Goal: Communication & Community: Answer question/provide support

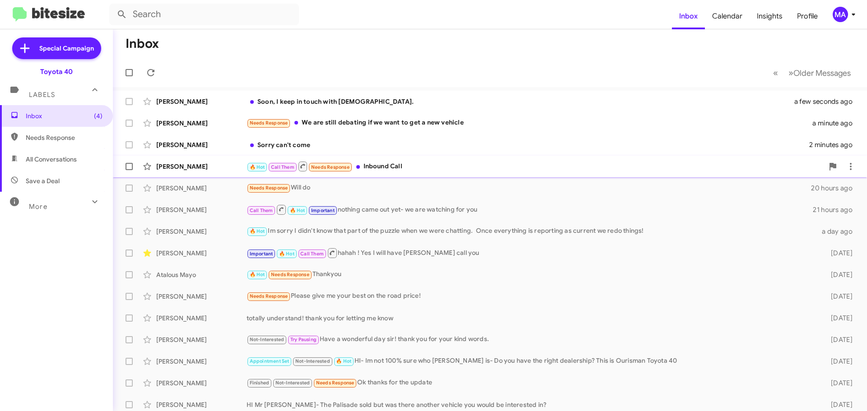
click at [416, 164] on div "🔥 Hot Call Them Needs Response Inbound Call" at bounding box center [535, 166] width 577 height 11
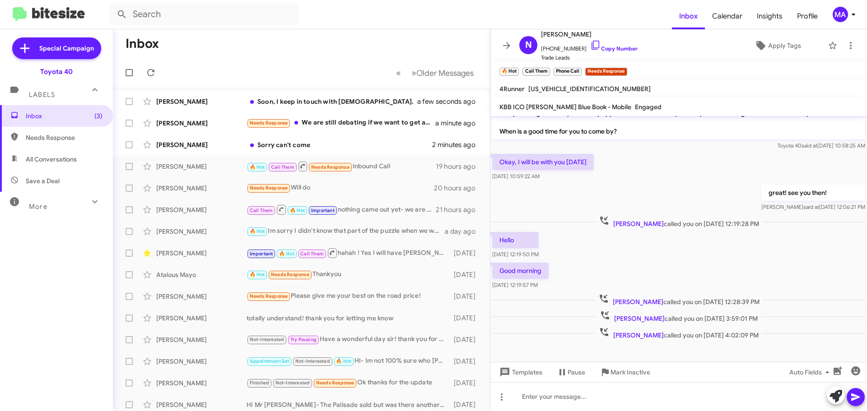
scroll to position [49, 0]
click at [318, 141] on div "Sorry can't come" at bounding box center [347, 144] width 200 height 9
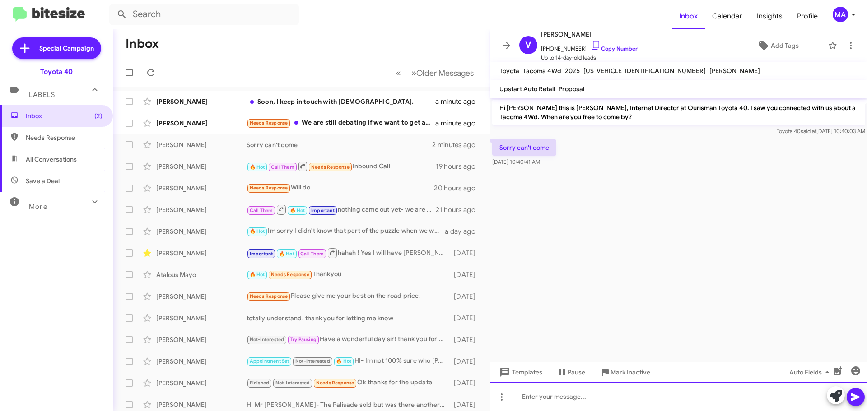
click at [564, 397] on div at bounding box center [679, 397] width 377 height 29
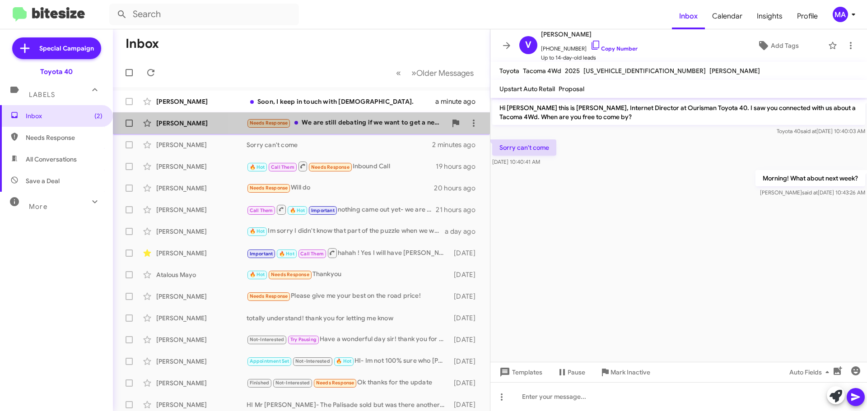
click at [365, 121] on div "Needs Response We are still debating if we want to get a new vehicle" at bounding box center [347, 123] width 200 height 10
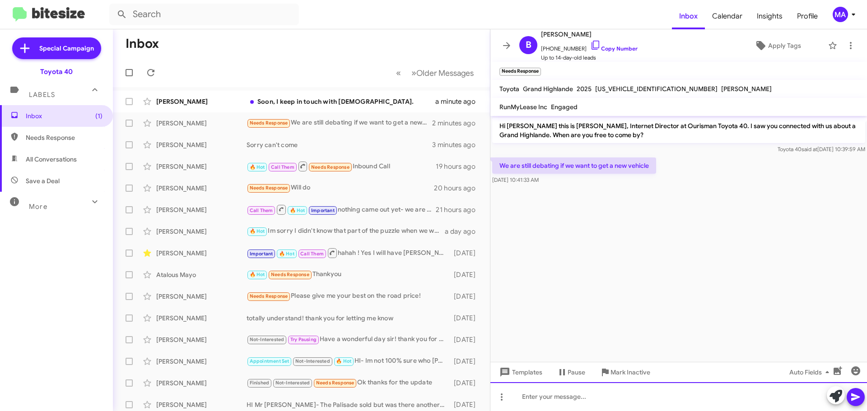
click at [549, 400] on div at bounding box center [679, 397] width 377 height 29
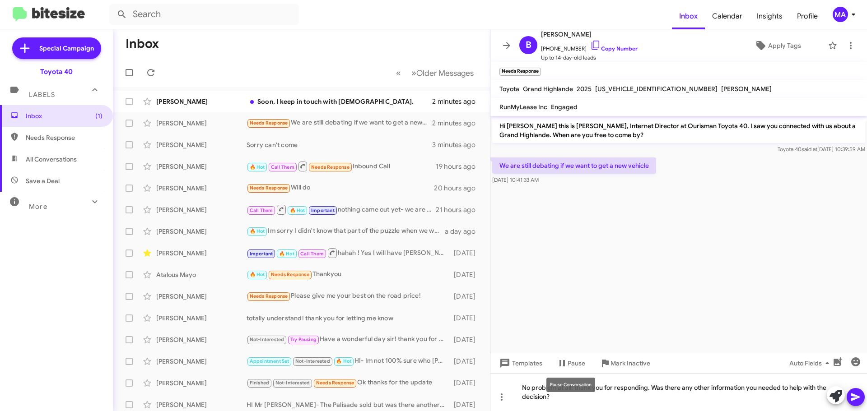
click at [564, 390] on div "Pause Conversation" at bounding box center [571, 385] width 49 height 14
click at [571, 399] on div "No problem at all! thank you for responding. Was there any other information yo…" at bounding box center [679, 393] width 377 height 38
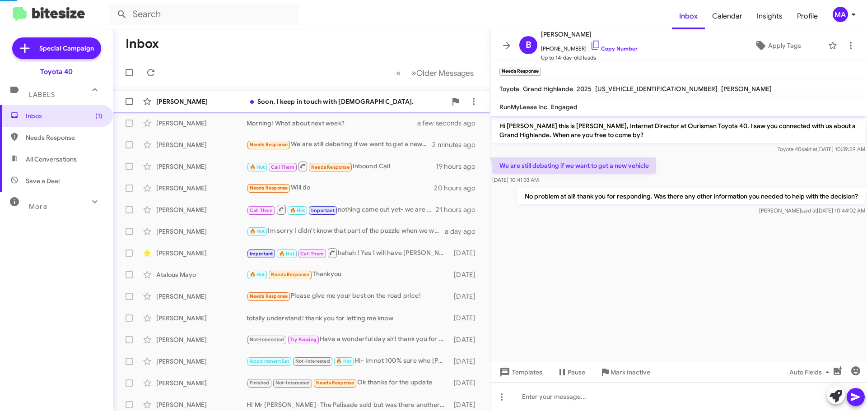
click at [363, 102] on div "Soon, I keep in touch with [DEMOGRAPHIC_DATA]." at bounding box center [347, 101] width 200 height 9
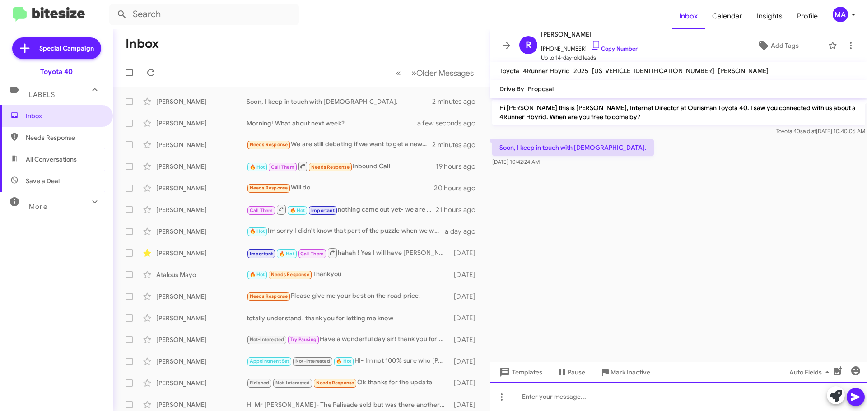
click at [581, 389] on div at bounding box center [679, 397] width 377 height 29
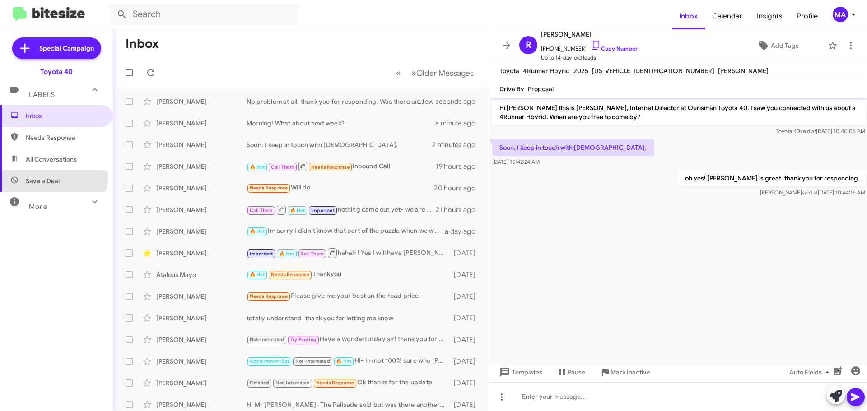
click at [53, 176] on span "Save a Deal" at bounding box center [56, 181] width 113 height 22
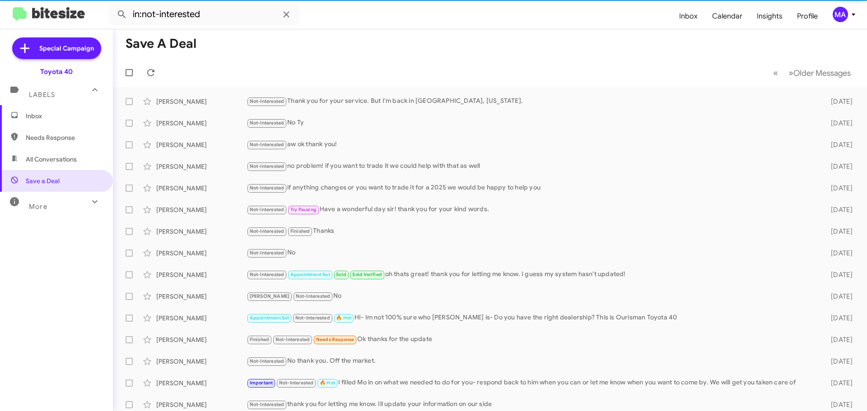
click at [47, 162] on span "All Conversations" at bounding box center [51, 159] width 51 height 9
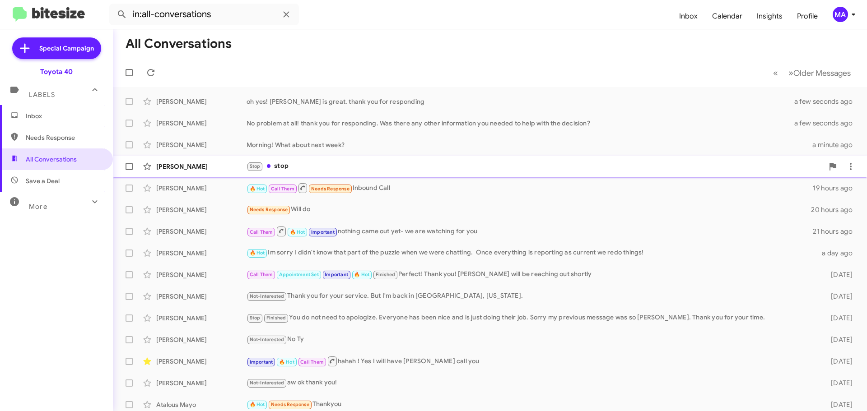
drag, startPoint x: 319, startPoint y: 168, endPoint x: 313, endPoint y: 173, distance: 7.4
click at [319, 168] on div "Stop stop" at bounding box center [535, 166] width 577 height 10
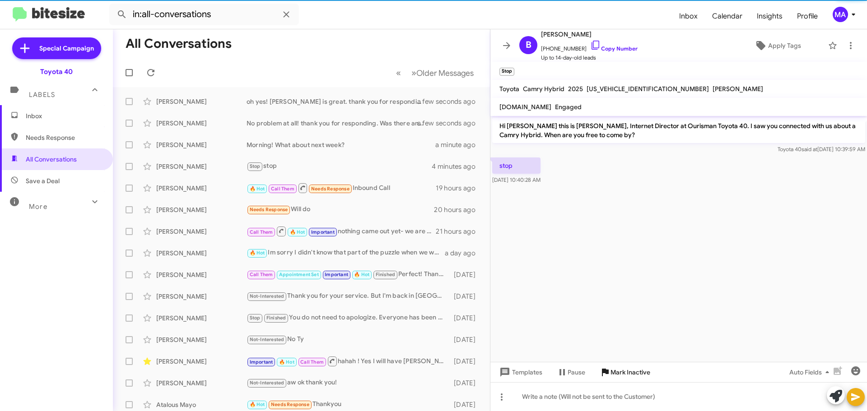
click at [637, 365] on span "Mark Inactive" at bounding box center [631, 372] width 40 height 16
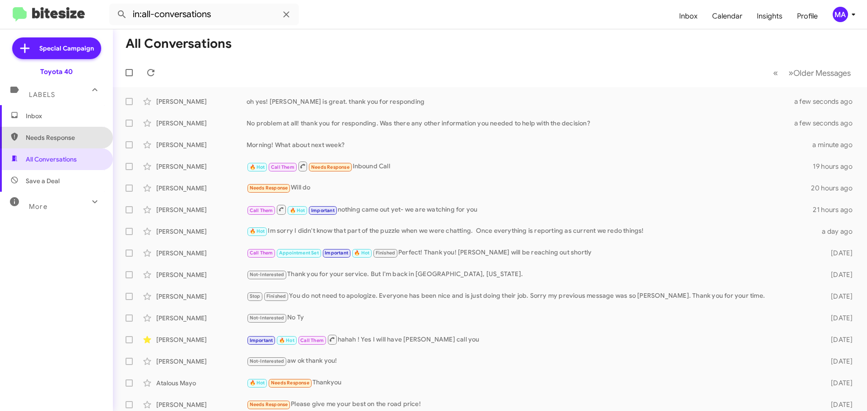
click at [63, 134] on span "Needs Response" at bounding box center [64, 137] width 77 height 9
type input "in:needs-response"
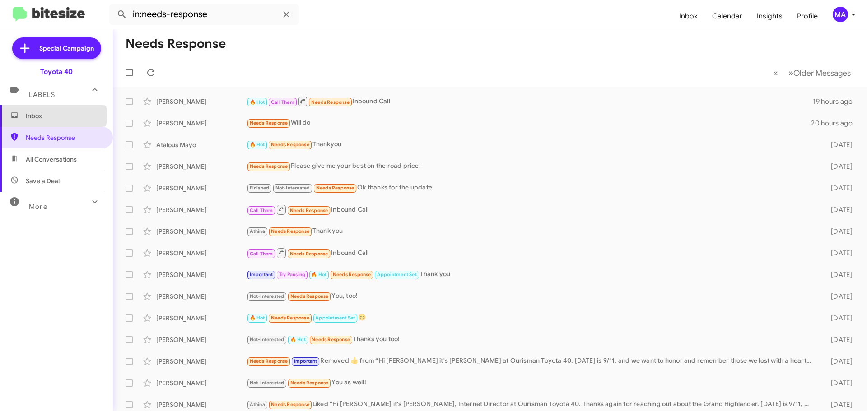
click at [49, 116] on span "Inbox" at bounding box center [64, 116] width 77 height 9
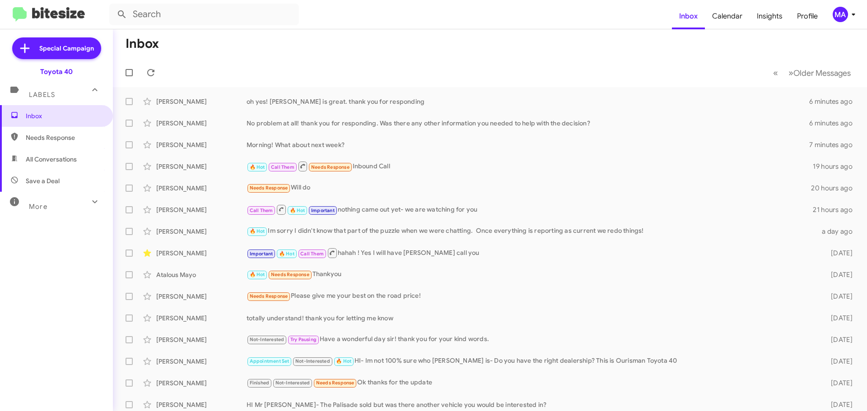
click at [41, 144] on span "Needs Response" at bounding box center [56, 138] width 113 height 22
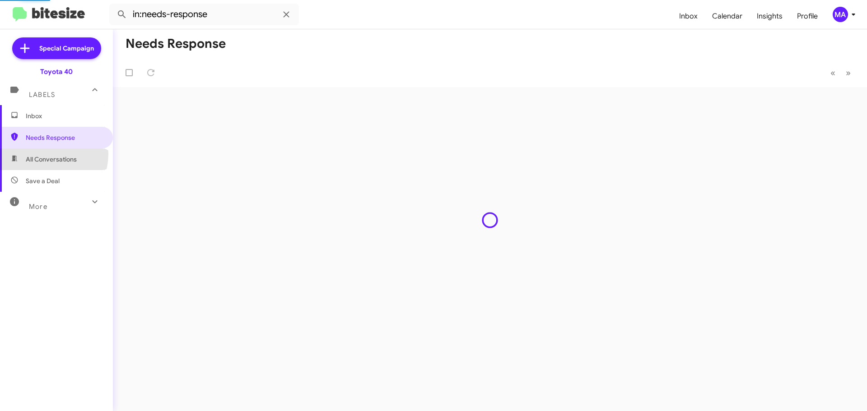
click at [42, 154] on span "All Conversations" at bounding box center [56, 160] width 113 height 22
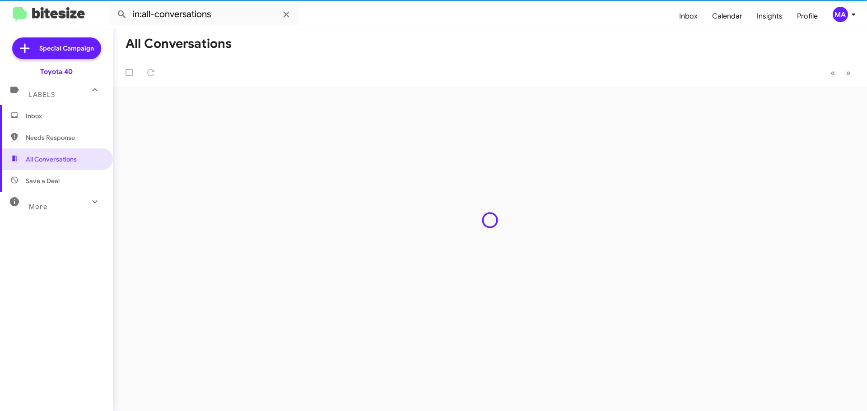
click at [50, 179] on span "Save a Deal" at bounding box center [43, 181] width 34 height 9
type input "in:not-interested"
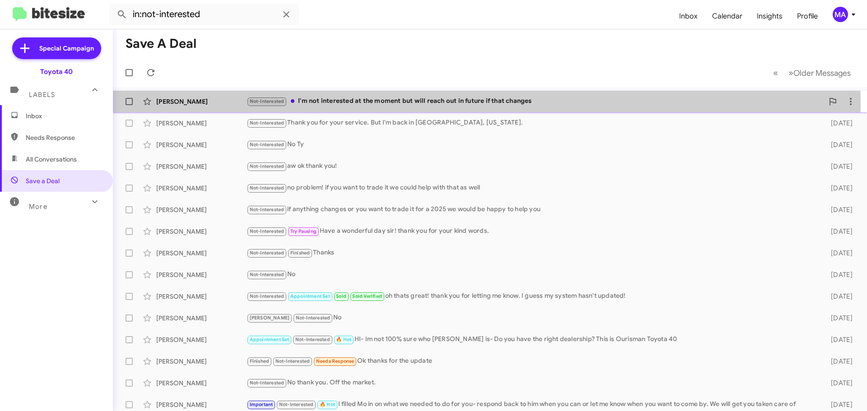
click at [453, 105] on div "Not-Interested I'm not interested at the moment but will reach out in future if…" at bounding box center [535, 101] width 577 height 10
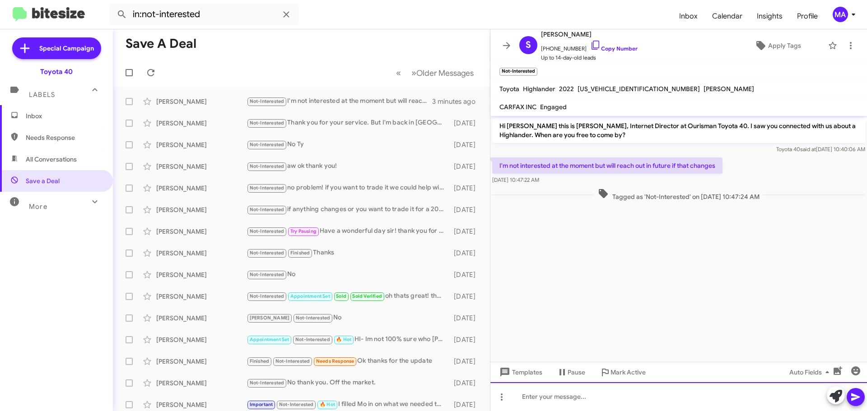
click at [554, 402] on div at bounding box center [679, 397] width 377 height 29
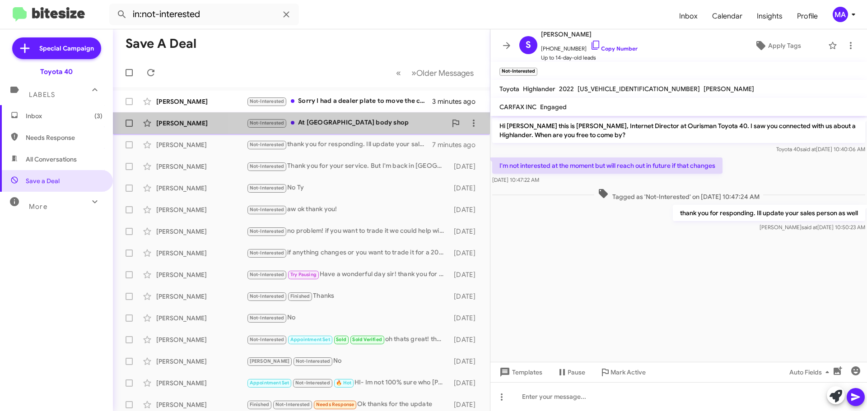
click at [356, 121] on div "Not-Interested At [GEOGRAPHIC_DATA] body shop" at bounding box center [347, 123] width 200 height 10
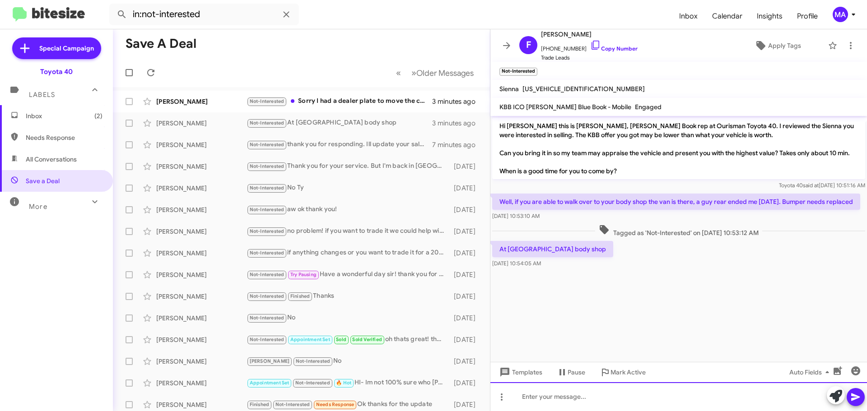
click at [545, 401] on div at bounding box center [679, 397] width 377 height 29
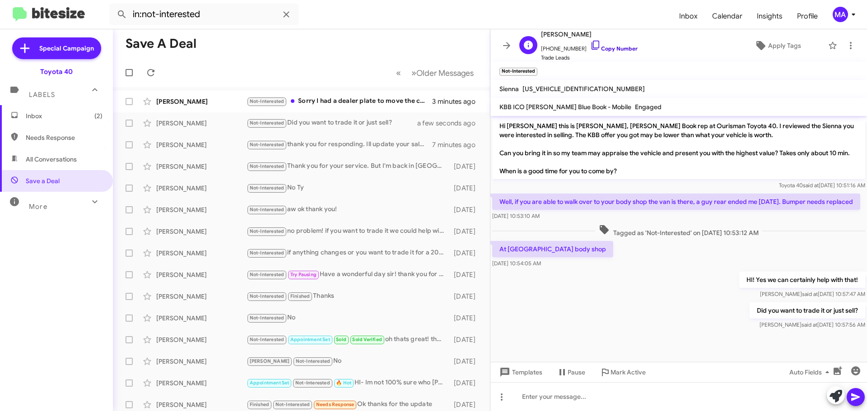
click at [590, 45] on icon at bounding box center [595, 45] width 11 height 11
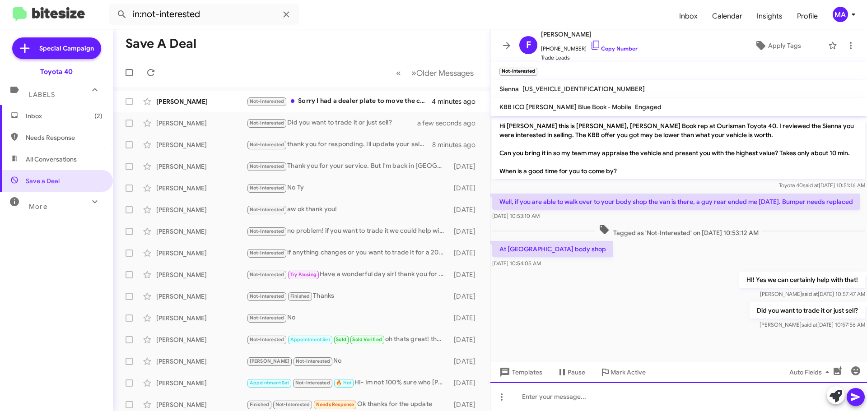
click at [559, 400] on div at bounding box center [679, 397] width 377 height 29
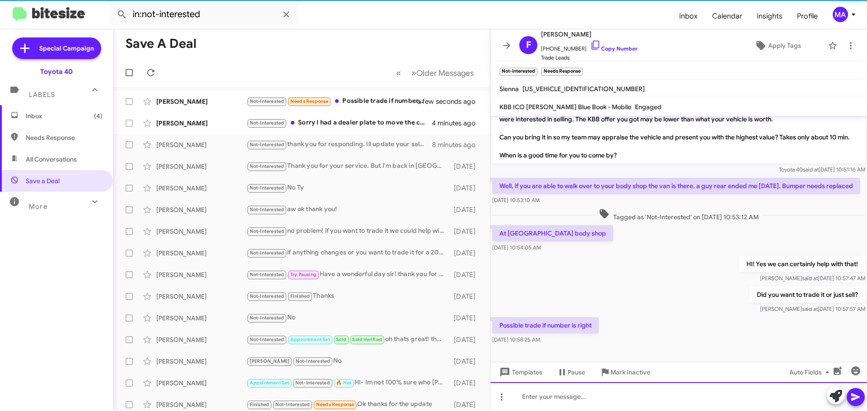
click at [573, 401] on div at bounding box center [679, 397] width 377 height 29
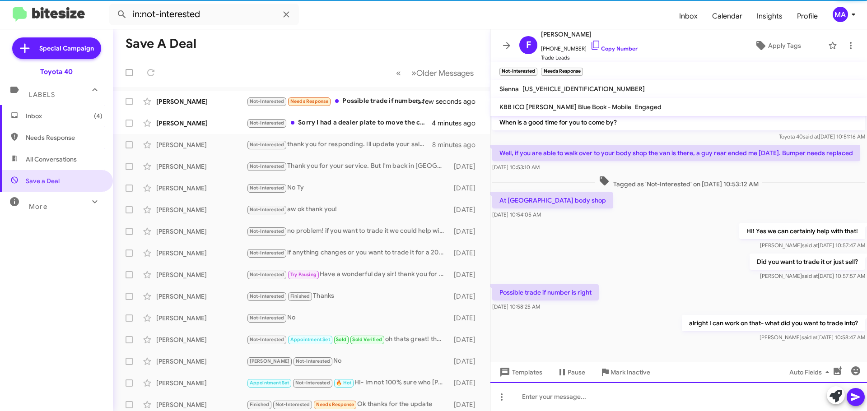
scroll to position [67, 0]
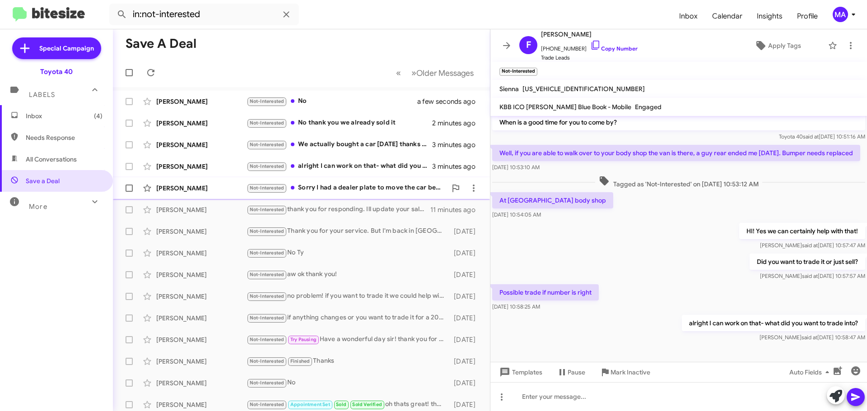
click at [352, 187] on div "Not-Interested Sorry I had a dealer plate to move the car before I no longer ha…" at bounding box center [347, 188] width 200 height 10
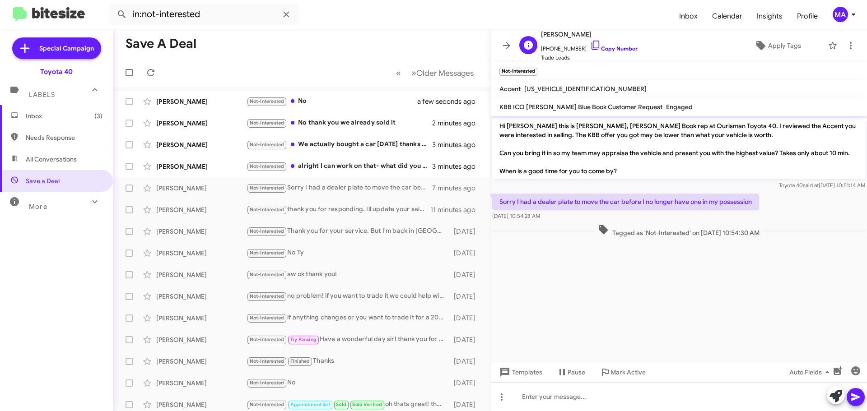
click at [590, 43] on icon at bounding box center [595, 45] width 11 height 11
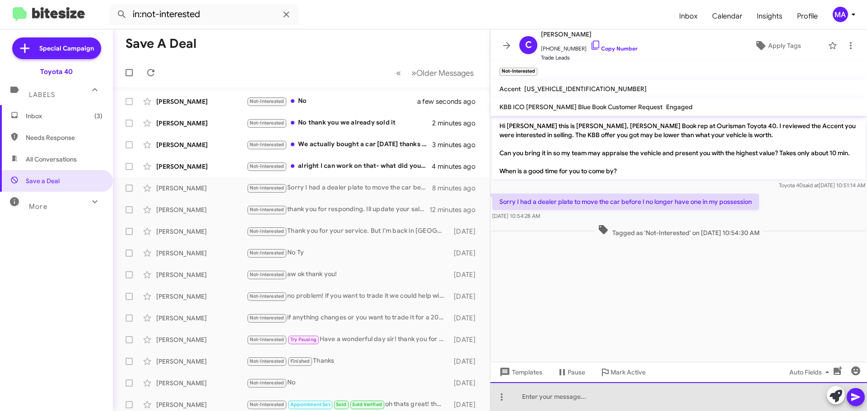
click at [551, 402] on div at bounding box center [679, 397] width 377 height 29
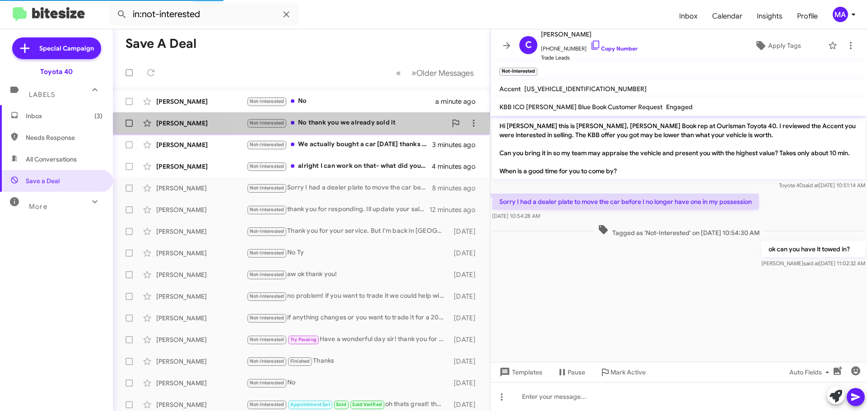
click at [353, 117] on div "[PERSON_NAME] Not-Interested No thank you we already sold it 3 minutes ago" at bounding box center [301, 123] width 363 height 18
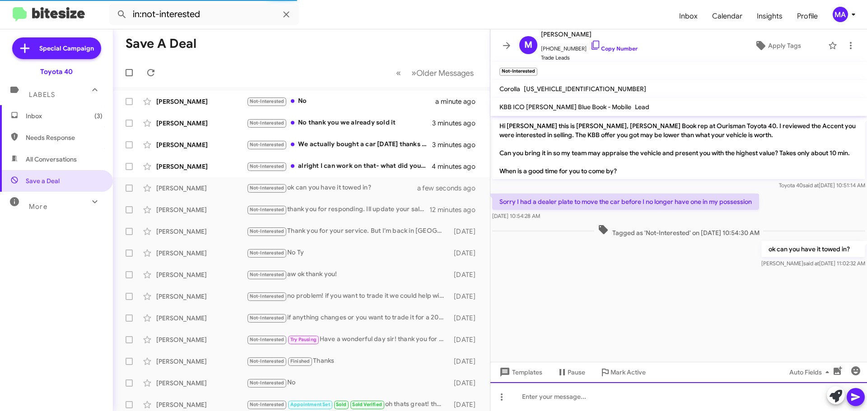
click at [549, 398] on div at bounding box center [679, 397] width 377 height 29
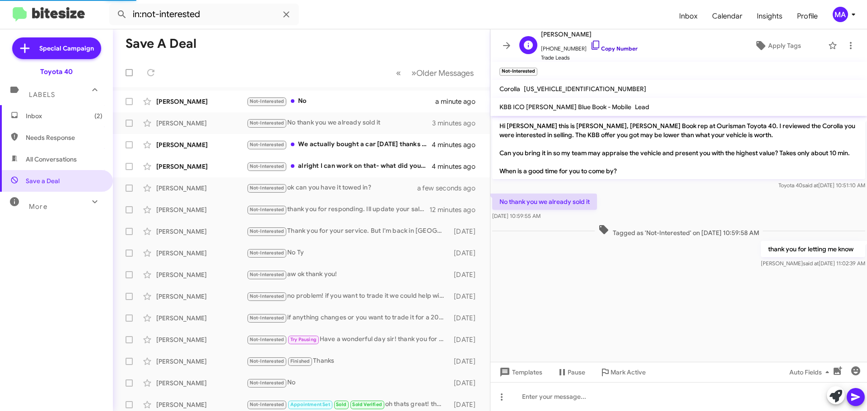
click at [590, 47] on icon at bounding box center [595, 45] width 11 height 11
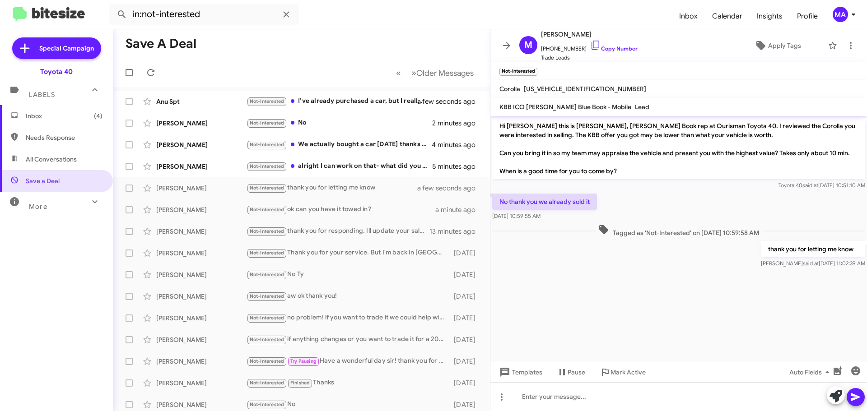
drag, startPoint x: 587, startPoint y: 45, endPoint x: 508, endPoint y: 33, distance: 80.4
click at [590, 45] on icon at bounding box center [595, 45] width 11 height 11
drag, startPoint x: 561, startPoint y: 217, endPoint x: 500, endPoint y: 198, distance: 64.0
click at [500, 198] on div "No thank you we already sold it [DATE] 10:59:55 AM" at bounding box center [544, 207] width 105 height 27
copy div "No thank you we already sold it [DATE] 10:59:55 AM"
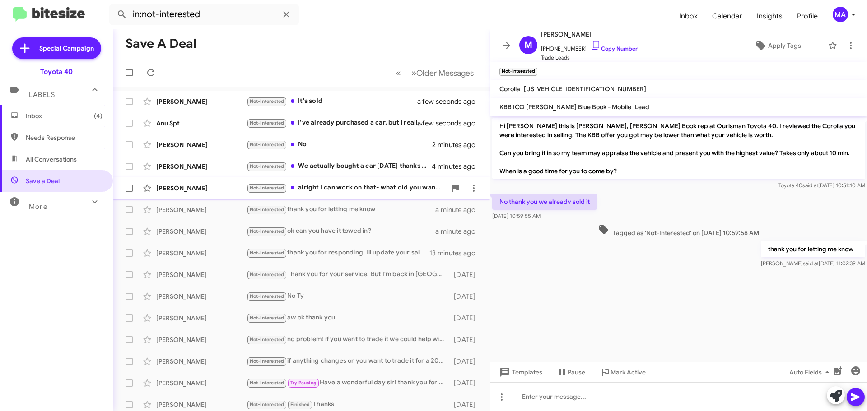
click at [341, 189] on div "Not-Interested alright I can work on that- what did you want to trade into?" at bounding box center [347, 188] width 200 height 10
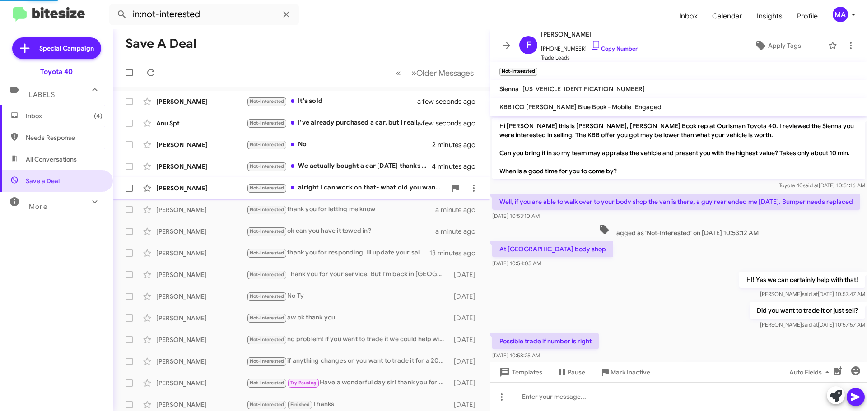
scroll to position [67, 0]
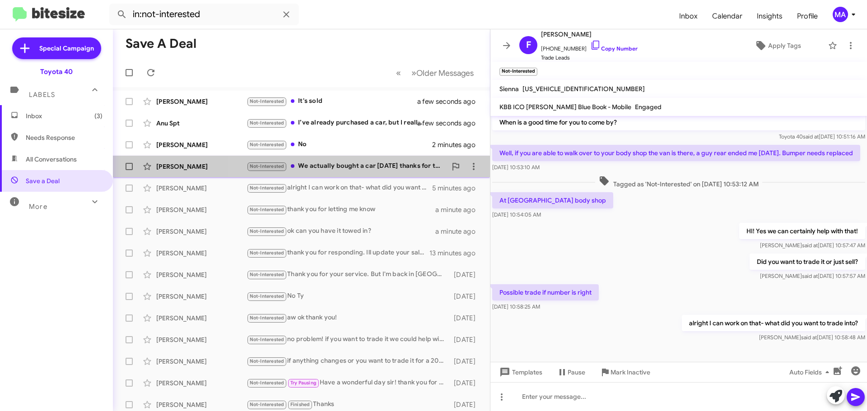
click at [371, 168] on div "Not-Interested We actually bought a car [DATE] thanks for the help" at bounding box center [347, 166] width 200 height 10
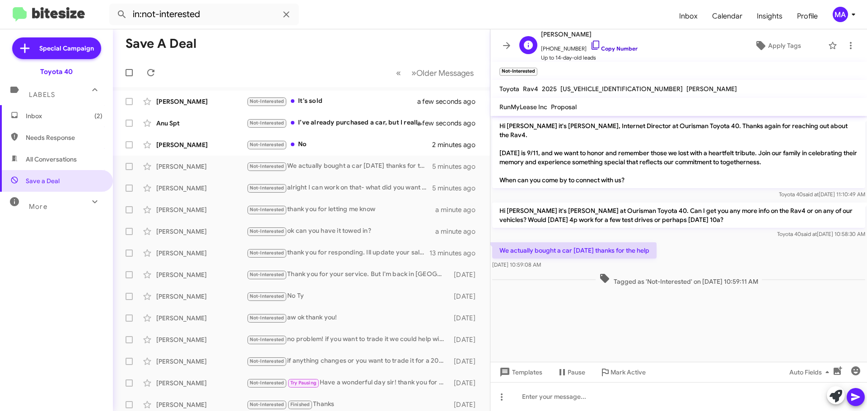
click at [590, 43] on icon at bounding box center [595, 45] width 11 height 11
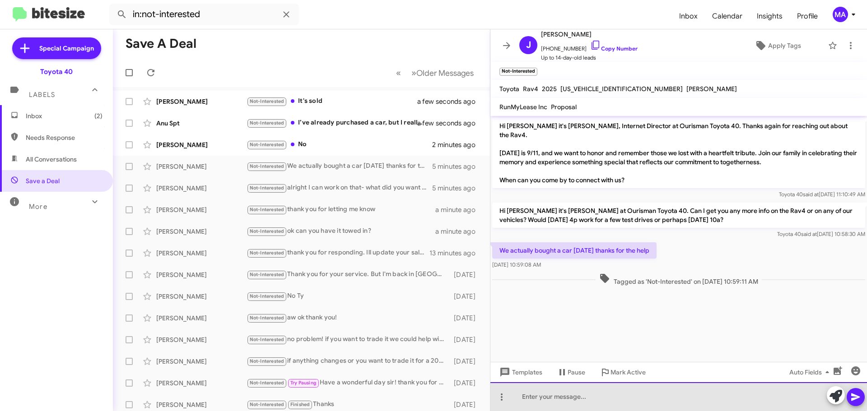
click at [605, 394] on div at bounding box center [679, 397] width 377 height 29
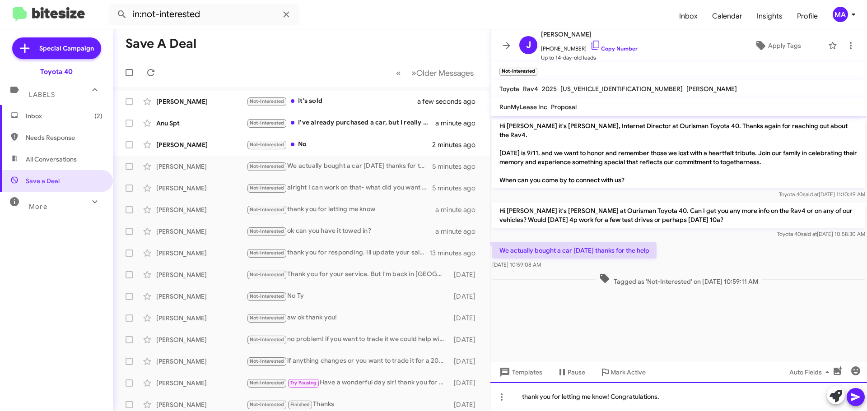
click at [668, 397] on div "thank you for letting me know! Congratulations." at bounding box center [679, 397] width 377 height 29
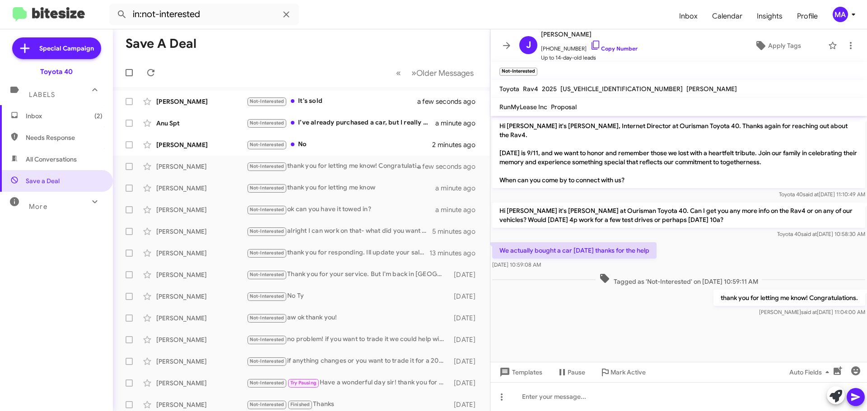
drag, startPoint x: 550, startPoint y: 257, endPoint x: 497, endPoint y: 238, distance: 56.0
click at [497, 241] on div "We actually bought a car [DATE] thanks for the help [DATE] 10:59:08 AM" at bounding box center [679, 256] width 377 height 31
copy div "We actually bought a car [DATE] thanks for the help [DATE] 10:59:08 AM"
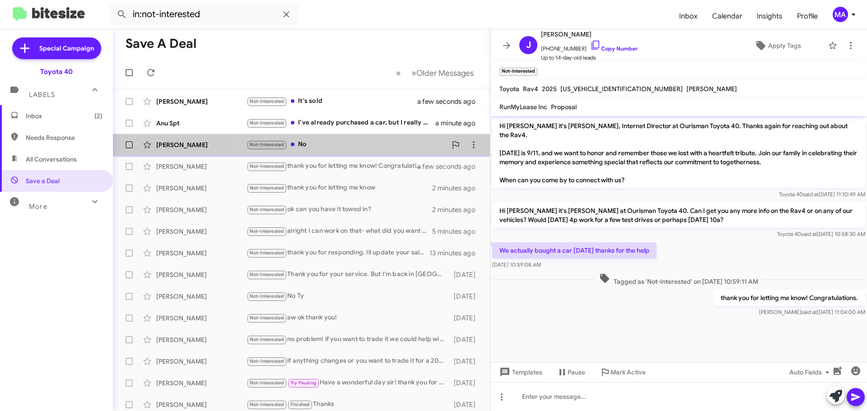
click at [336, 146] on div "Not-Interested No" at bounding box center [347, 145] width 200 height 10
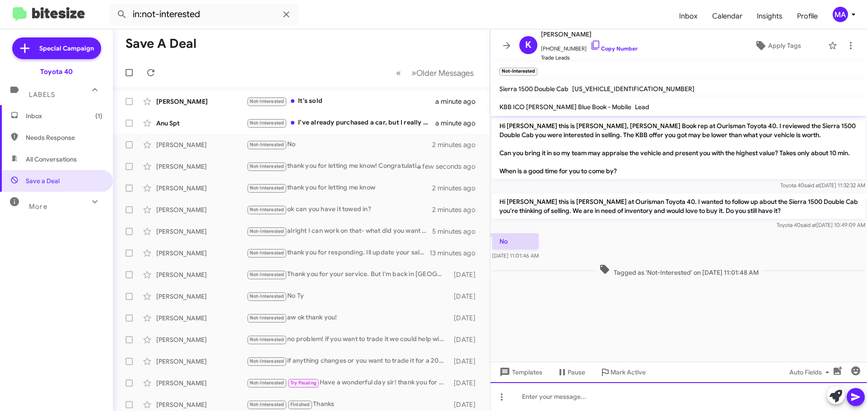
click at [594, 401] on div at bounding box center [679, 397] width 377 height 29
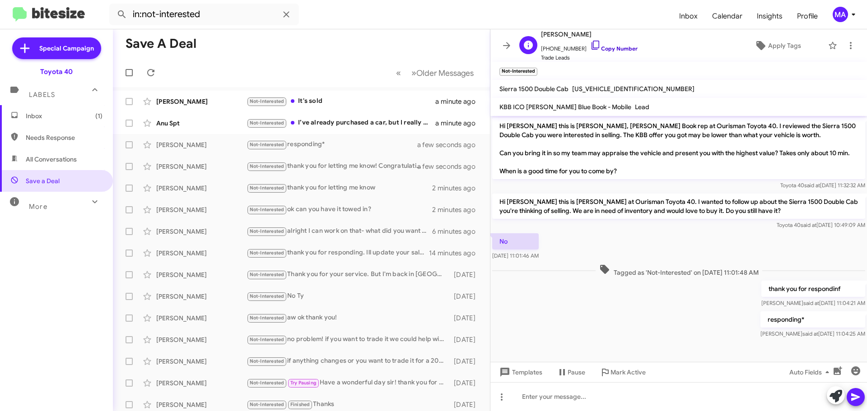
click at [590, 45] on icon at bounding box center [595, 45] width 11 height 11
drag, startPoint x: 554, startPoint y: 258, endPoint x: 528, endPoint y: 226, distance: 41.2
click at [528, 226] on body "in:not-interested Inbox Calendar Insights Profile MA Special Campaign Toyota 40…" at bounding box center [433, 205] width 867 height 411
click at [615, 237] on div "No [DATE] 11:01:46 AM" at bounding box center [679, 247] width 377 height 31
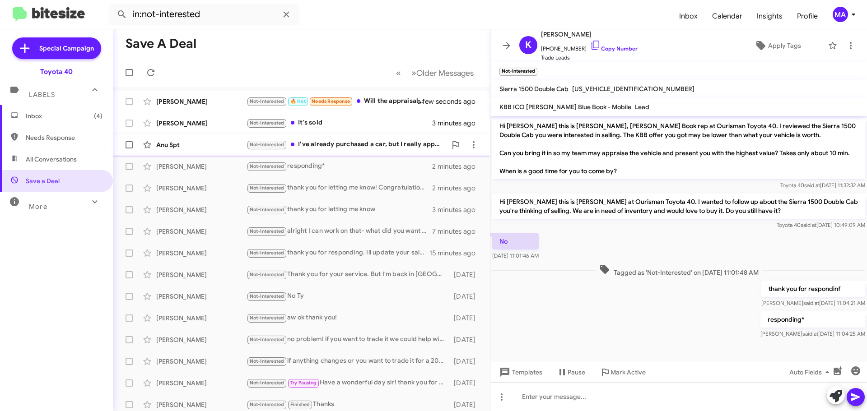
click at [392, 144] on div "Not-Interested I’ve already purchased a car, but I really appreciate you contac…" at bounding box center [347, 145] width 200 height 10
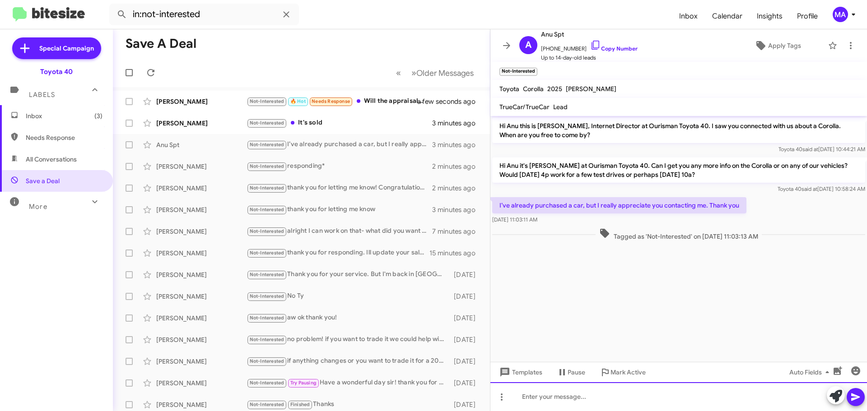
click at [596, 402] on div at bounding box center [679, 397] width 377 height 29
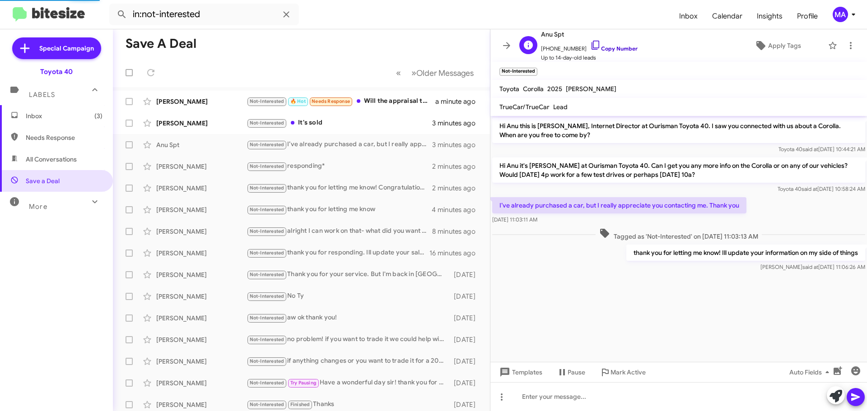
click at [590, 44] on icon at bounding box center [595, 45] width 11 height 11
drag, startPoint x: 498, startPoint y: 206, endPoint x: 765, endPoint y: 215, distance: 267.1
click at [765, 215] on div "I’ve already purchased a car, but I really appreciate you contacting me. Thank …" at bounding box center [679, 211] width 377 height 31
copy div "I’ve already purchased a car, but I really appreciate you contacting me. Thank …"
click at [327, 123] on div "Not-Interested It's sold" at bounding box center [347, 123] width 200 height 10
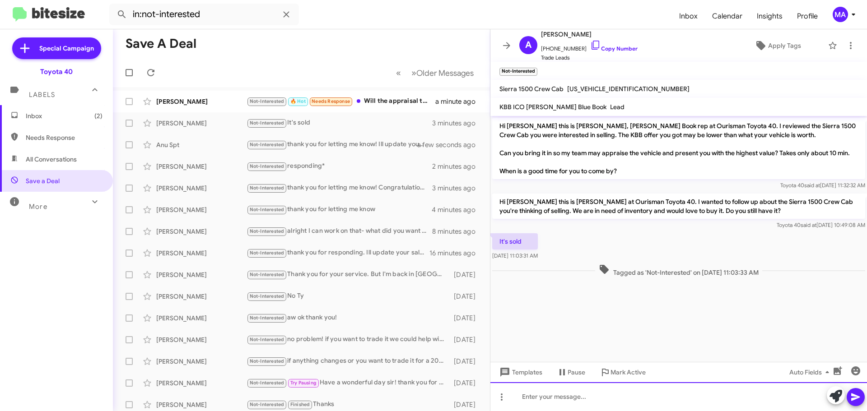
click at [585, 396] on div at bounding box center [679, 397] width 377 height 29
click at [609, 396] on div "thank you for letting me." at bounding box center [679, 397] width 377 height 29
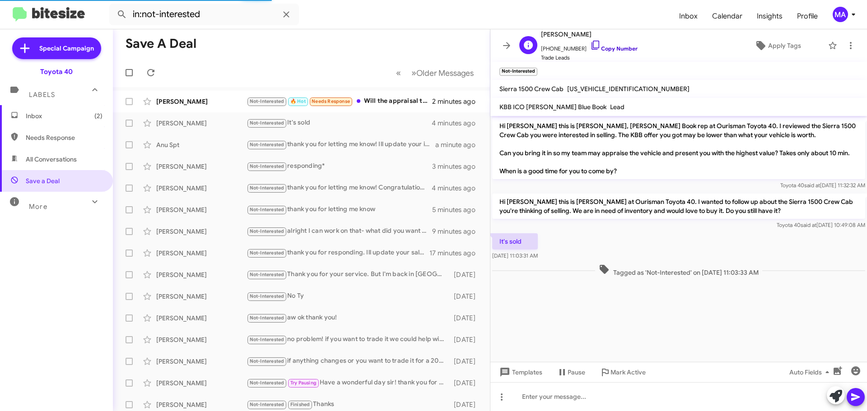
click at [590, 46] on icon at bounding box center [595, 45] width 11 height 11
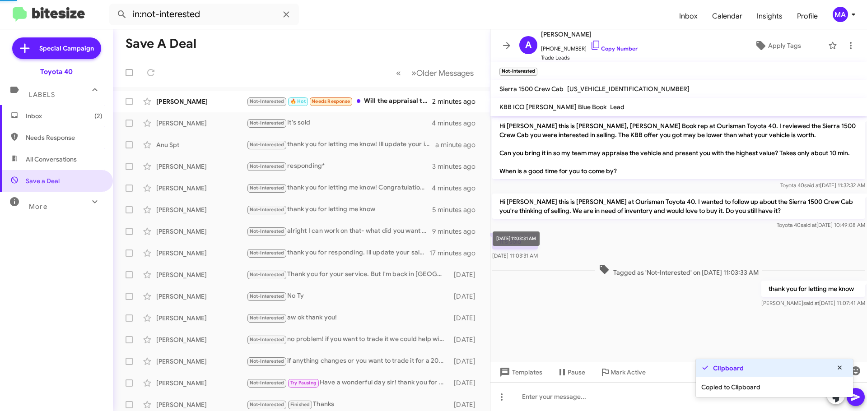
click at [538, 258] on span "[DATE] 11:03:31 AM" at bounding box center [515, 255] width 46 height 7
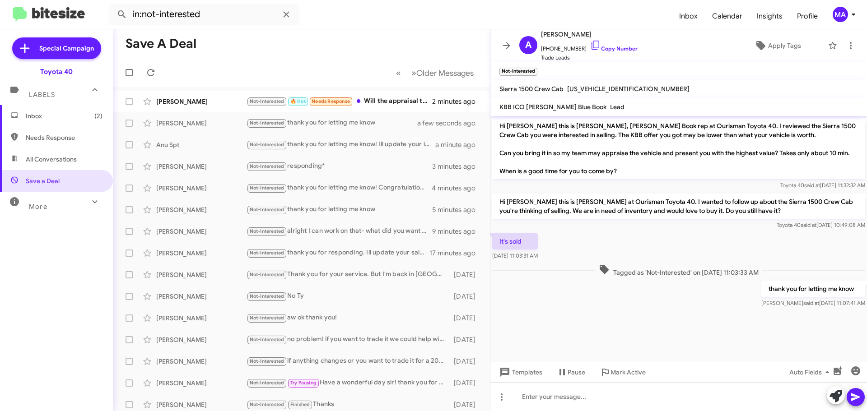
drag, startPoint x: 556, startPoint y: 258, endPoint x: 499, endPoint y: 238, distance: 59.9
click at [499, 238] on div "It's sold [DATE] 11:03:31 AM" at bounding box center [679, 247] width 377 height 31
copy div "It's sold [DATE] 11:03:31 AM"
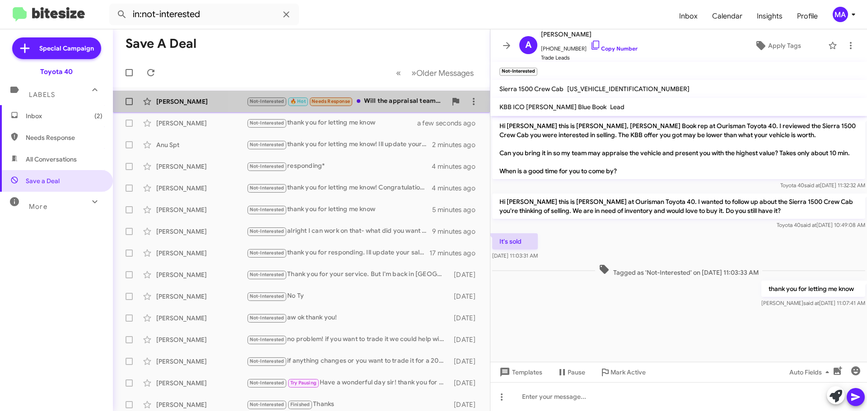
click at [384, 104] on div "Not-Interested 🔥 Hot Needs Response Will the appraisal team be there at 7:30 pm…" at bounding box center [347, 101] width 200 height 10
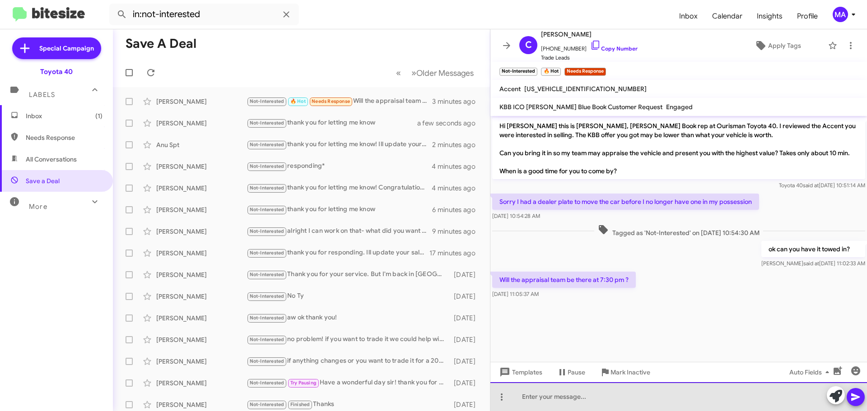
click at [547, 400] on div at bounding box center [679, 397] width 377 height 29
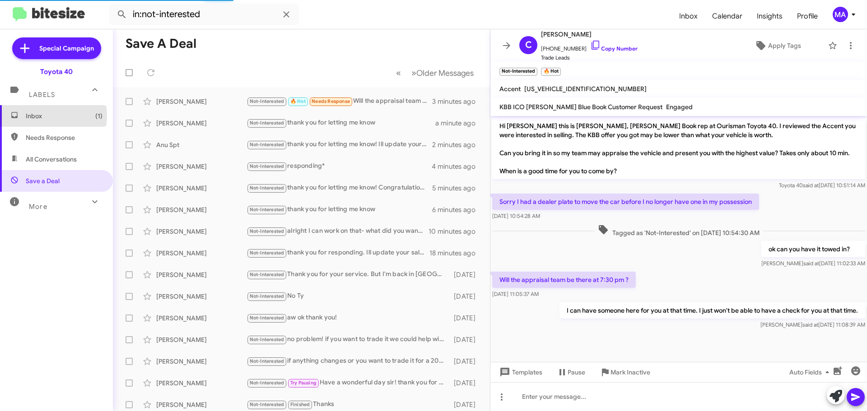
click at [42, 116] on span "Inbox (1)" at bounding box center [64, 116] width 77 height 9
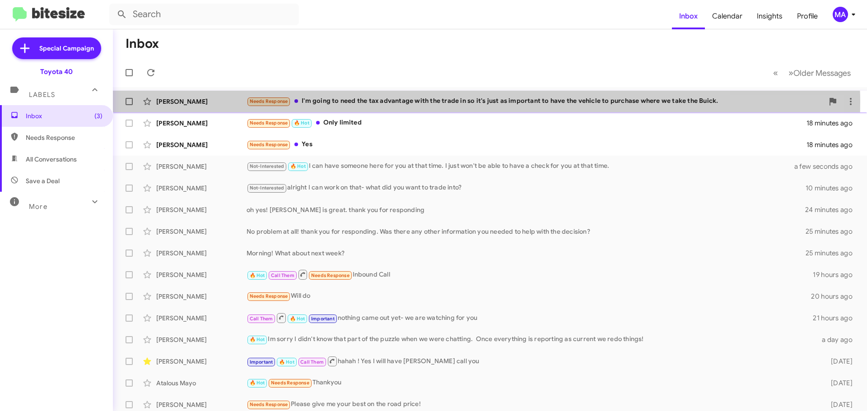
click at [393, 103] on div "Needs Response I'm going to need the tax advantage with the trade in so it's ju…" at bounding box center [535, 101] width 577 height 10
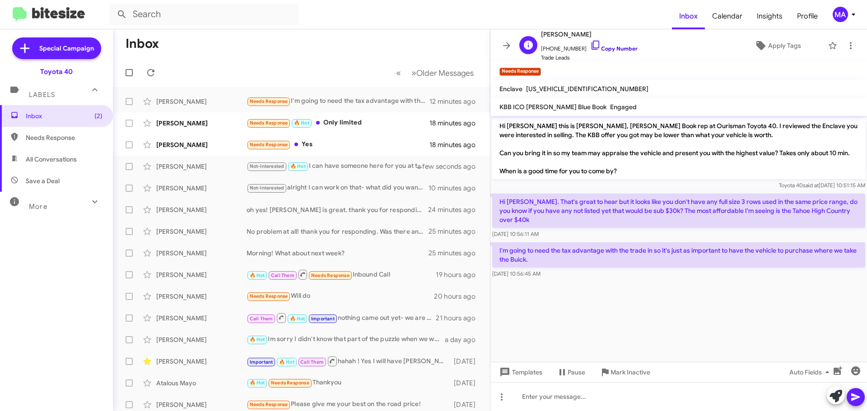
click at [590, 43] on icon at bounding box center [595, 45] width 11 height 11
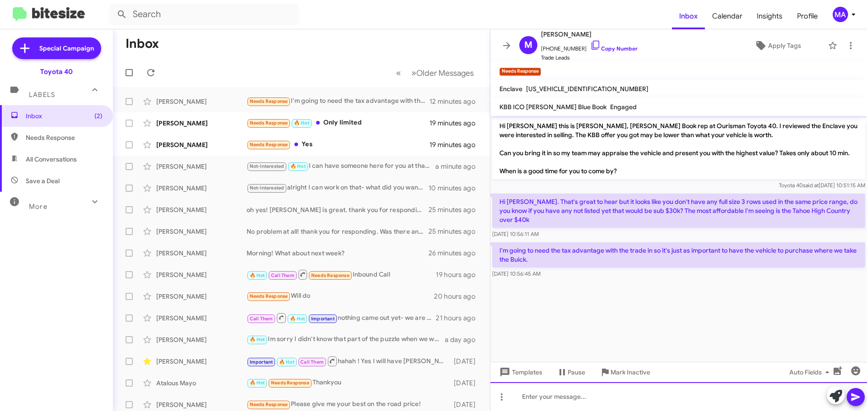
click at [569, 399] on div at bounding box center [679, 397] width 377 height 29
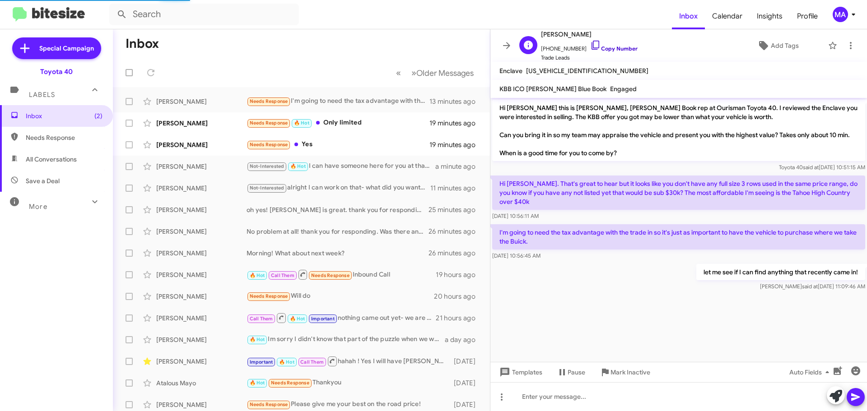
click at [590, 46] on icon at bounding box center [595, 45] width 11 height 11
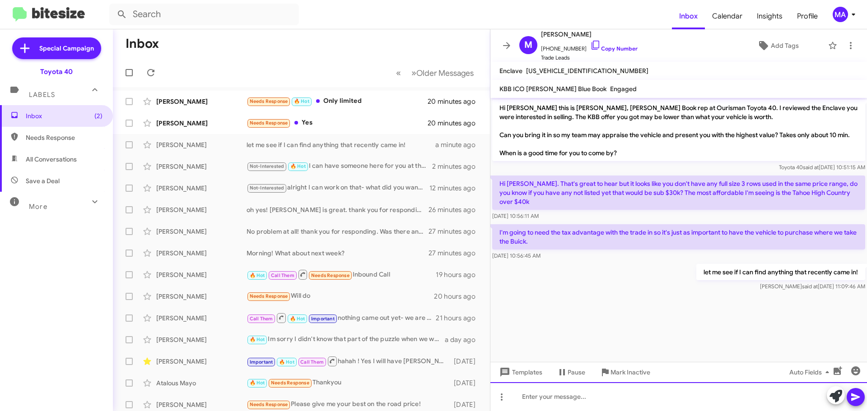
click at [546, 406] on div at bounding box center [679, 397] width 377 height 29
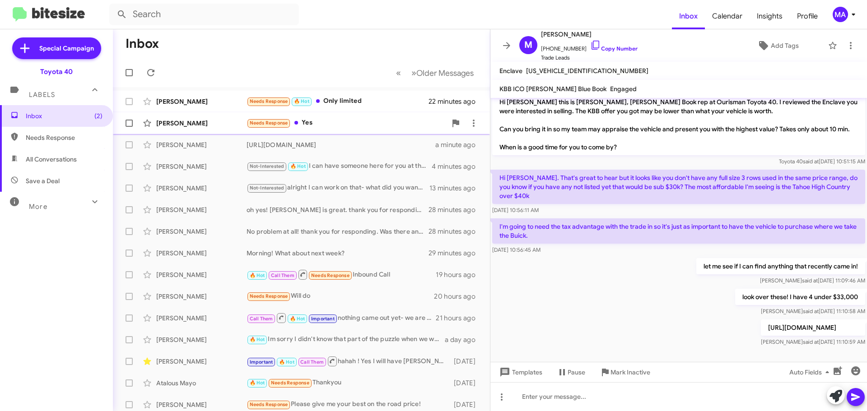
click at [321, 119] on div "Needs Response Yes" at bounding box center [347, 123] width 200 height 10
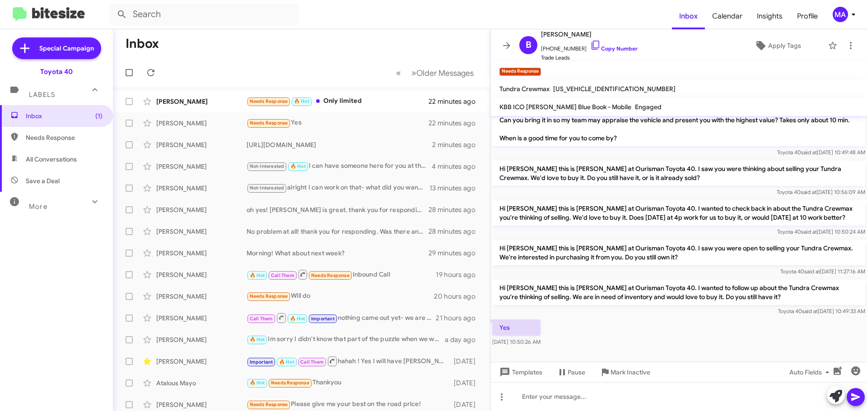
scroll to position [42, 0]
click at [590, 45] on icon at bounding box center [595, 45] width 11 height 11
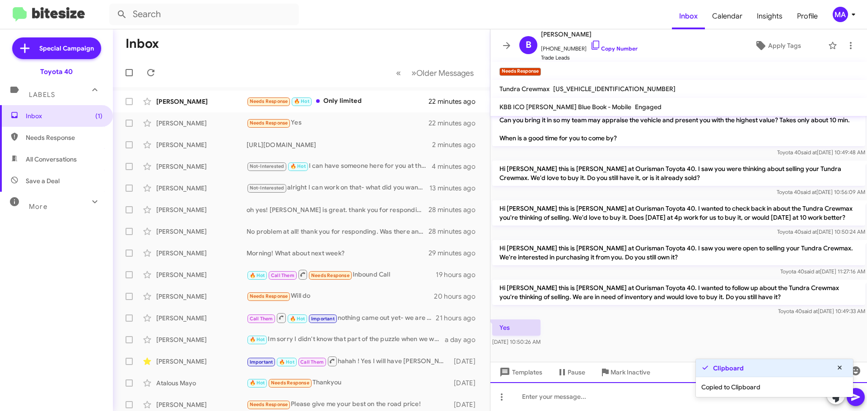
click at [582, 403] on div at bounding box center [679, 397] width 377 height 29
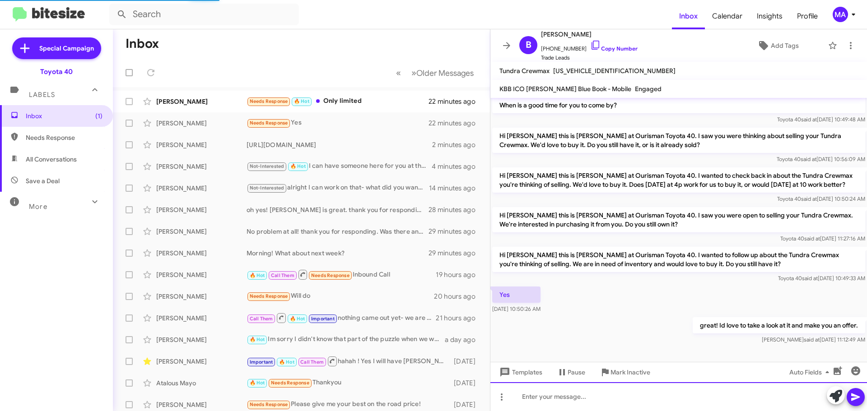
scroll to position [57, 0]
click at [563, 400] on div at bounding box center [679, 397] width 377 height 29
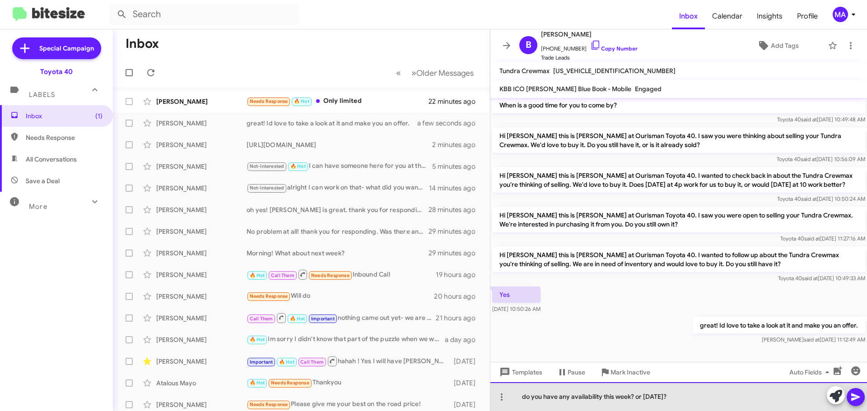
click at [685, 399] on div "do you have any availability this week? or [DATE]?" at bounding box center [679, 397] width 377 height 29
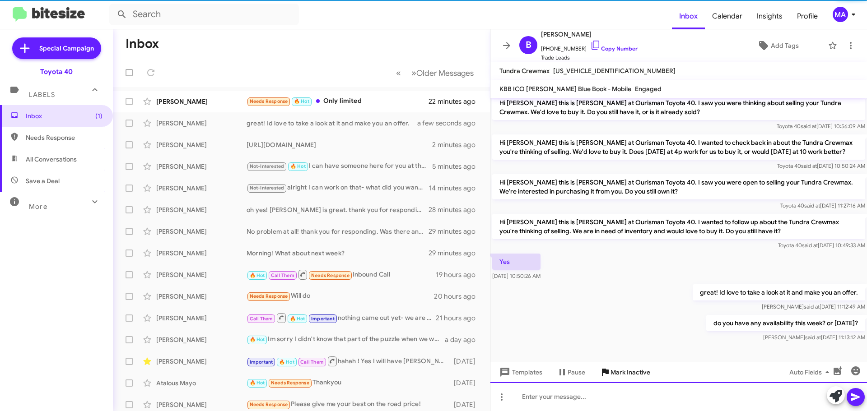
scroll to position [90, 0]
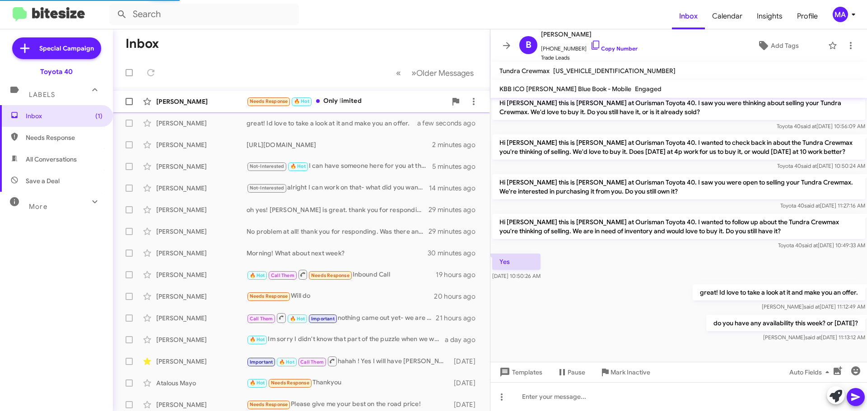
click at [366, 97] on div "Needs Response 🔥 Hot Only limited" at bounding box center [347, 101] width 200 height 10
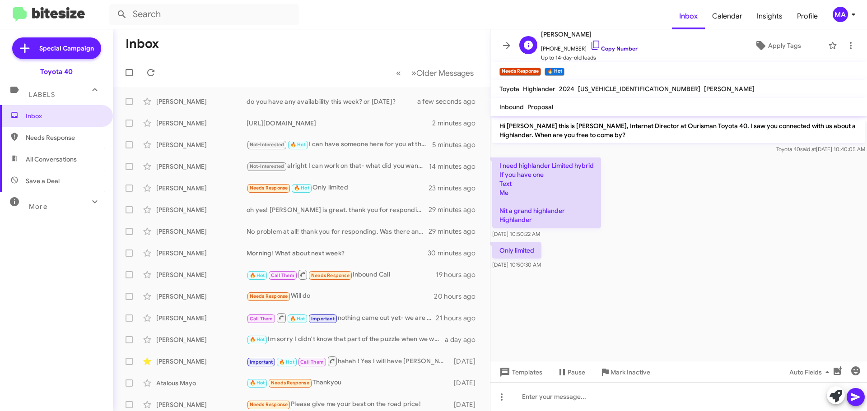
click at [590, 47] on icon at bounding box center [595, 45] width 11 height 11
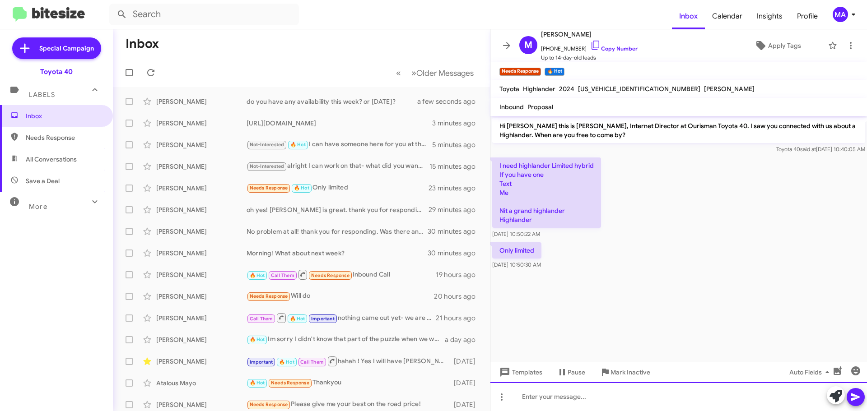
click at [578, 398] on div at bounding box center [679, 397] width 377 height 29
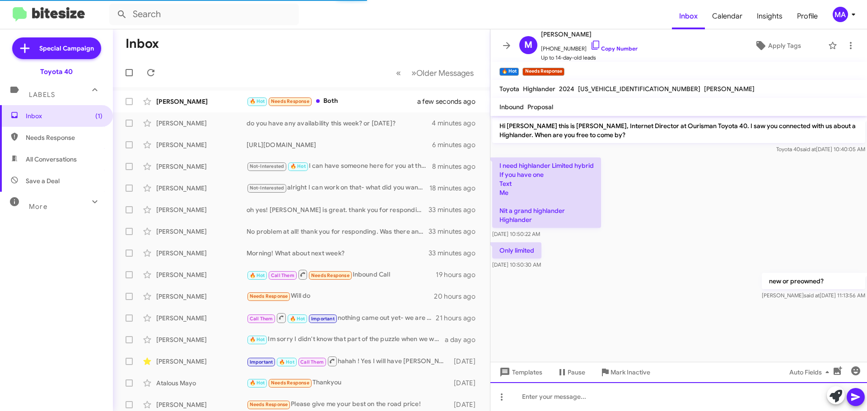
click at [557, 400] on div at bounding box center [679, 397] width 377 height 29
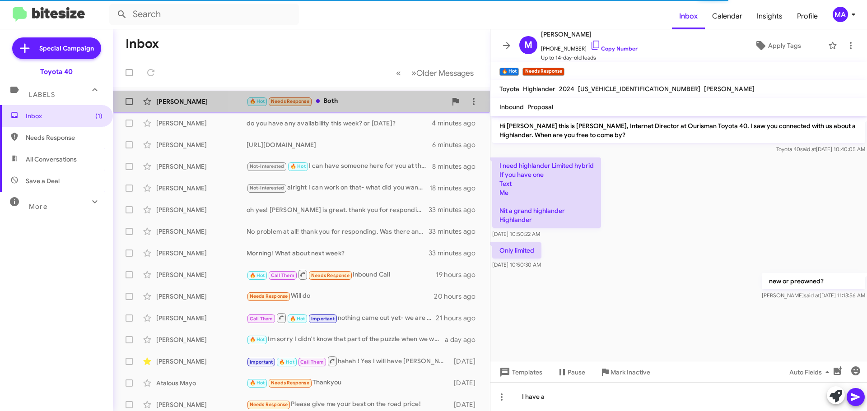
click at [352, 96] on div "🔥 Hot Needs Response Both" at bounding box center [347, 101] width 200 height 10
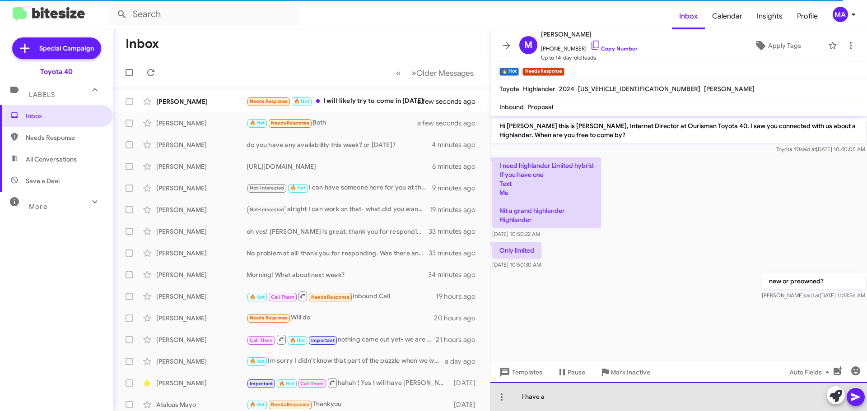
click at [570, 399] on div "I have a" at bounding box center [679, 397] width 377 height 29
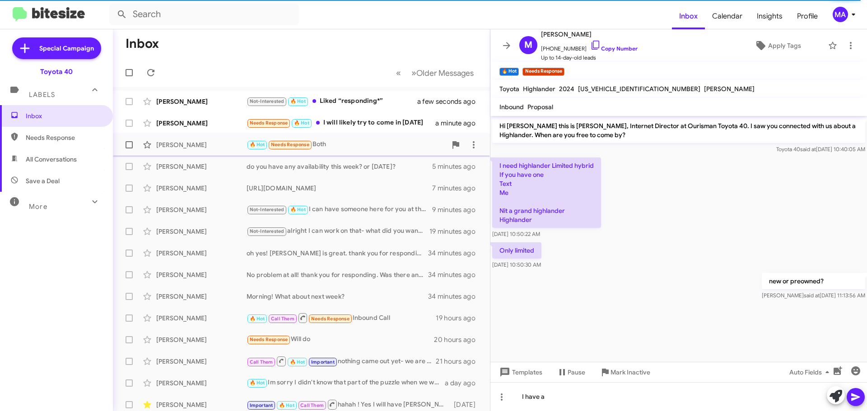
click at [210, 148] on div "[PERSON_NAME]" at bounding box center [201, 144] width 90 height 9
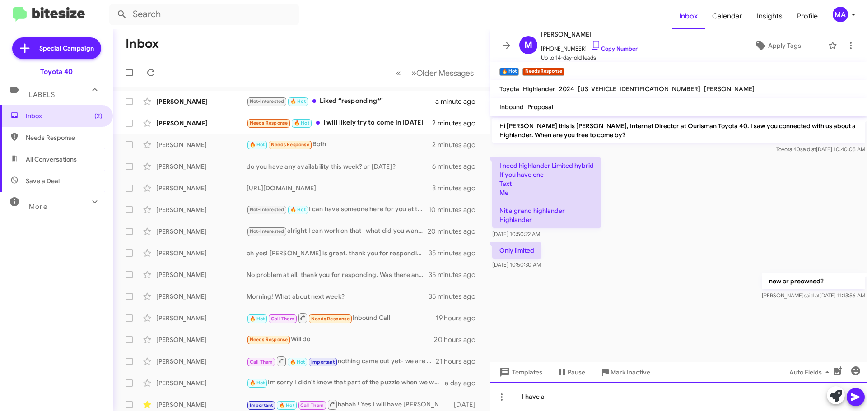
click at [567, 404] on div "I have a" at bounding box center [679, 397] width 377 height 29
click at [567, 403] on div "I have a" at bounding box center [679, 397] width 377 height 29
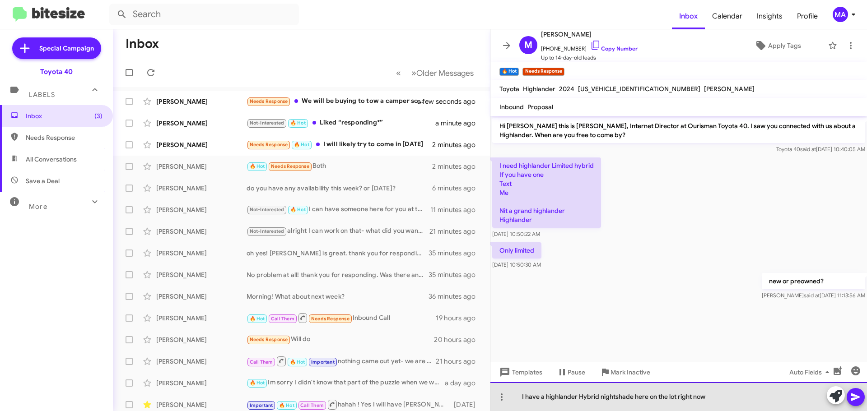
click at [717, 397] on div "I have a highlander Hybrid nightshade here on the lot right now" at bounding box center [679, 397] width 377 height 29
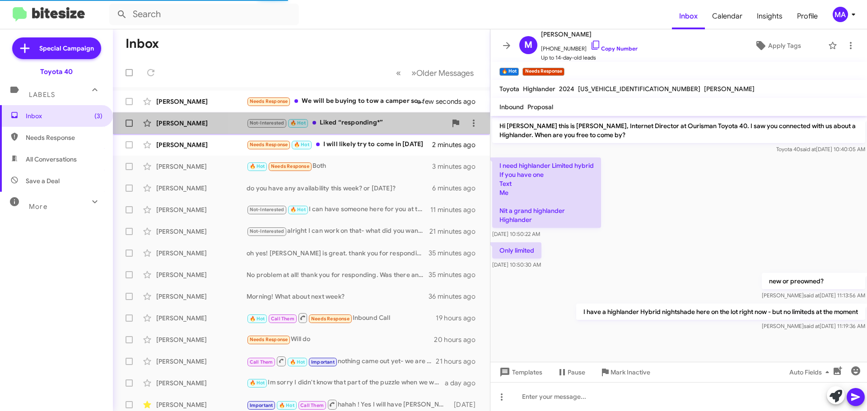
click at [372, 126] on div "Not-Interested 🔥 Hot Liked “responding*”" at bounding box center [347, 123] width 200 height 10
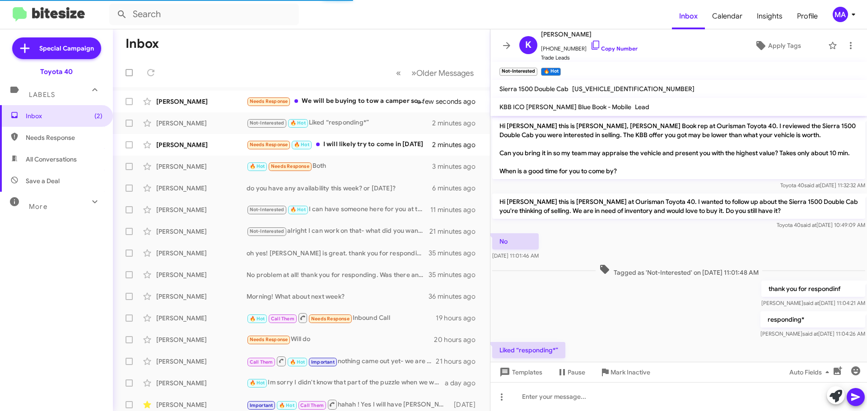
scroll to position [34, 0]
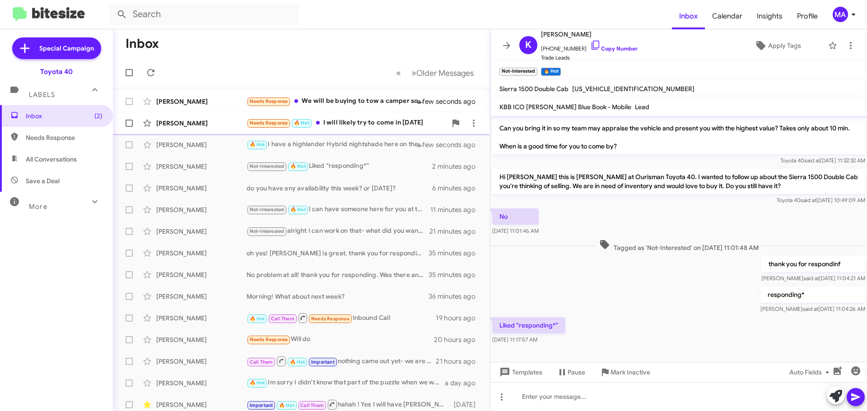
click at [345, 121] on div "Needs Response 🔥 Hot I will likely try to come in [DATE]" at bounding box center [347, 123] width 200 height 10
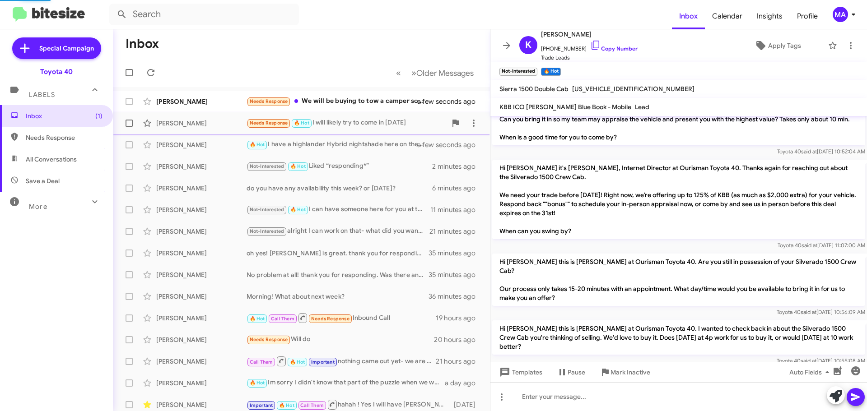
scroll to position [216, 0]
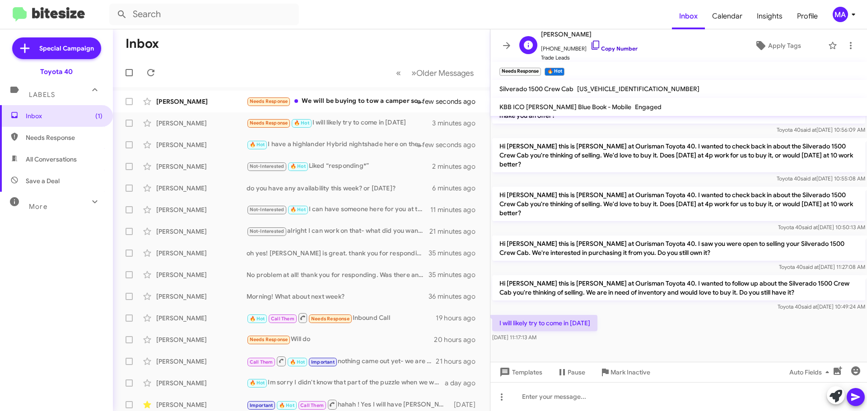
click at [590, 45] on icon at bounding box center [595, 45] width 11 height 11
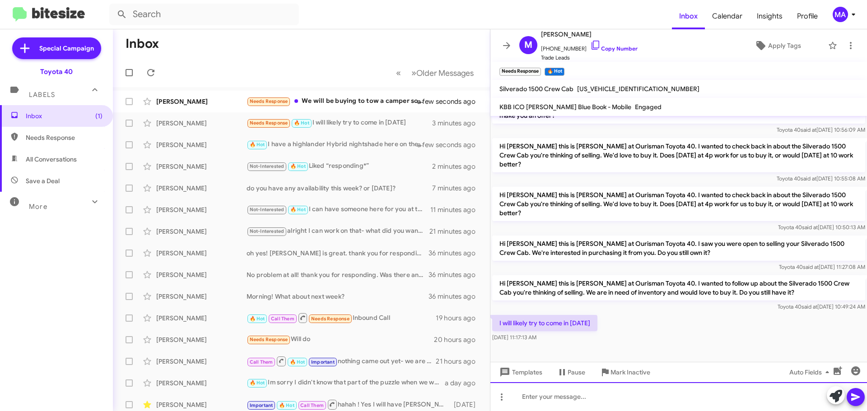
click at [572, 402] on div at bounding box center [679, 397] width 377 height 29
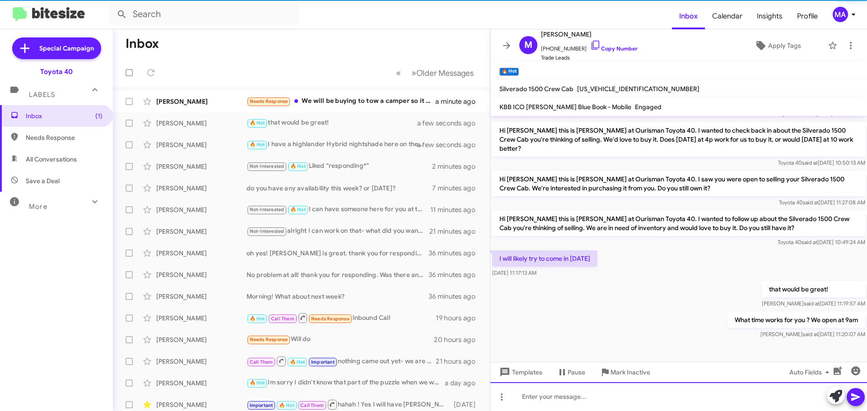
scroll to position [282, 0]
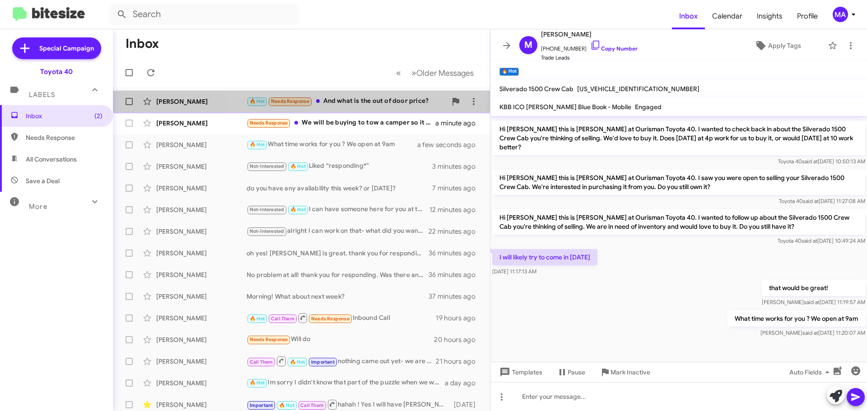
click at [358, 102] on div "🔥 Hot Needs Response And what is the out of door price?" at bounding box center [347, 101] width 200 height 10
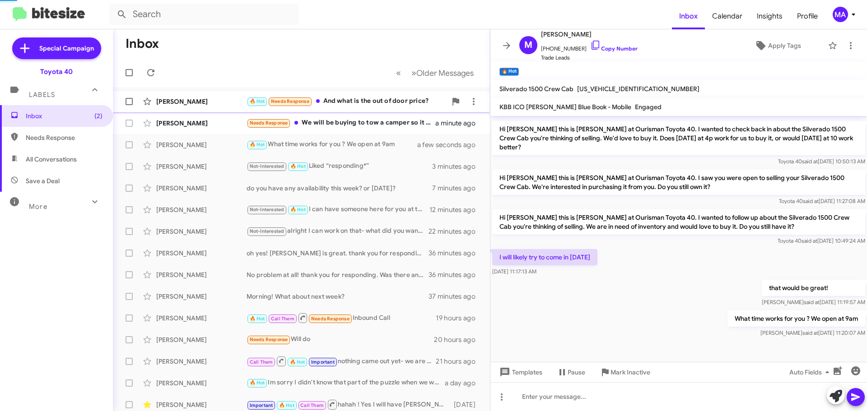
scroll to position [81, 0]
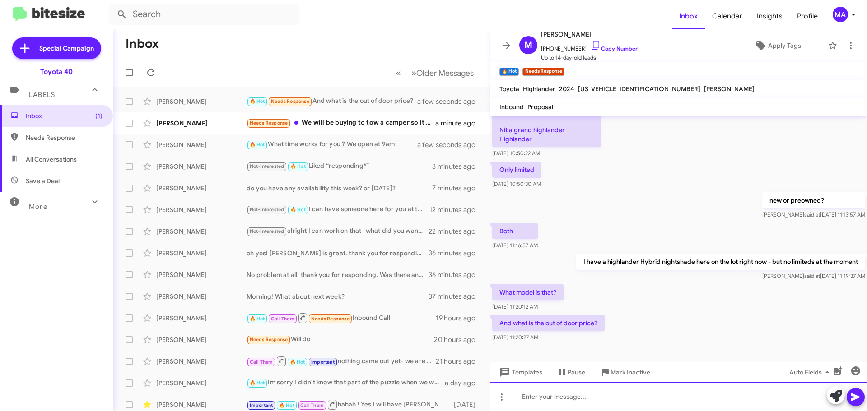
click at [579, 396] on div at bounding box center [679, 397] width 377 height 29
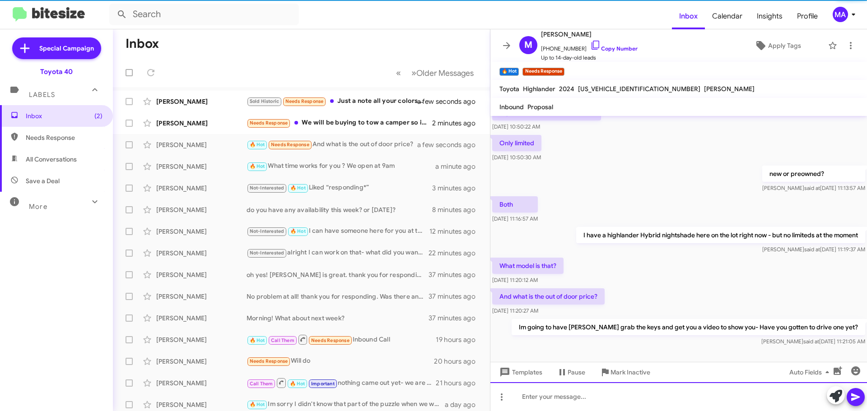
scroll to position [114, 0]
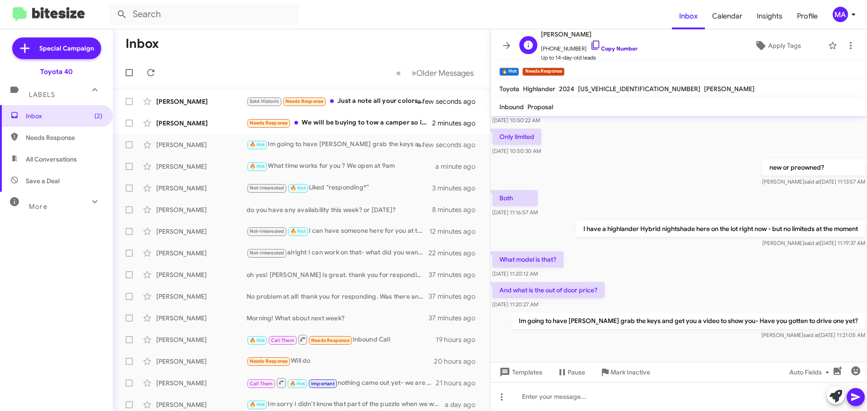
click at [592, 44] on icon at bounding box center [596, 45] width 8 height 9
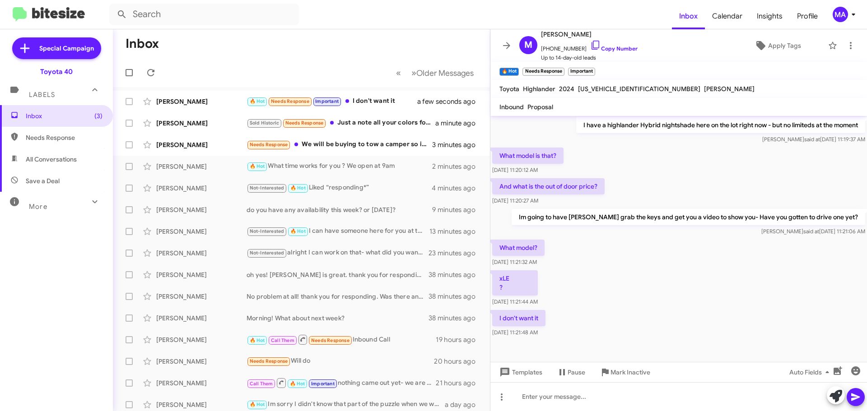
scroll to position [222, 0]
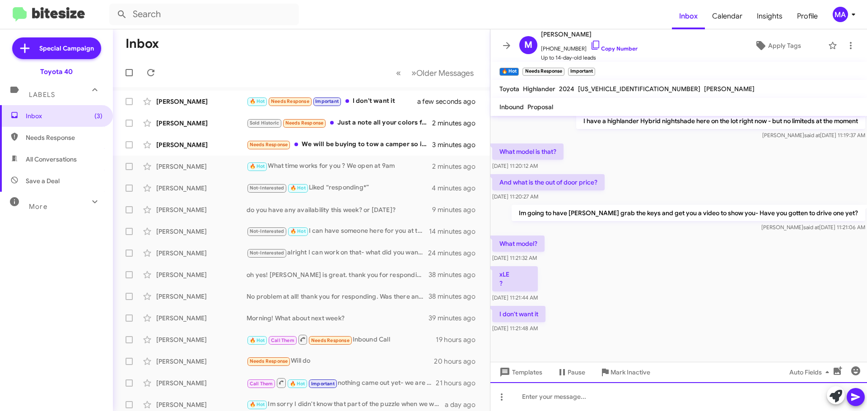
click at [573, 400] on div at bounding box center [679, 397] width 377 height 29
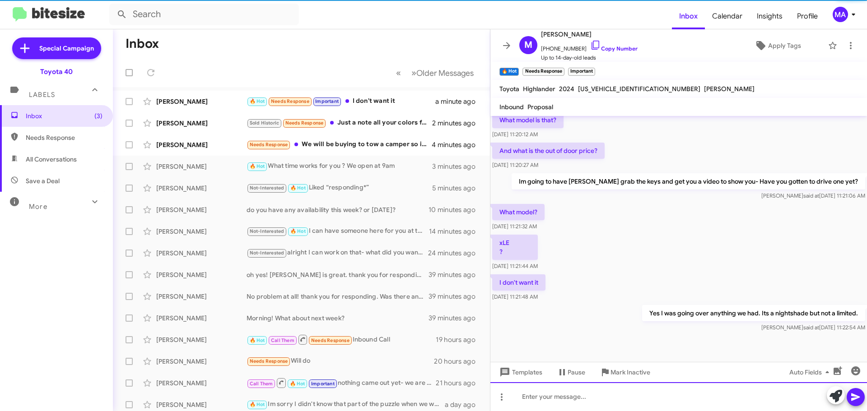
scroll to position [255, 0]
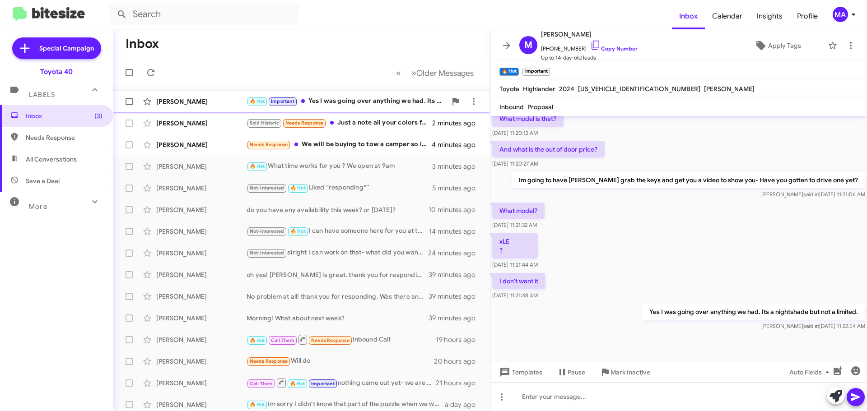
click at [351, 101] on div "🔥 Hot Important Yes I was going over anything we had. Its a nightshade but not …" at bounding box center [347, 101] width 200 height 10
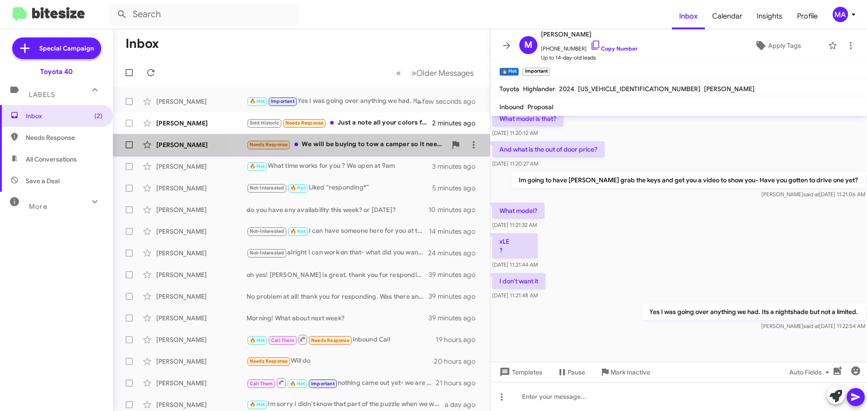
click at [357, 145] on div "Needs Response We will be buying to tow a camper so it needs to be Armada, Taho…" at bounding box center [347, 145] width 200 height 10
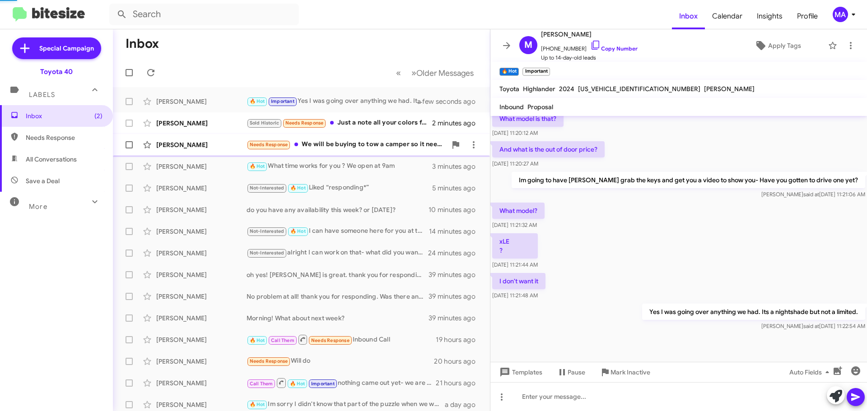
scroll to position [75, 0]
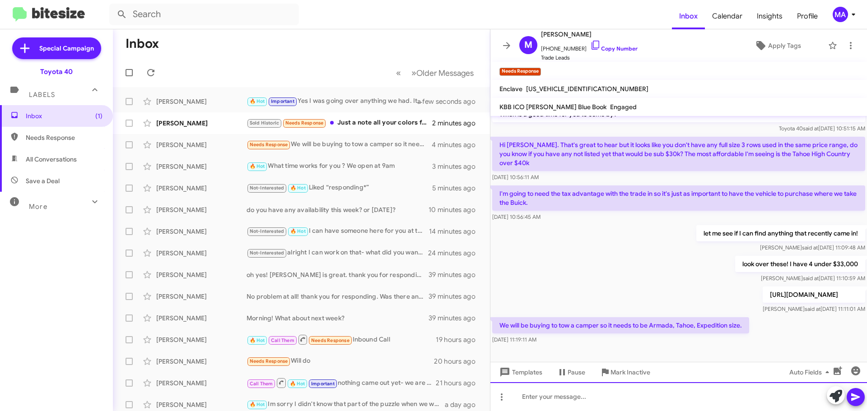
click at [565, 399] on div at bounding box center [679, 397] width 377 height 29
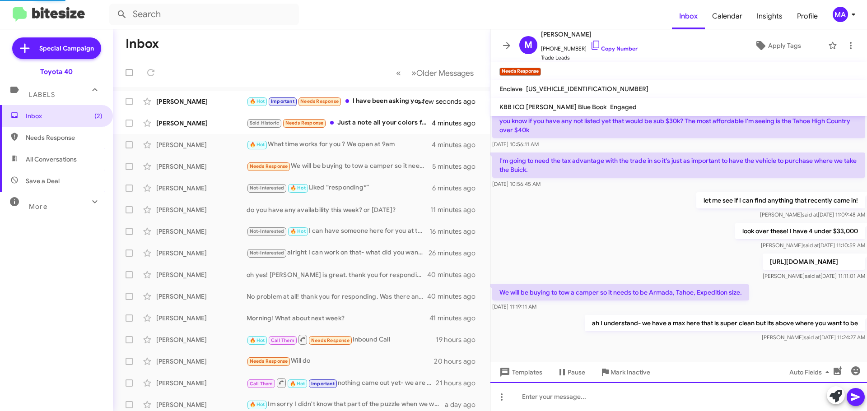
scroll to position [90, 0]
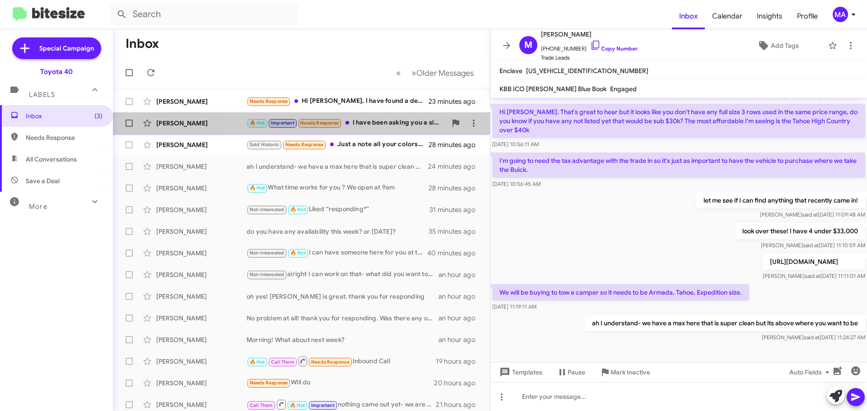
click at [368, 125] on div "🔥 Hot Important Needs Response I have been asking you a simple question And you…" at bounding box center [347, 123] width 200 height 10
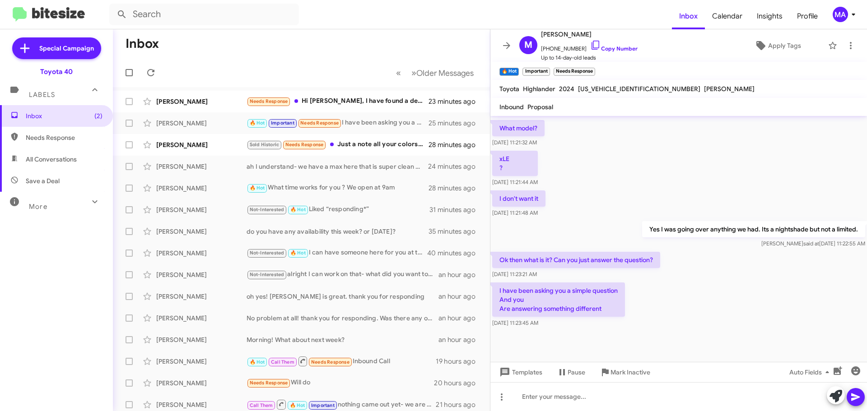
scroll to position [339, 0]
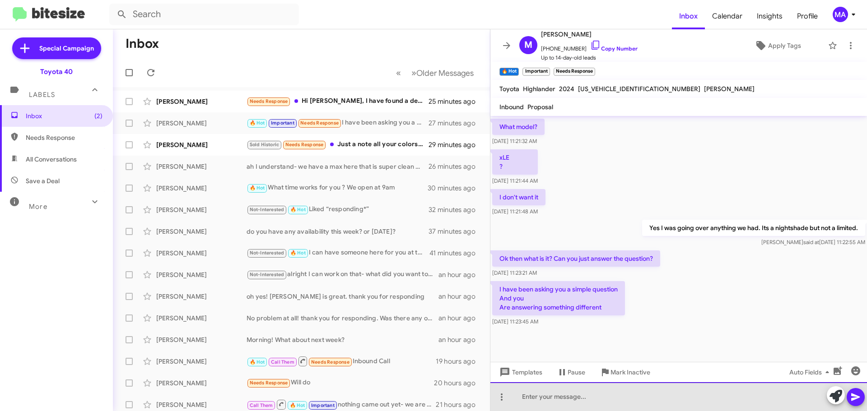
click at [565, 397] on div at bounding box center [679, 397] width 377 height 29
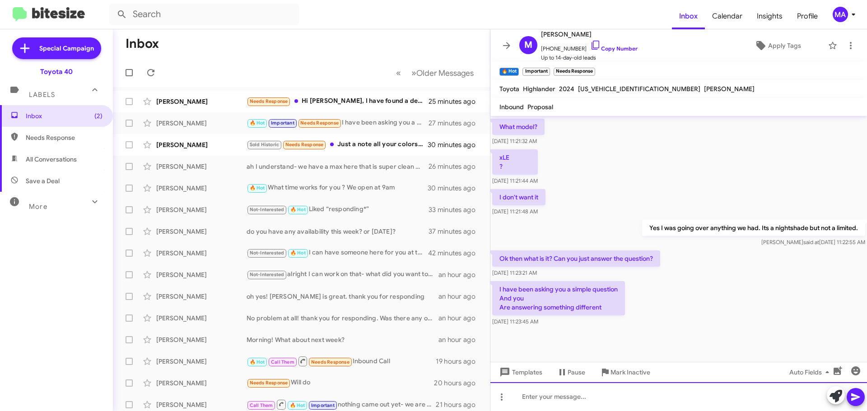
click at [565, 396] on div at bounding box center [679, 397] width 377 height 29
click at [575, 400] on div at bounding box center [679, 397] width 377 height 29
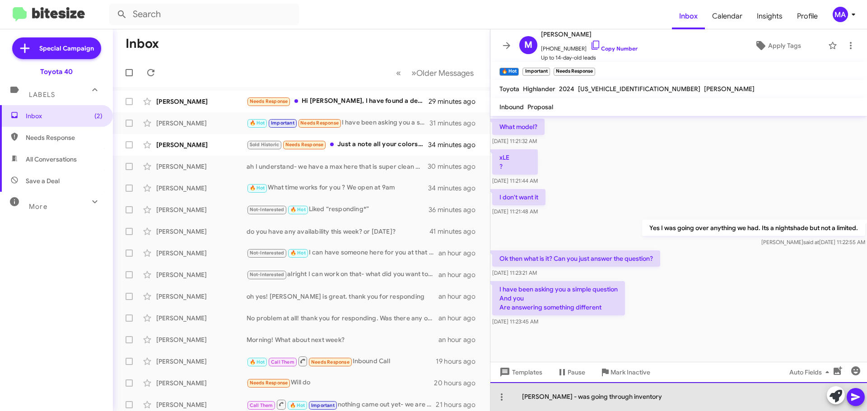
click at [649, 398] on div "[PERSON_NAME] - was going through inventory" at bounding box center [679, 397] width 377 height 29
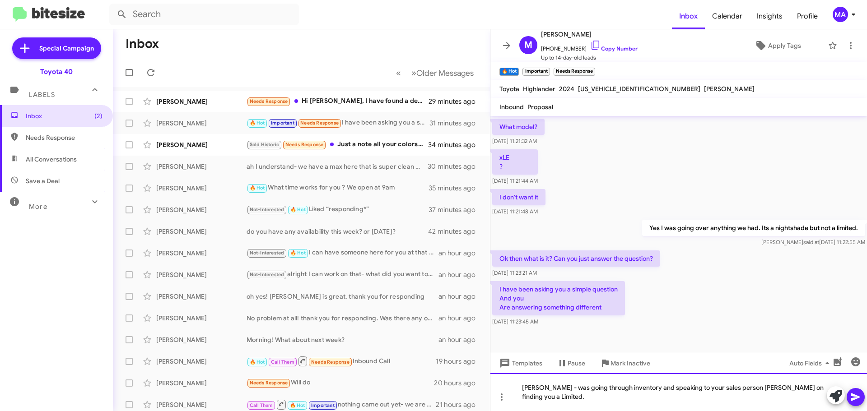
click at [556, 389] on div "[PERSON_NAME] - was going through inventory and speaking to your sales person […" at bounding box center [679, 393] width 377 height 38
click at [607, 403] on div "[PERSON_NAME] - are you ok? Was going through inventory and speaking to your sa…" at bounding box center [679, 393] width 377 height 38
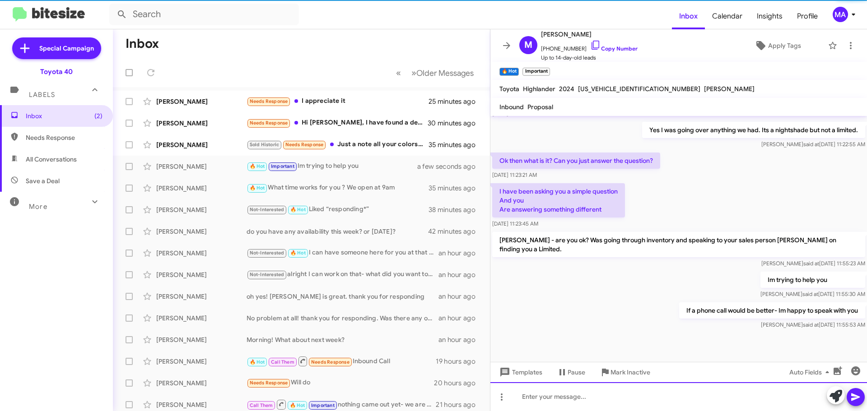
scroll to position [438, 0]
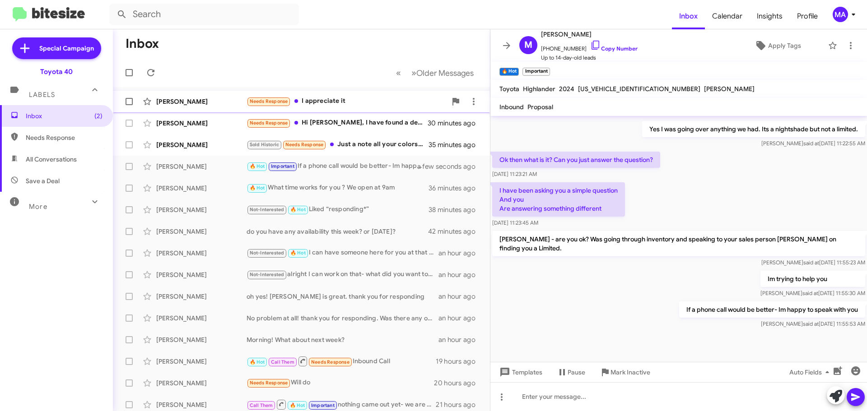
click at [345, 102] on div "Needs Response I appreciate it" at bounding box center [347, 101] width 200 height 10
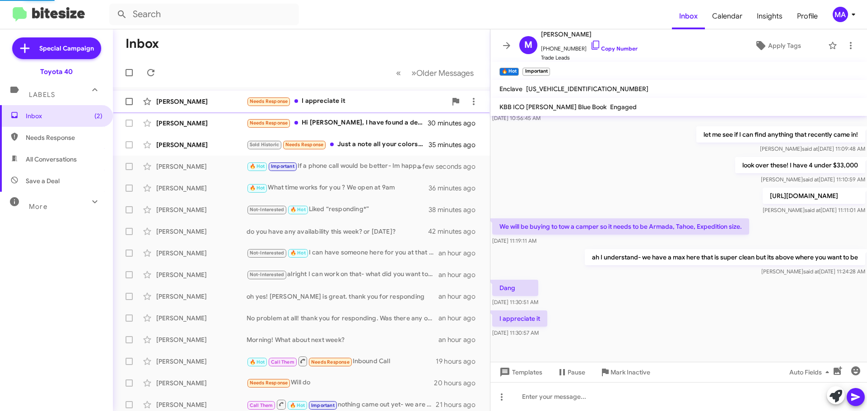
scroll to position [174, 0]
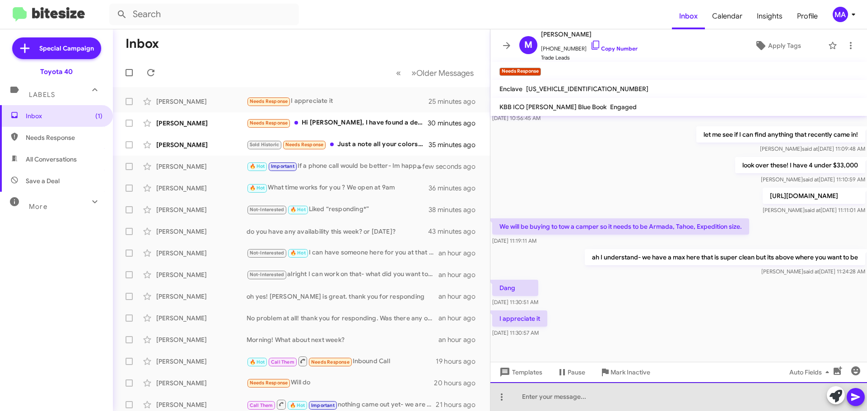
click at [549, 394] on div at bounding box center [679, 397] width 377 height 29
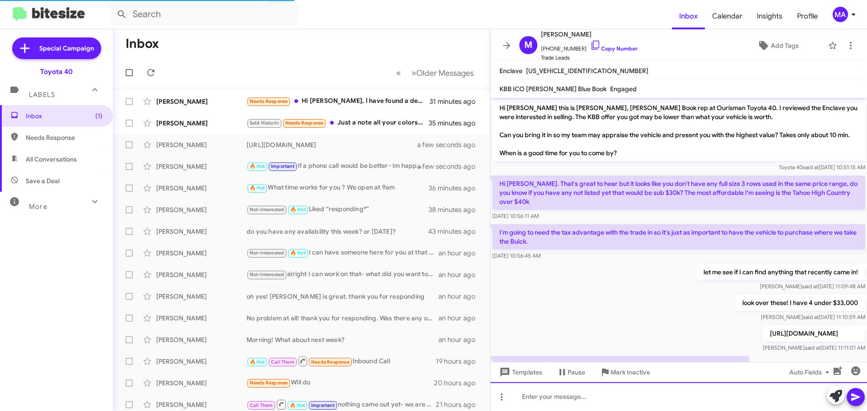
scroll to position [189, 0]
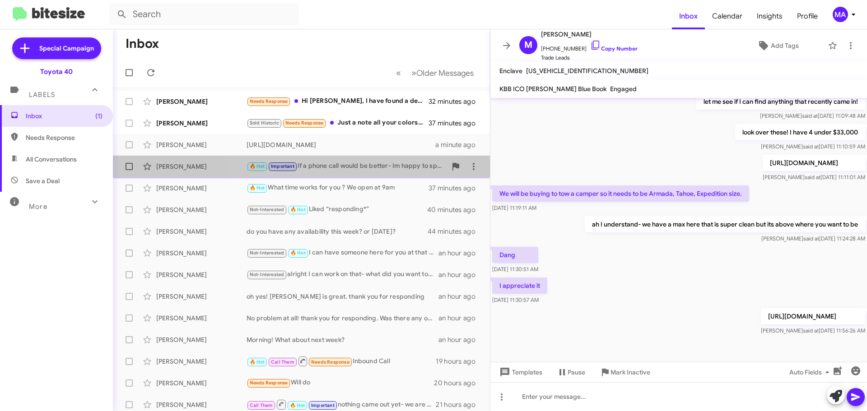
click at [338, 163] on div "🔥 Hot Important If a phone call would be better- Im happy to speak with you" at bounding box center [347, 166] width 200 height 10
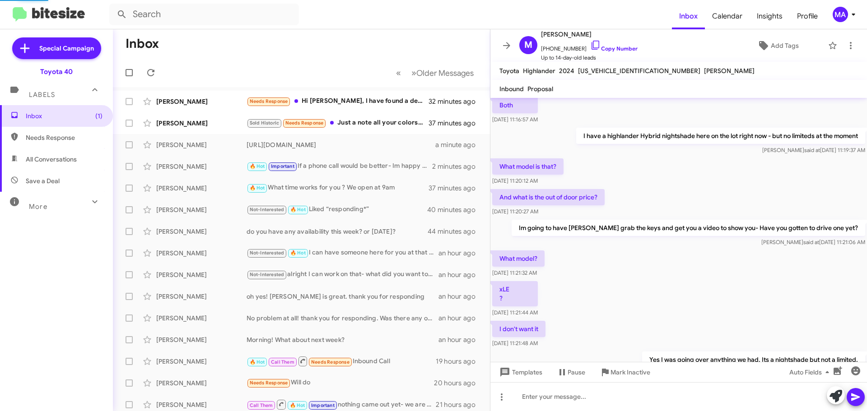
scroll to position [420, 0]
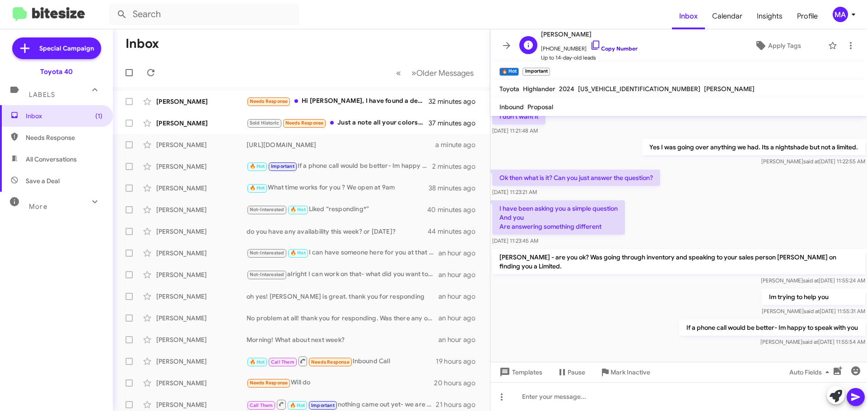
click at [590, 43] on icon at bounding box center [595, 45] width 11 height 11
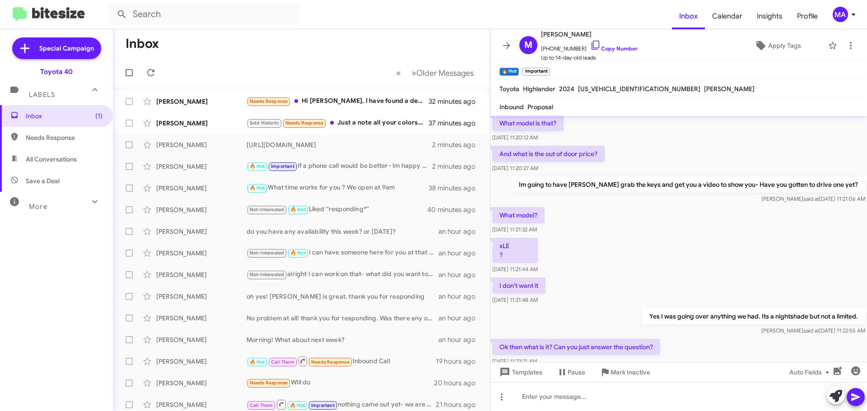
scroll to position [239, 0]
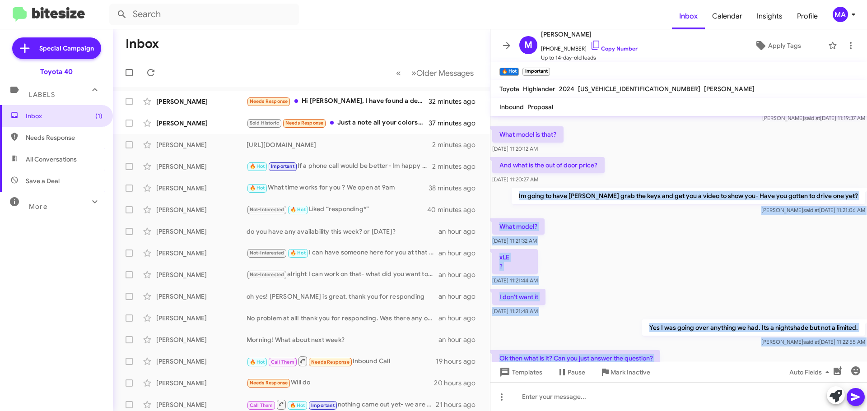
drag, startPoint x: 854, startPoint y: 257, endPoint x: 540, endPoint y: 194, distance: 319.8
click at [540, 194] on div "Hi [PERSON_NAME] this is [PERSON_NAME], Internet Director at Ourisman Toyota 40…" at bounding box center [679, 203] width 377 height 652
copy div "Im going to have [PERSON_NAME] grab the keys and get you a video to show you- H…"
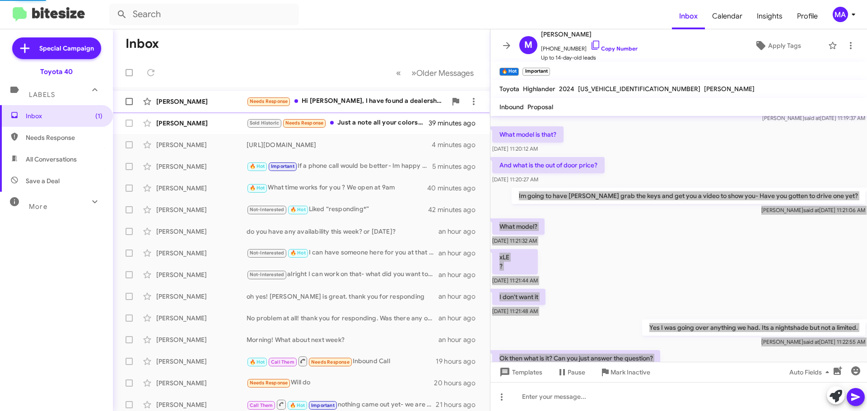
scroll to position [0, 0]
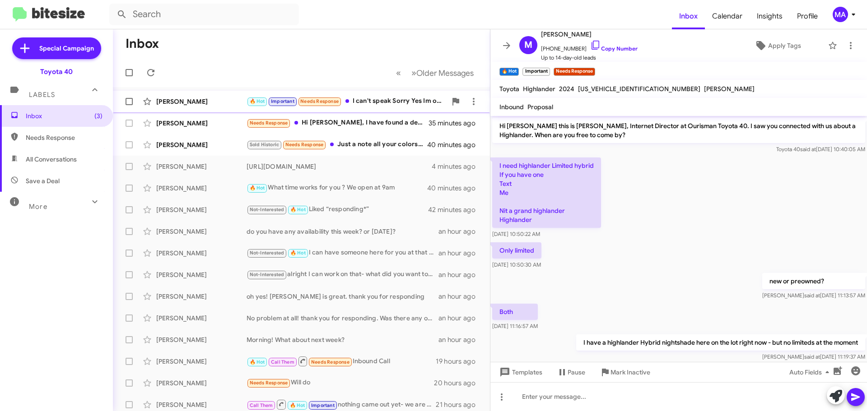
click at [381, 103] on div "🔥 Hot Important Needs Response I can't speak Sorry Yes Im ok I have been asking…" at bounding box center [347, 101] width 200 height 10
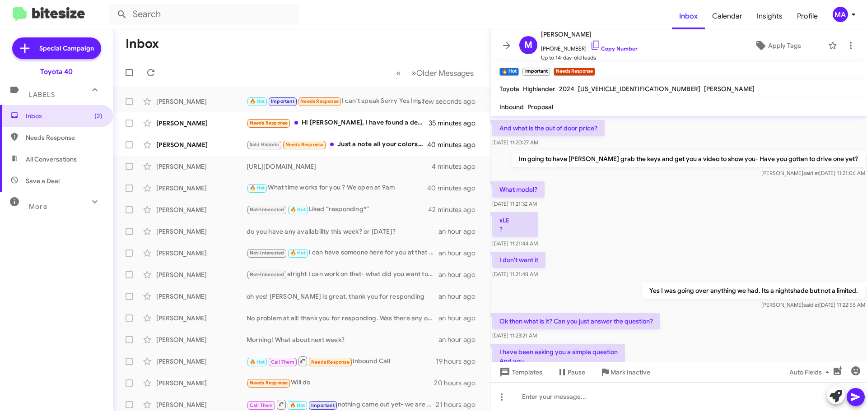
scroll to position [497, 0]
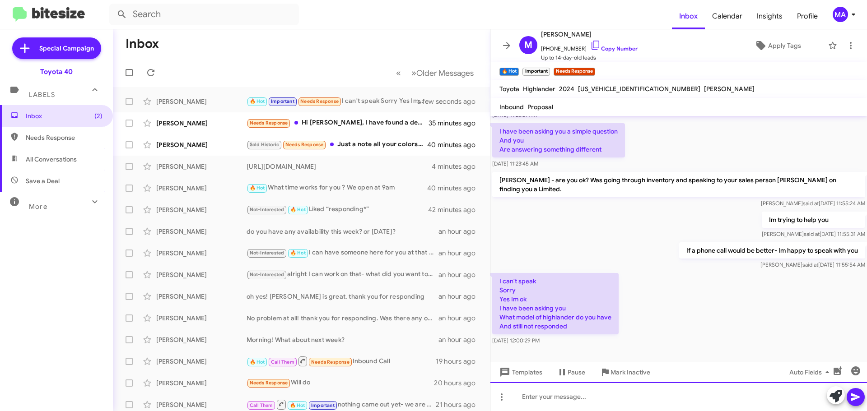
click at [574, 402] on div at bounding box center [679, 397] width 377 height 29
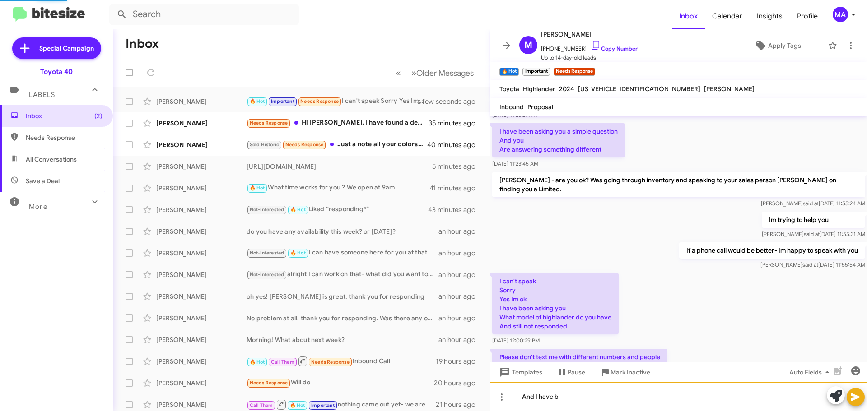
scroll to position [567, 0]
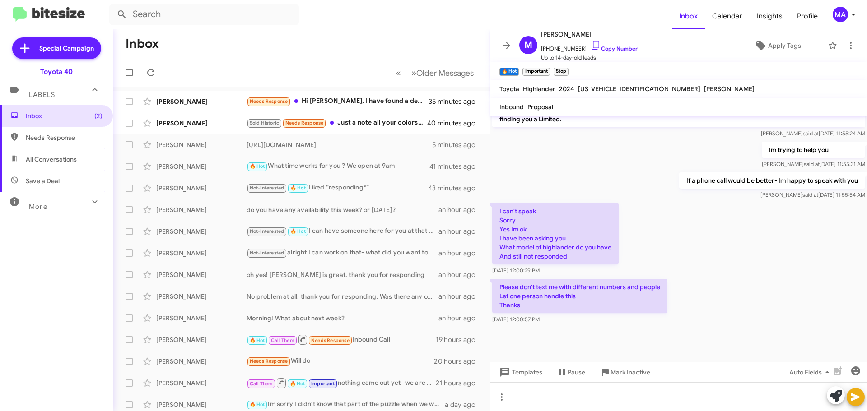
drag, startPoint x: 577, startPoint y: 314, endPoint x: 494, endPoint y: 200, distance: 141.2
copy div "I can't speak Sorry Yes Im ok I have been asking you What model of highlander d…"
click at [775, 268] on div "I can't speak Sorry Yes Im ok I have been asking you What model of highlander d…" at bounding box center [679, 239] width 377 height 76
drag, startPoint x: 571, startPoint y: 310, endPoint x: 495, endPoint y: 197, distance: 136.2
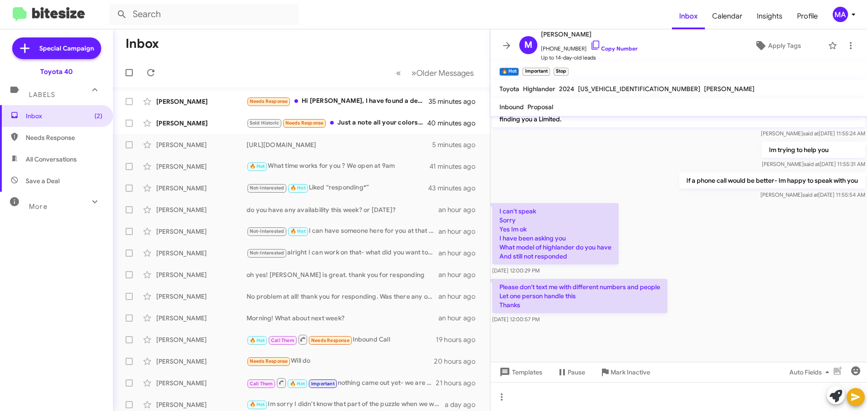
copy div "I can't speak Sorry Yes Im ok I have been asking you What model of highlander d…"
click at [679, 191] on div "[PERSON_NAME] said at [DATE] 11:55:54 AM" at bounding box center [772, 195] width 186 height 9
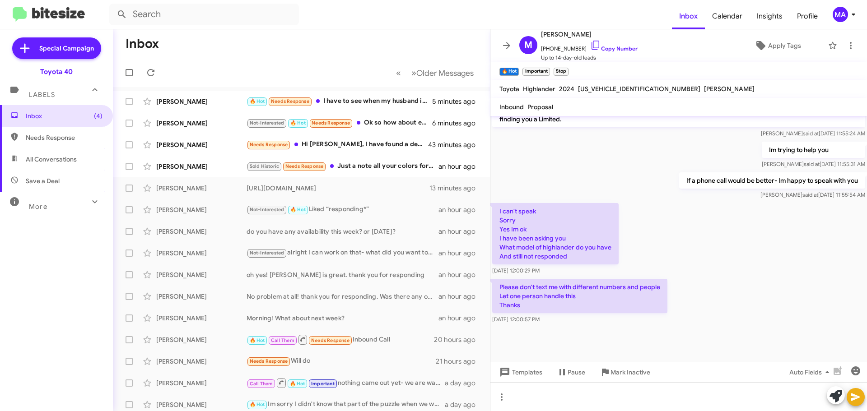
click at [72, 181] on span "Save a Deal" at bounding box center [56, 181] width 113 height 22
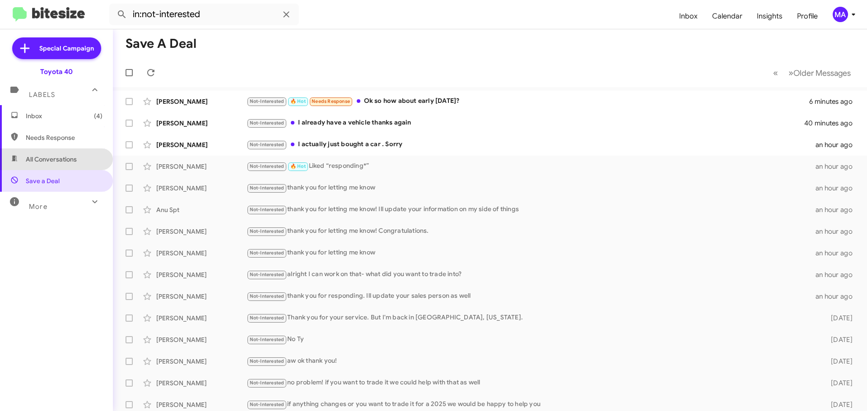
click at [71, 168] on span "All Conversations" at bounding box center [56, 160] width 113 height 22
type input "in:all-conversations"
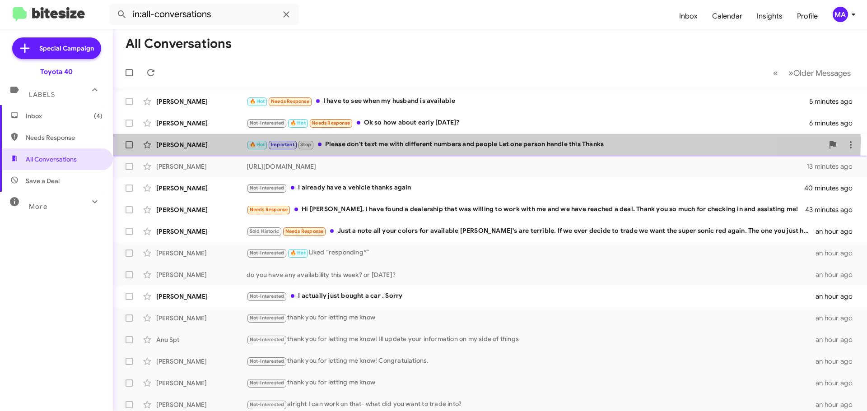
click at [417, 140] on div "🔥 Hot Important Stop Please don't text me with different numbers and people Let…" at bounding box center [535, 145] width 577 height 10
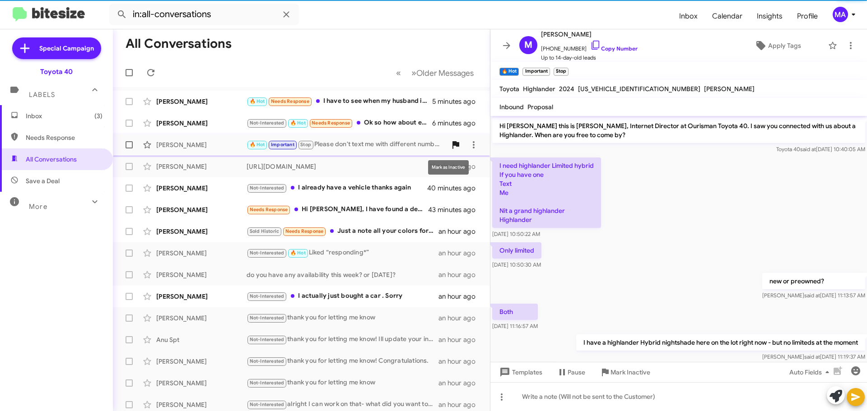
scroll to position [567, 0]
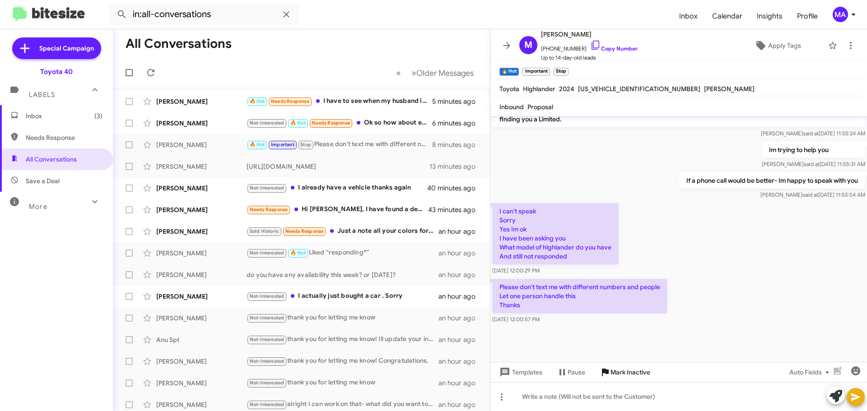
click at [623, 374] on span "Mark Inactive" at bounding box center [631, 372] width 40 height 16
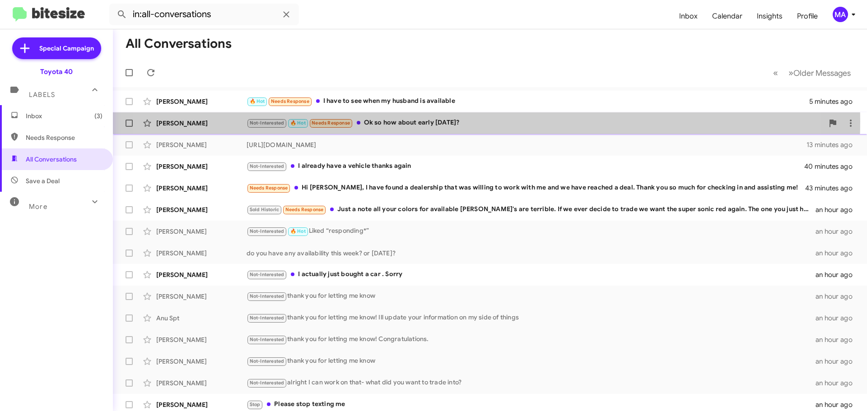
click at [439, 121] on div "Not-Interested 🔥 Hot Needs Response Ok so how about early [DATE]?" at bounding box center [535, 123] width 577 height 10
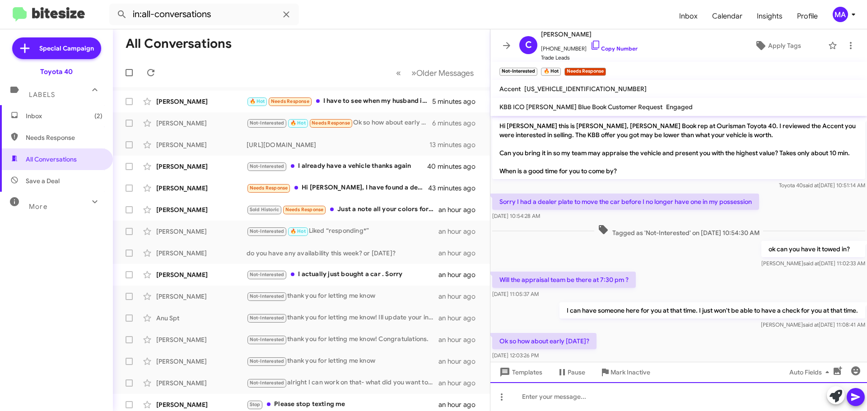
click at [536, 397] on div at bounding box center [679, 397] width 377 height 29
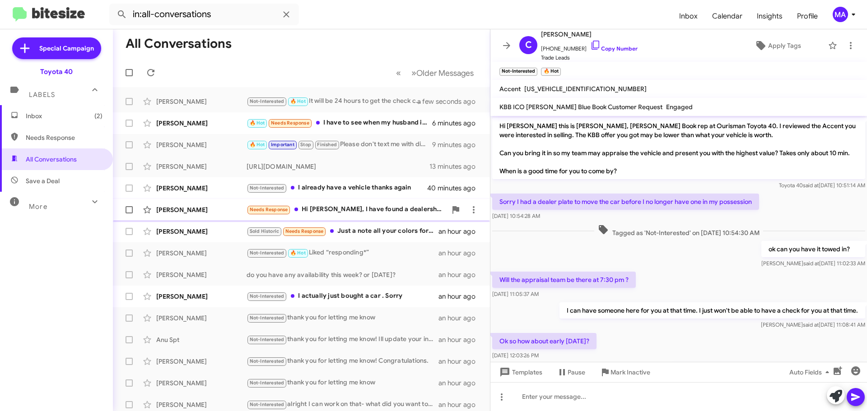
click at [350, 214] on div "Needs Response Hi [PERSON_NAME], I have found a dealership that was willing to …" at bounding box center [347, 210] width 200 height 10
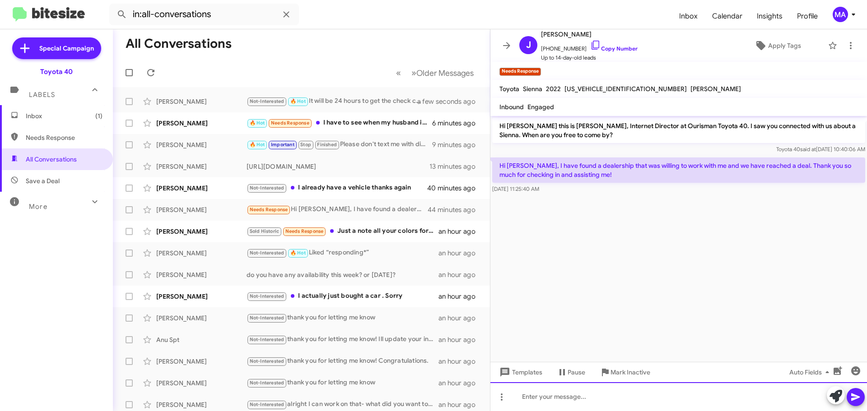
click at [574, 403] on div at bounding box center [679, 397] width 377 height 29
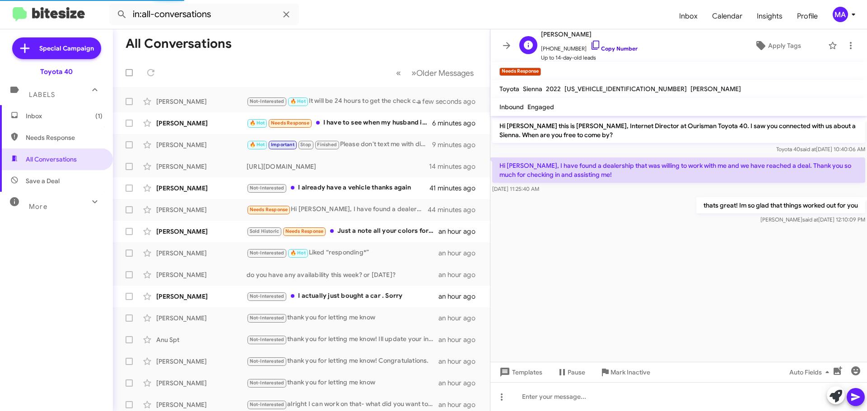
click at [590, 43] on icon at bounding box center [595, 45] width 11 height 11
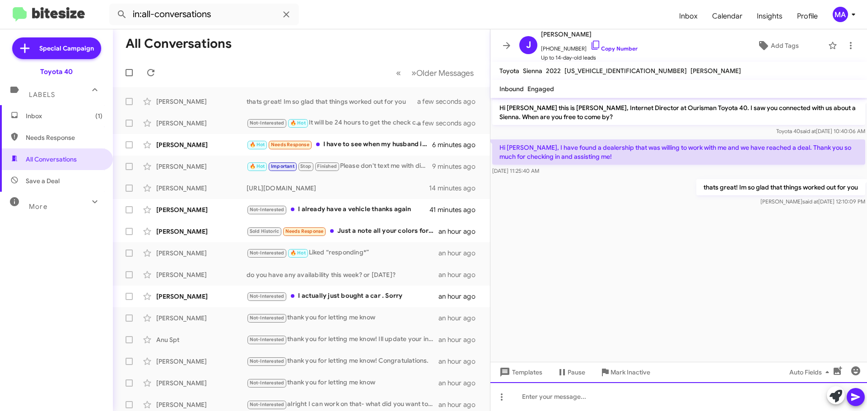
click at [587, 397] on div at bounding box center [679, 397] width 377 height 29
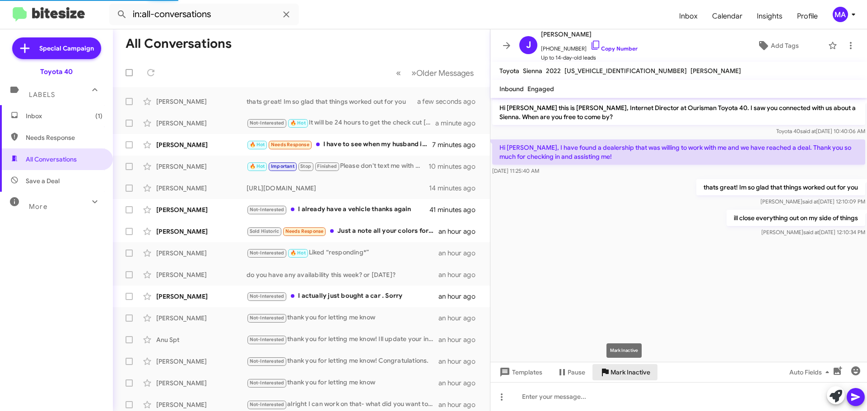
click at [627, 374] on span "Mark Inactive" at bounding box center [631, 372] width 40 height 16
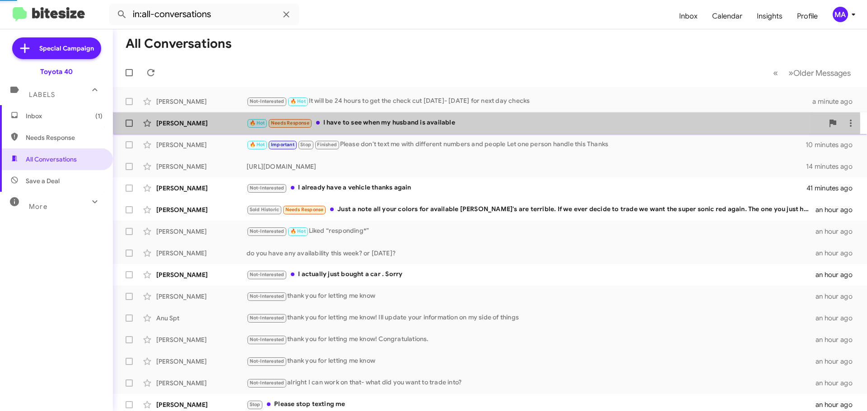
click at [377, 125] on div "🔥 Hot Needs Response I have to see when my husband is available" at bounding box center [535, 123] width 577 height 10
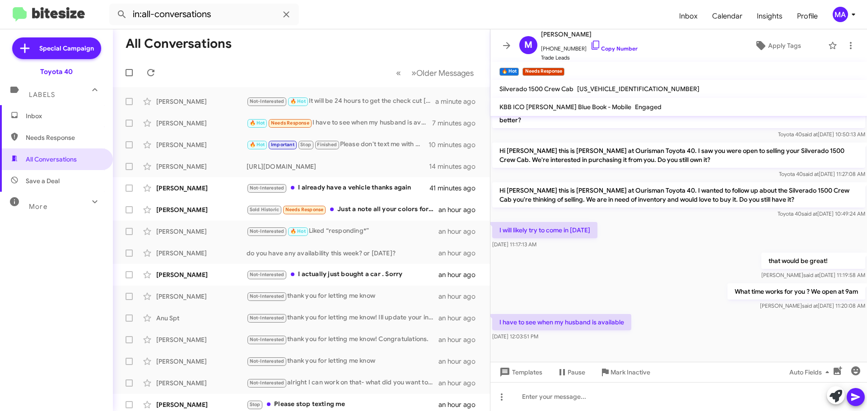
scroll to position [315, 0]
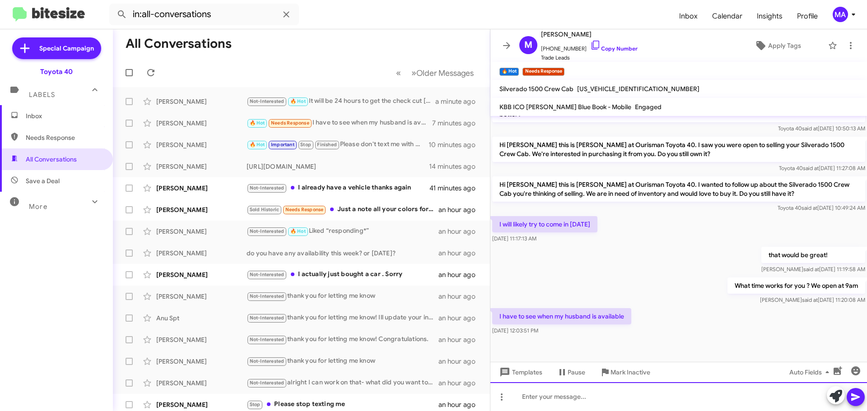
click at [573, 398] on div at bounding box center [679, 397] width 377 height 29
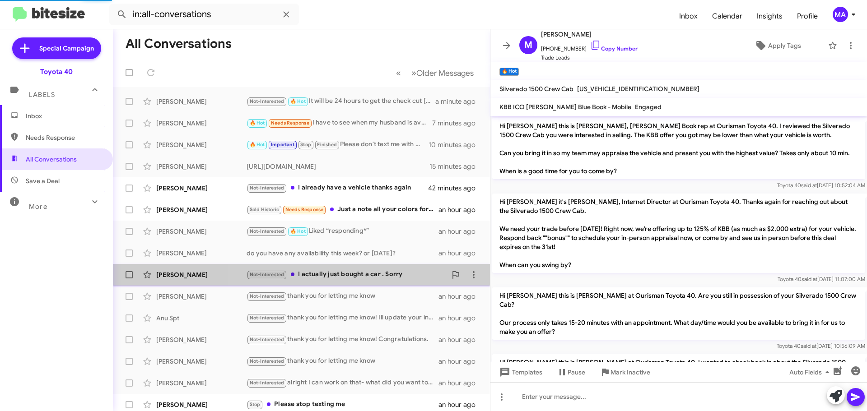
click at [364, 271] on div "Not-Interested I actually just bought a car . Sorry" at bounding box center [347, 275] width 200 height 10
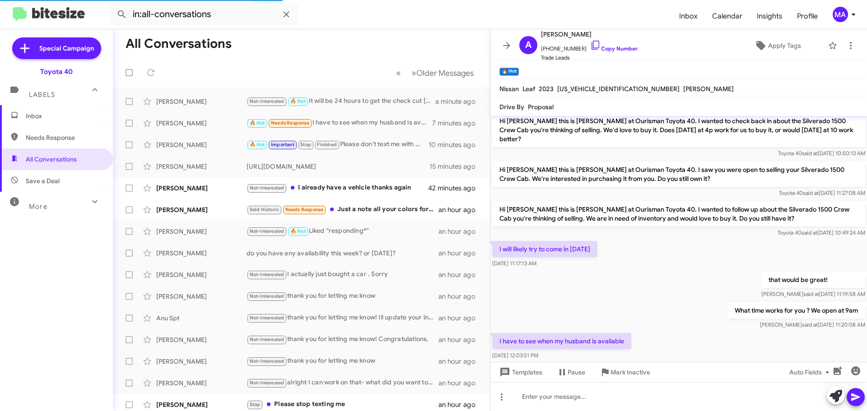
scroll to position [357, 0]
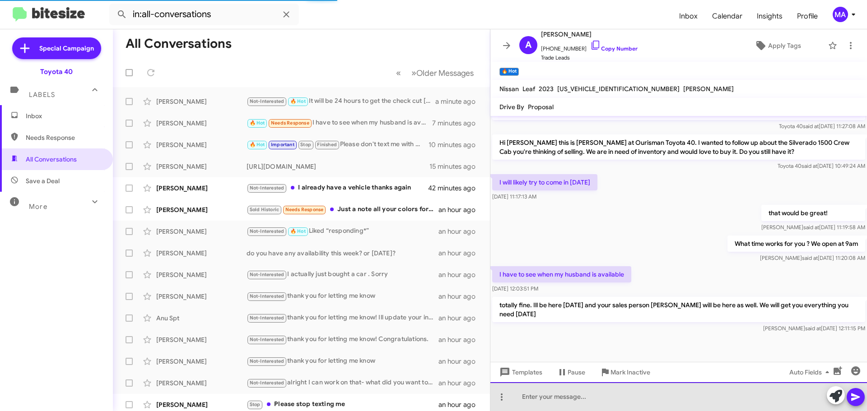
click at [570, 399] on div at bounding box center [679, 397] width 377 height 29
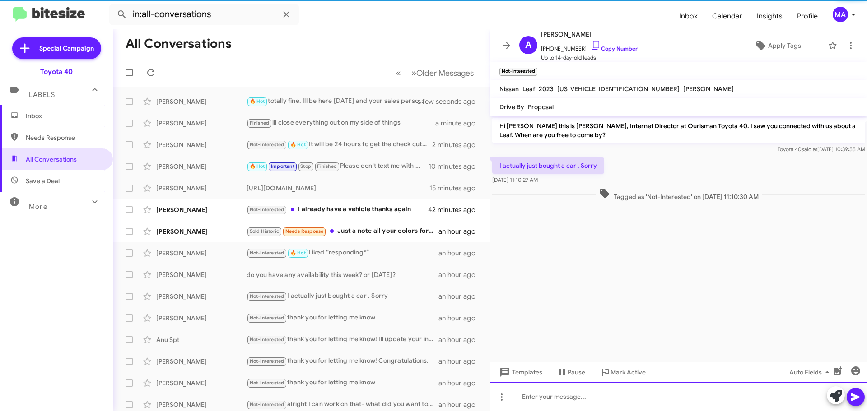
scroll to position [0, 0]
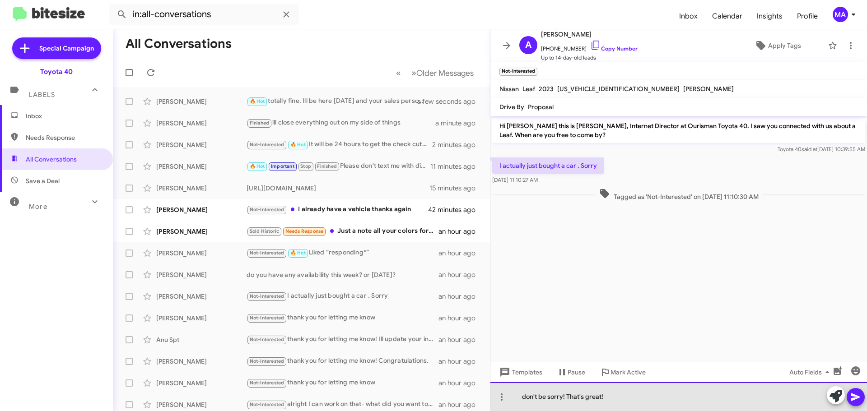
click at [619, 401] on div "don't be sorry! That's great!" at bounding box center [679, 397] width 377 height 29
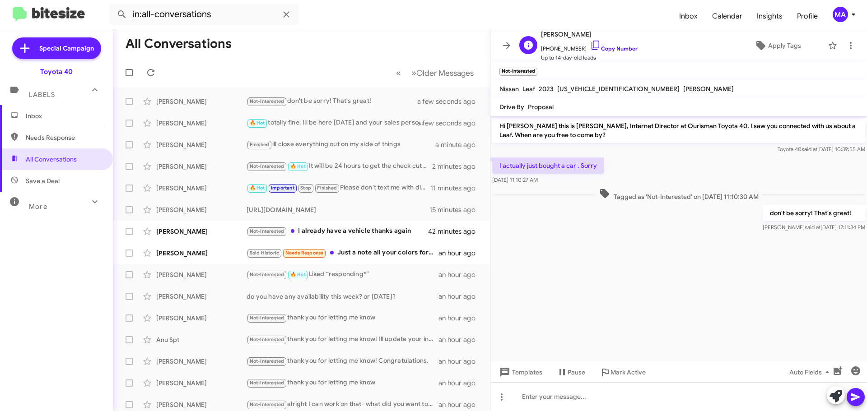
click at [592, 43] on icon at bounding box center [596, 45] width 8 height 9
drag, startPoint x: 555, startPoint y: 182, endPoint x: 500, endPoint y: 165, distance: 57.9
click at [500, 165] on div "I actually just bought a car . Sorry [DATE] 11:10:27 AM" at bounding box center [548, 171] width 112 height 27
copy div "I actually just bought a car . Sorry [DATE] 11:10:27 AM"
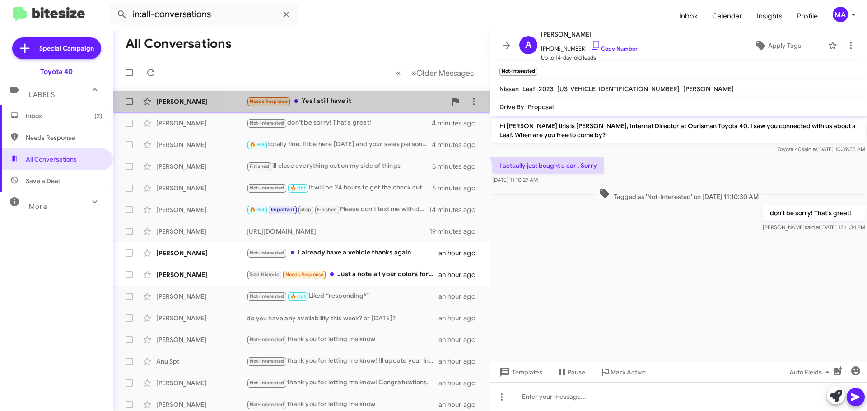
click at [355, 98] on div "Needs Response Yes I still have it" at bounding box center [347, 101] width 200 height 10
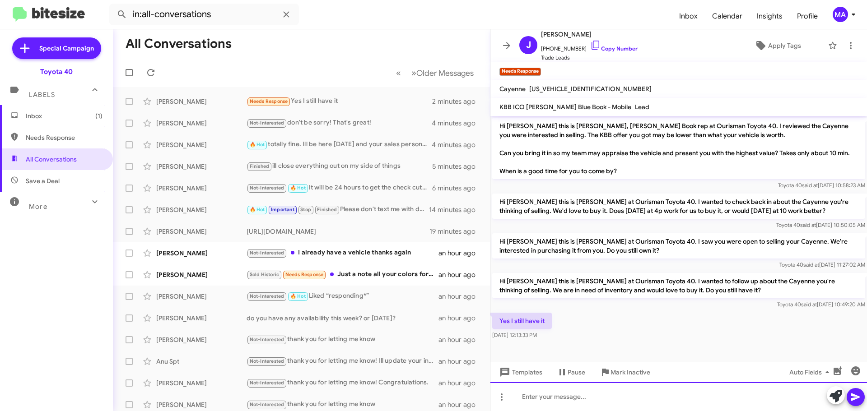
click at [576, 402] on div at bounding box center [679, 397] width 377 height 29
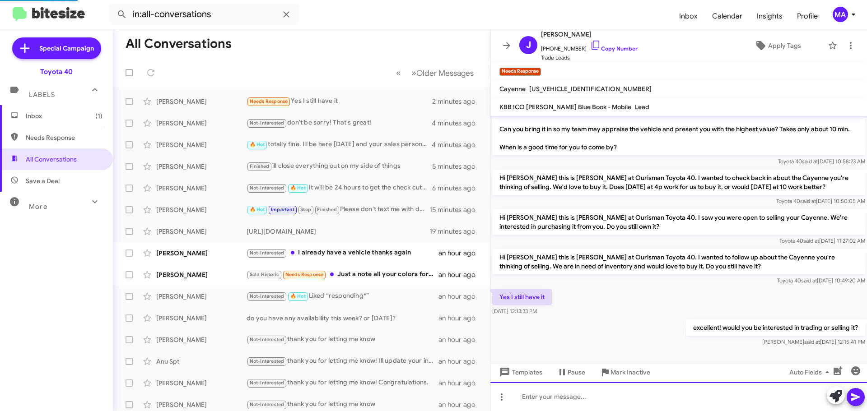
scroll to position [15, 0]
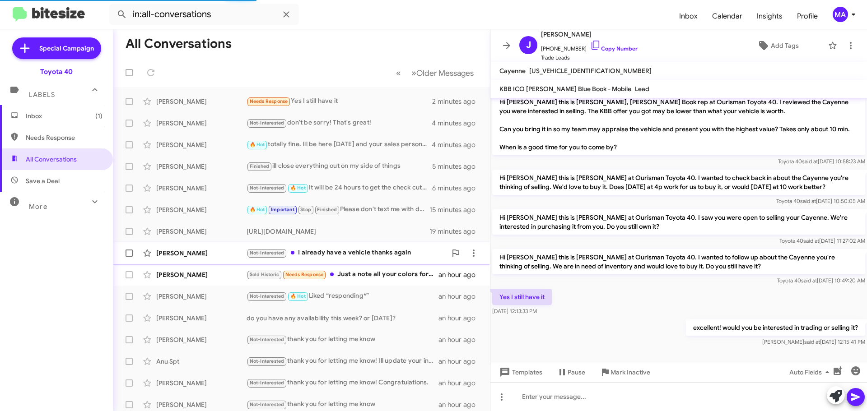
click at [344, 252] on div "Not-Interested I already have a vehicle thanks again" at bounding box center [347, 253] width 200 height 10
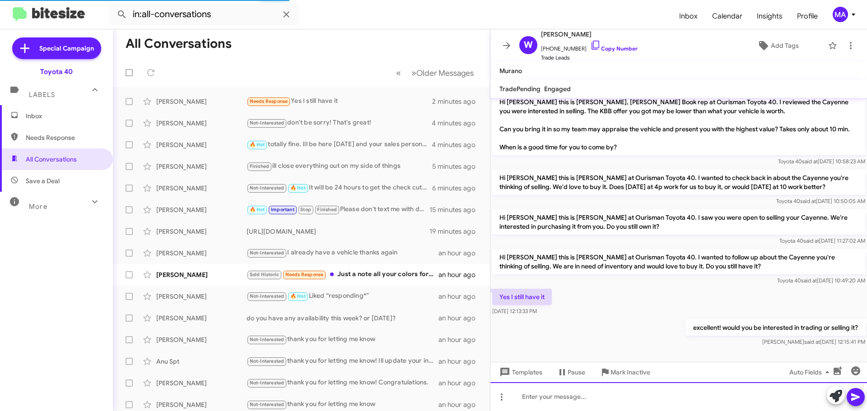
click at [544, 401] on div at bounding box center [679, 397] width 377 height 29
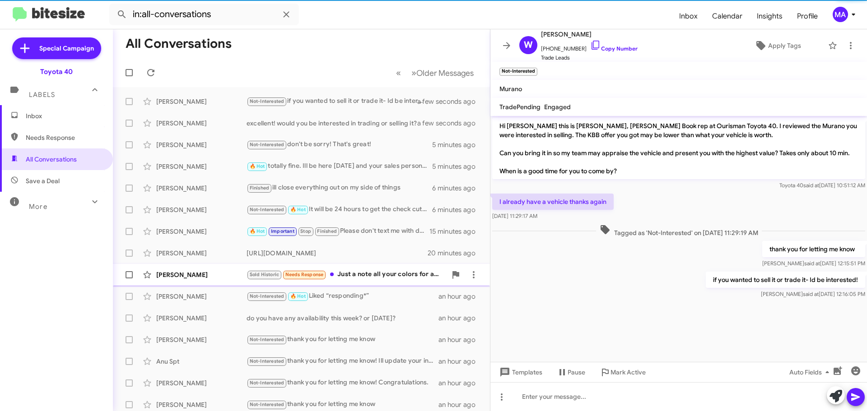
click at [395, 269] on div "[PERSON_NAME] Sold Historic Needs Response Just a note all your colors for avai…" at bounding box center [301, 275] width 363 height 18
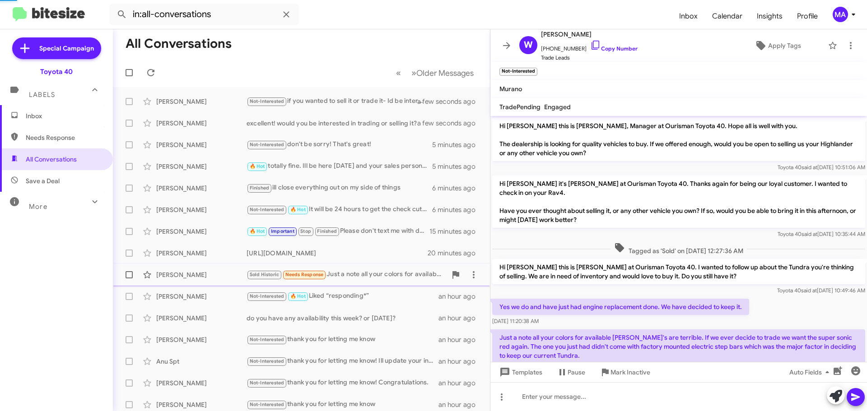
scroll to position [28, 0]
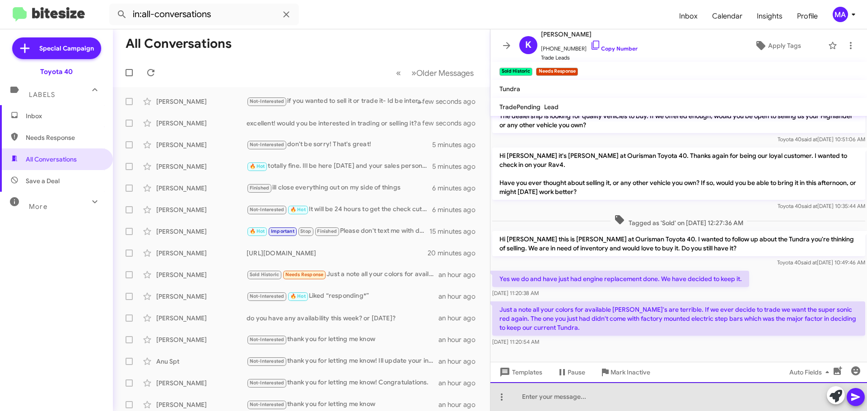
click at [551, 397] on div at bounding box center [679, 397] width 377 height 29
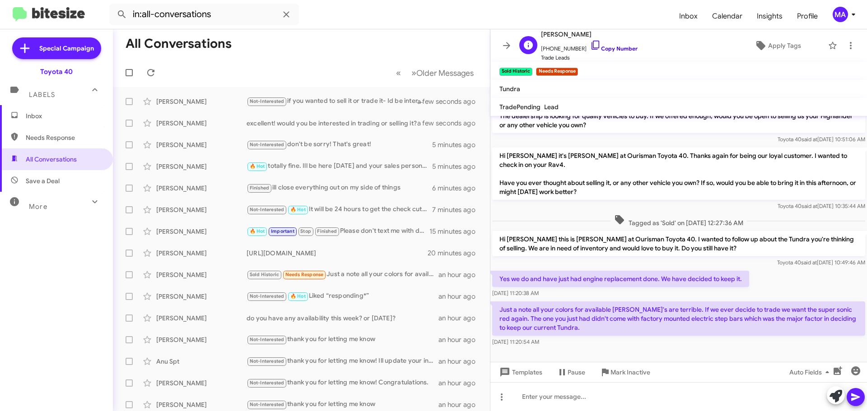
click at [590, 43] on icon at bounding box center [595, 45] width 11 height 11
drag, startPoint x: 577, startPoint y: 342, endPoint x: 566, endPoint y: 346, distance: 11.6
click at [577, 342] on div "[DATE] 11:20:54 AM" at bounding box center [678, 342] width 373 height 9
drag, startPoint x: 556, startPoint y: 345, endPoint x: 500, endPoint y: 272, distance: 92.3
click at [500, 272] on div "Hi [PERSON_NAME] this is [PERSON_NAME], Manager at Ourisman Toyota 40. Hope all…" at bounding box center [679, 218] width 377 height 261
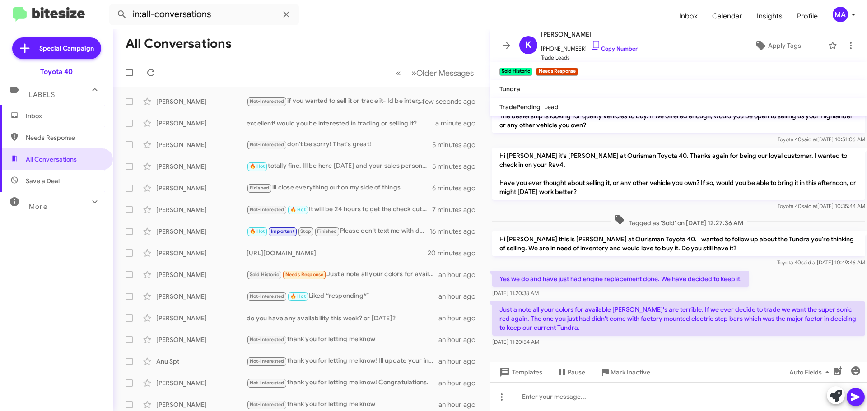
copy div "Yes we do and have just had engine replacement done. We have decided to keep it…"
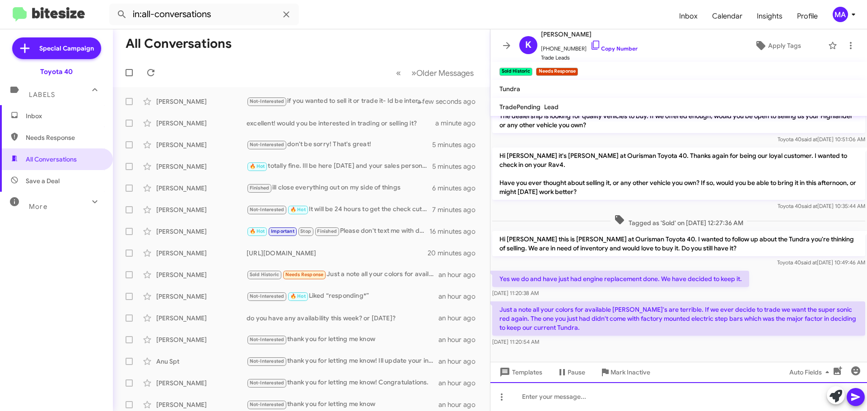
click at [550, 395] on div at bounding box center [679, 397] width 377 height 29
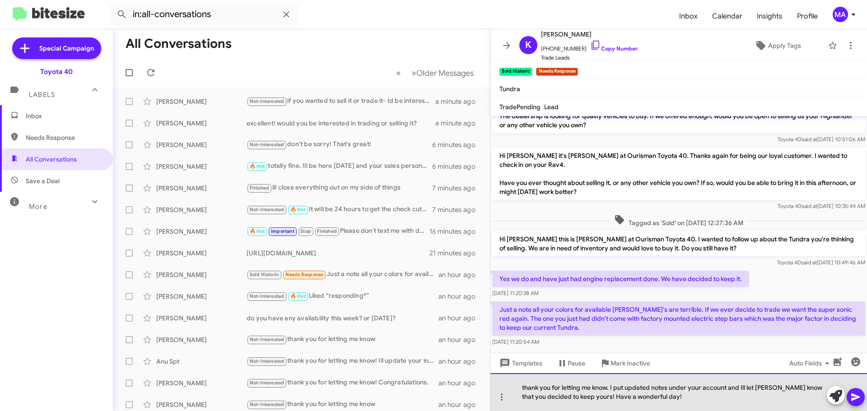
click at [664, 399] on div "thank you for letting me know. I put updated notes under your account and Ill l…" at bounding box center [679, 393] width 377 height 38
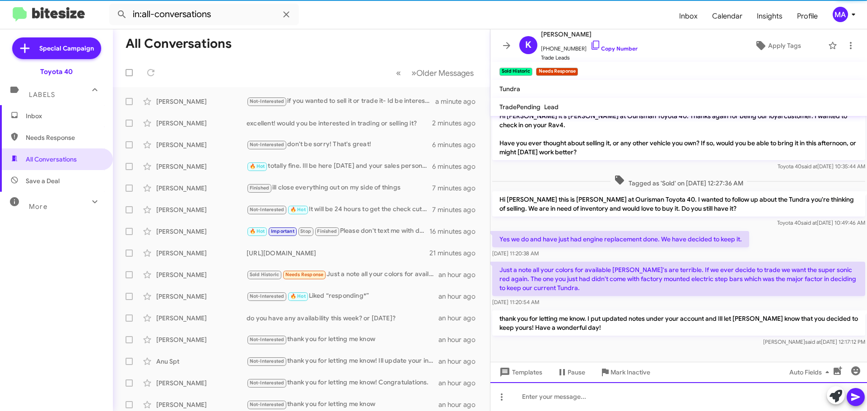
scroll to position [70, 0]
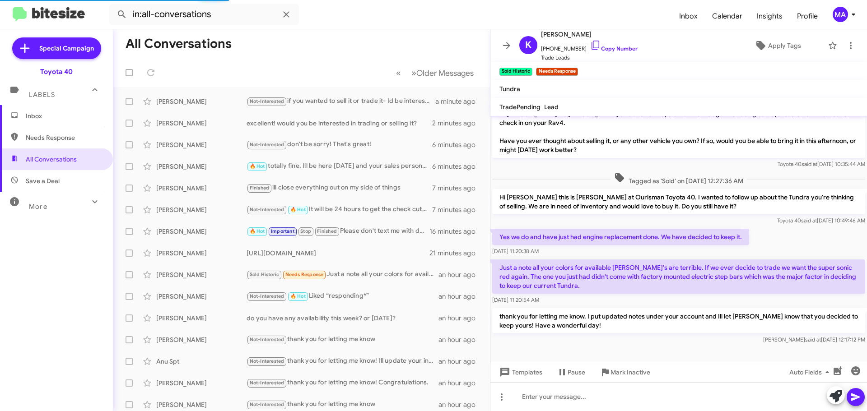
click at [77, 186] on span "Save a Deal" at bounding box center [56, 181] width 113 height 22
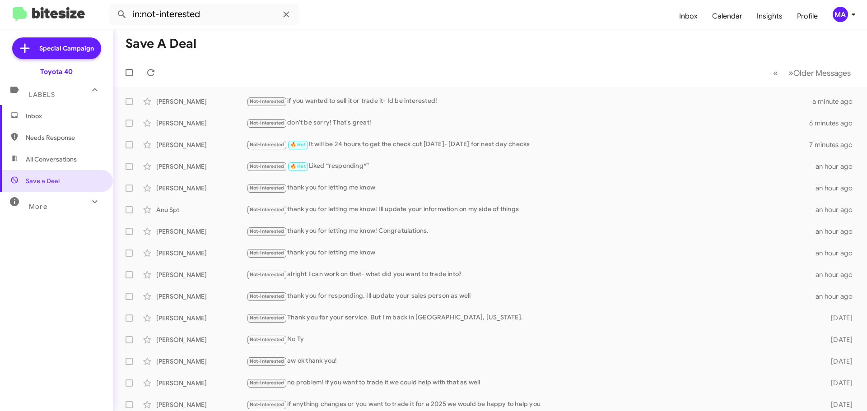
click at [63, 158] on span "All Conversations" at bounding box center [51, 159] width 51 height 9
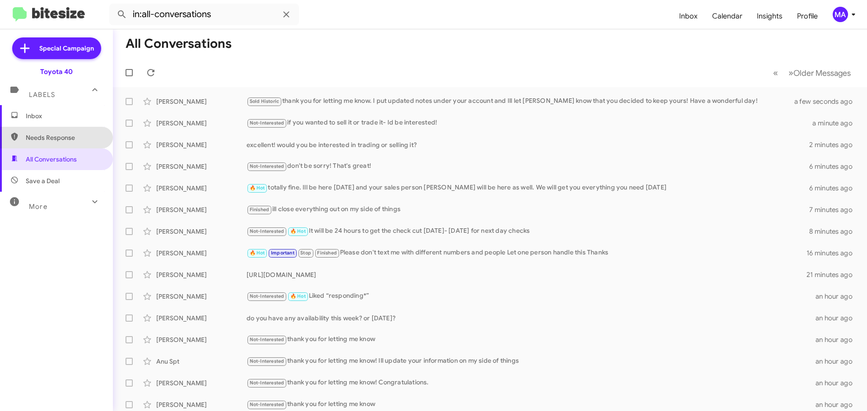
click at [56, 136] on span "Needs Response" at bounding box center [64, 137] width 77 height 9
type input "in:needs-response"
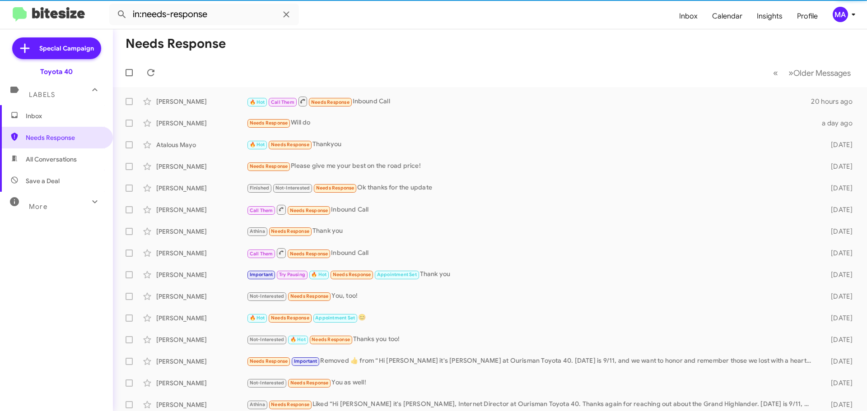
click at [42, 117] on span "Inbox" at bounding box center [64, 116] width 77 height 9
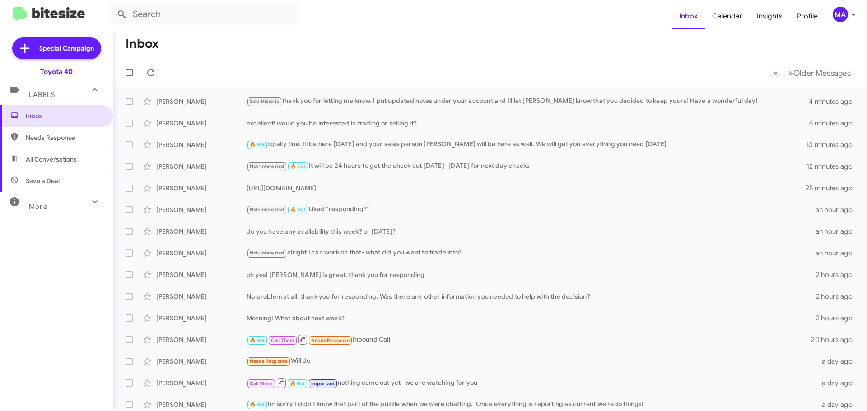
click at [49, 133] on span "Needs Response" at bounding box center [64, 137] width 77 height 9
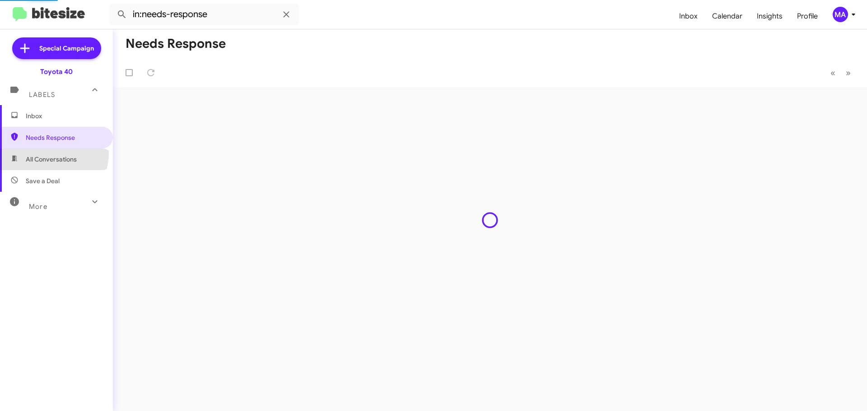
click at [51, 154] on span "All Conversations" at bounding box center [56, 160] width 113 height 22
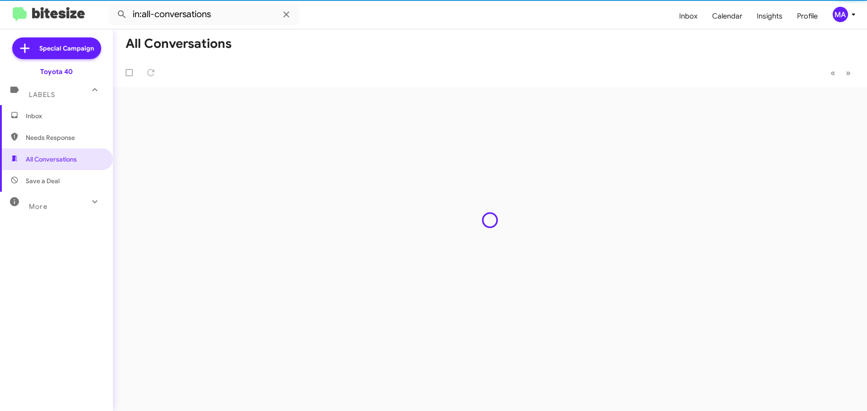
click at [56, 185] on span "Save a Deal" at bounding box center [43, 181] width 34 height 9
type input "in:not-interested"
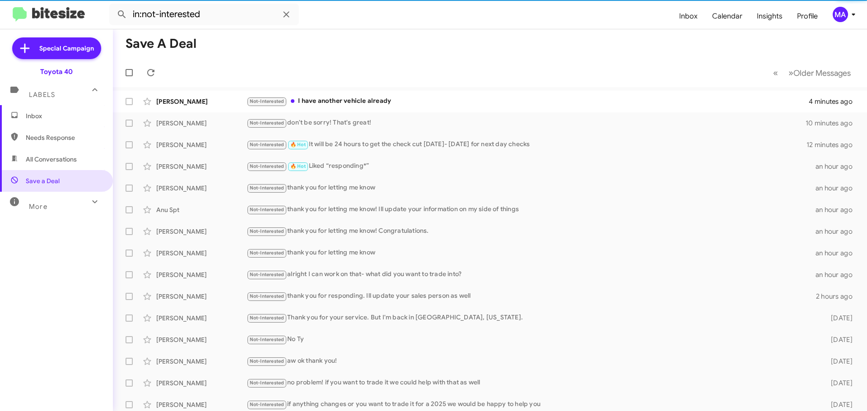
click at [40, 113] on span "Inbox" at bounding box center [64, 116] width 77 height 9
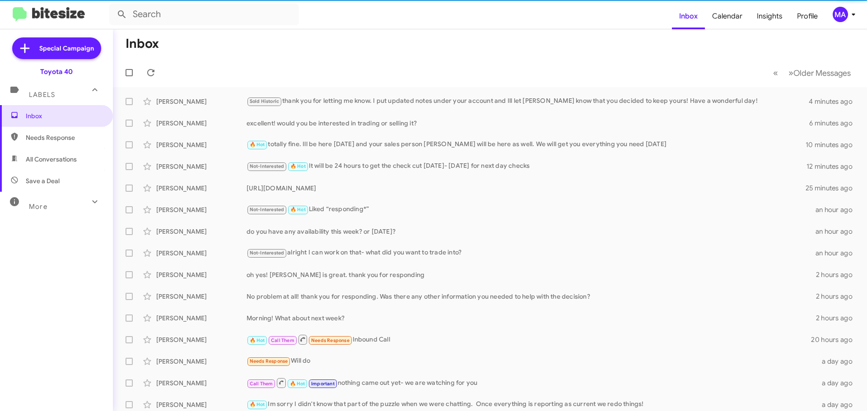
click at [63, 169] on span "All Conversations" at bounding box center [56, 160] width 113 height 22
type input "in:all-conversations"
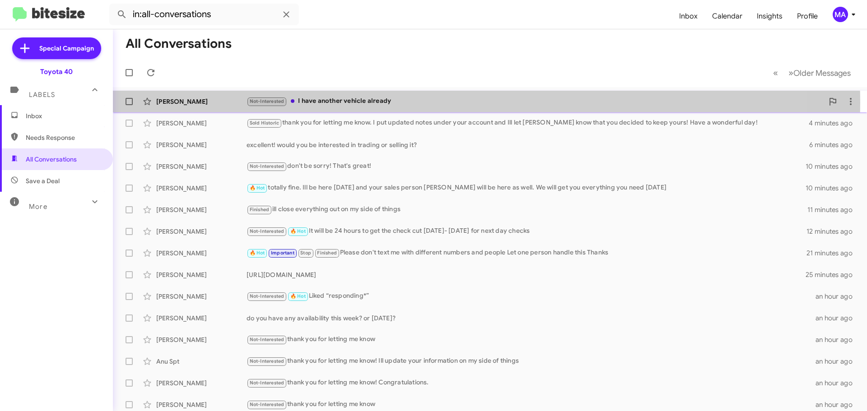
click at [375, 103] on div "Not-Interested I have another vehicle already" at bounding box center [535, 101] width 577 height 10
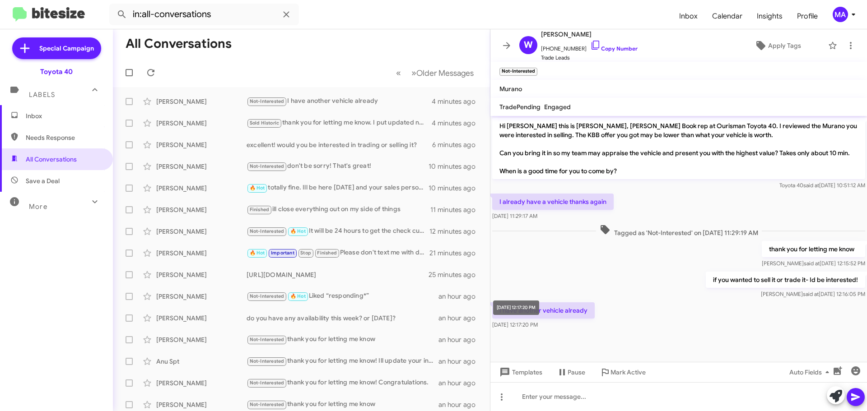
drag, startPoint x: 564, startPoint y: 323, endPoint x: 562, endPoint y: 318, distance: 5.3
click at [521, 316] on body "in:all-conversations Inbox Calendar Insights Profile MA Special Campaign Toyota…" at bounding box center [433, 205] width 867 height 411
click at [599, 324] on div "I have another vehicle already [DATE] 12:17:20 PM" at bounding box center [679, 316] width 377 height 31
click at [592, 47] on icon at bounding box center [596, 45] width 8 height 9
drag, startPoint x: 565, startPoint y: 327, endPoint x: 497, endPoint y: 312, distance: 69.8
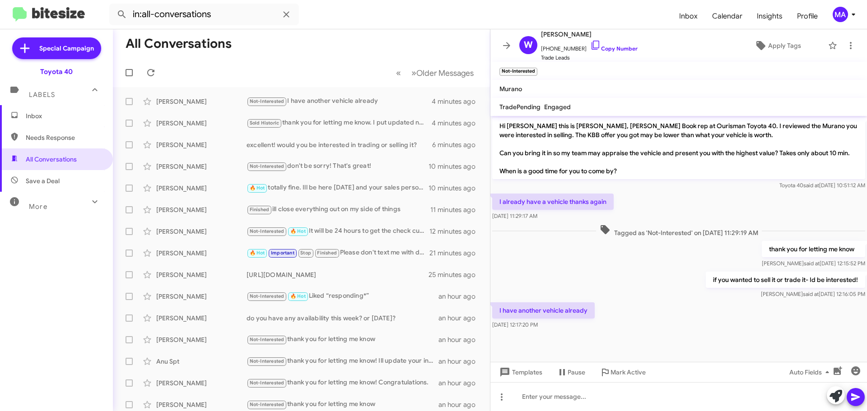
click at [497, 312] on div "I have another vehicle already [DATE] 12:17:20 PM" at bounding box center [543, 316] width 103 height 27
copy div "I have another vehicle already [DATE] 12:17:20 PM"
click at [659, 330] on div "I have another vehicle already [DATE] 12:17:20 PM" at bounding box center [679, 316] width 377 height 31
click at [49, 115] on span "Inbox" at bounding box center [64, 116] width 77 height 9
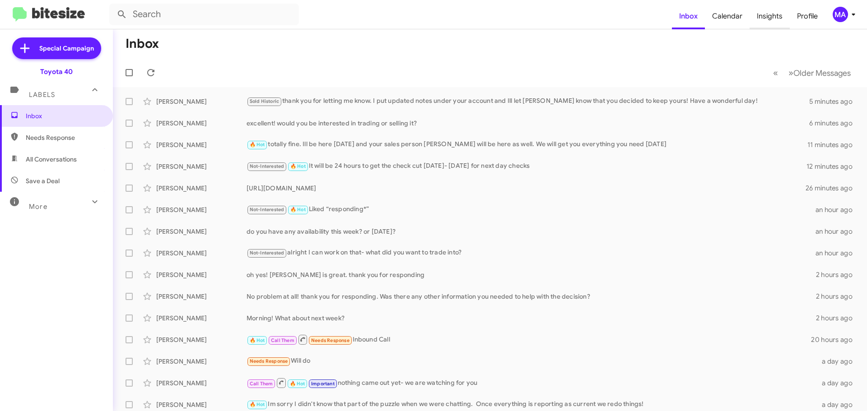
click at [770, 19] on span "Insights" at bounding box center [770, 16] width 40 height 26
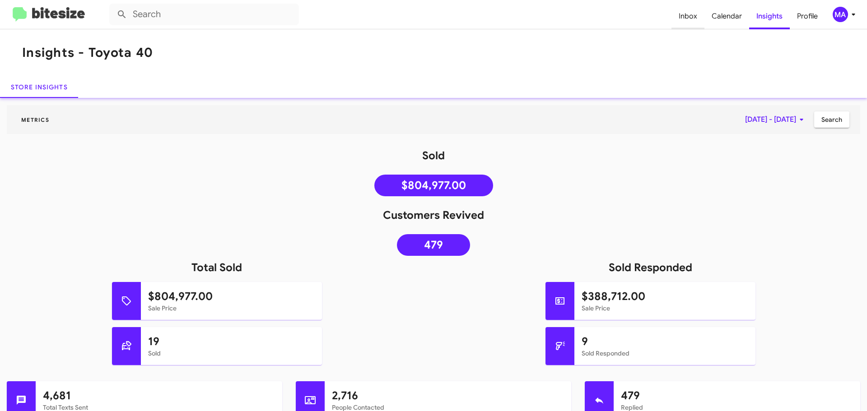
click at [677, 14] on span "Inbox" at bounding box center [688, 16] width 33 height 26
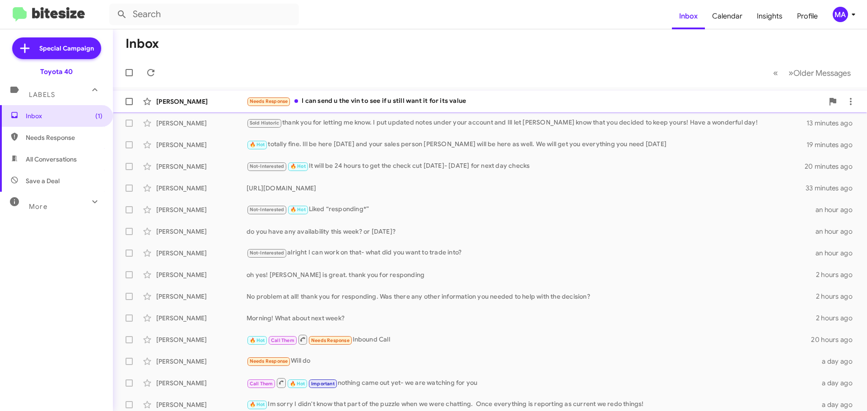
click at [397, 103] on div "Needs Response I can send u the vin to see if u still want it for its value" at bounding box center [535, 101] width 577 height 10
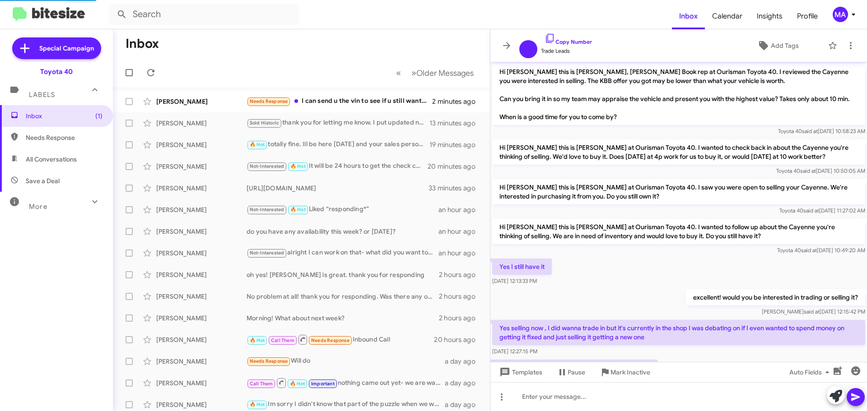
scroll to position [54, 0]
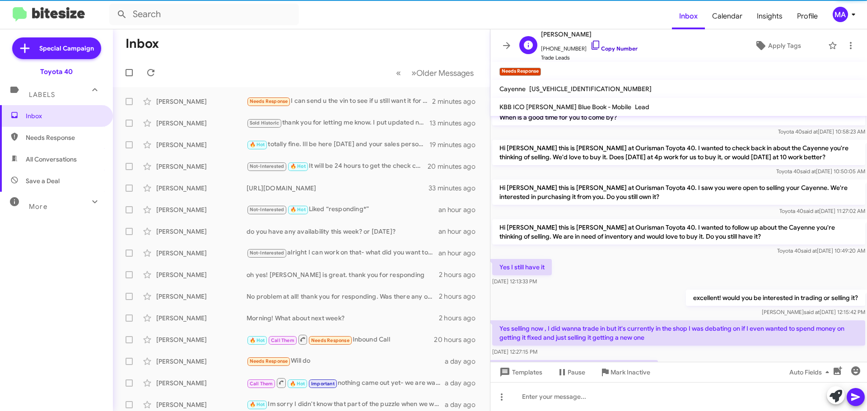
click at [590, 47] on icon at bounding box center [595, 45] width 11 height 11
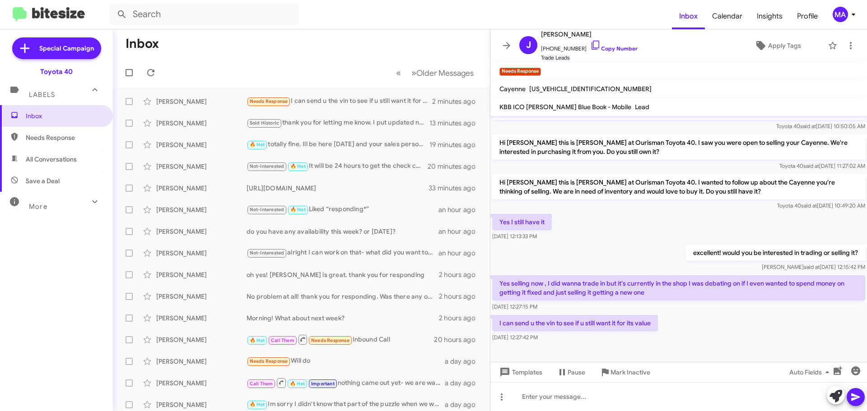
scroll to position [108, 0]
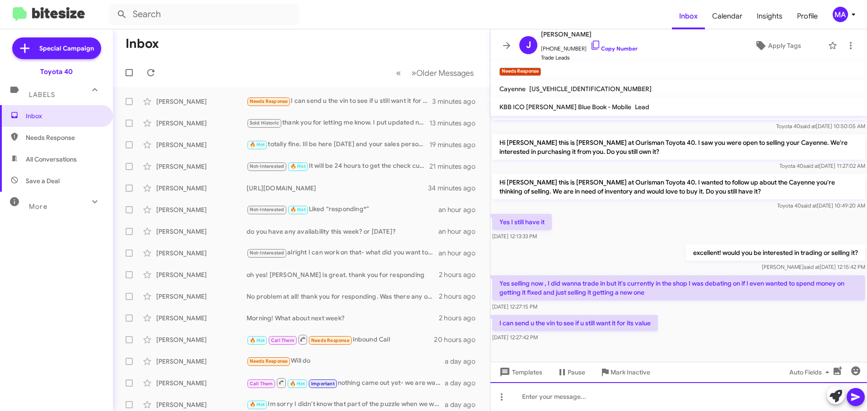
click at [573, 396] on div at bounding box center [679, 397] width 377 height 29
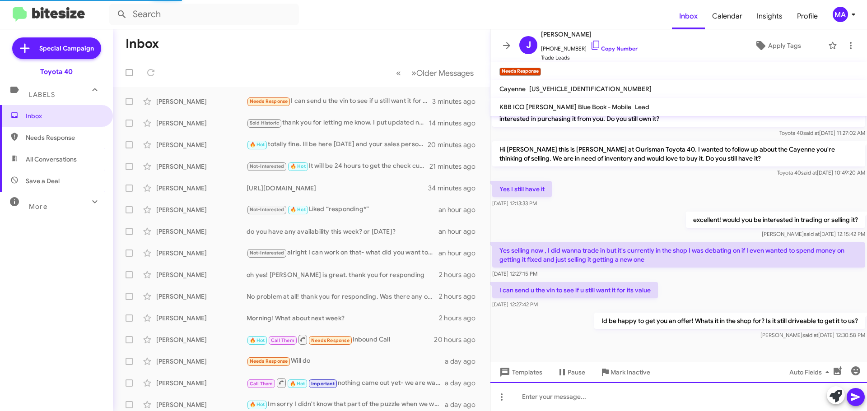
scroll to position [123, 0]
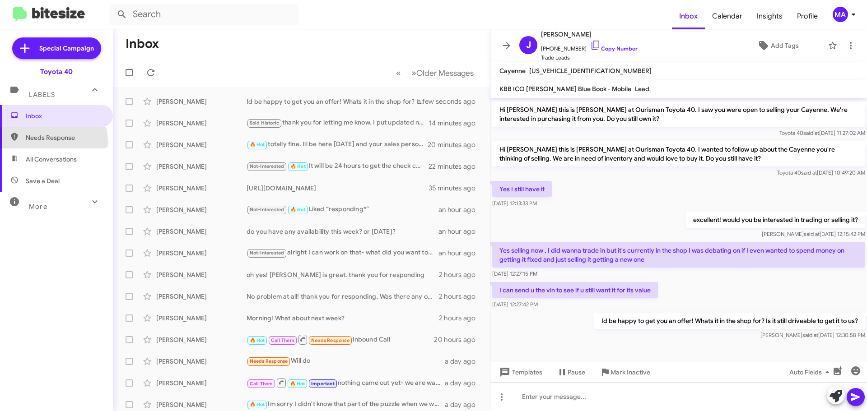
click at [40, 142] on span "Needs Response" at bounding box center [56, 138] width 113 height 22
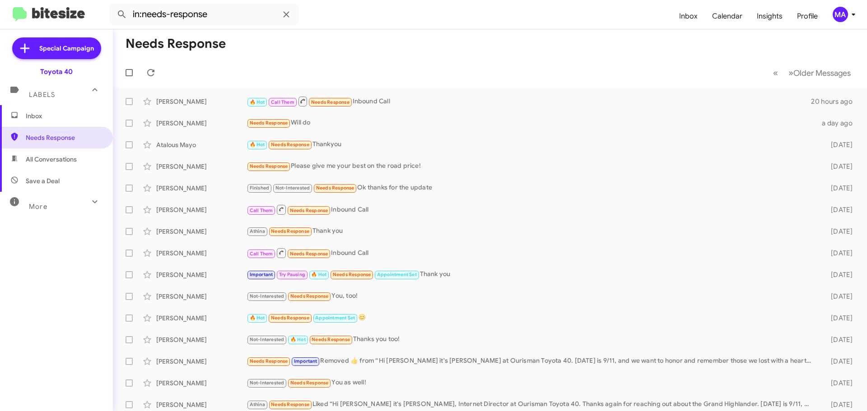
click at [50, 157] on span "All Conversations" at bounding box center [51, 159] width 51 height 9
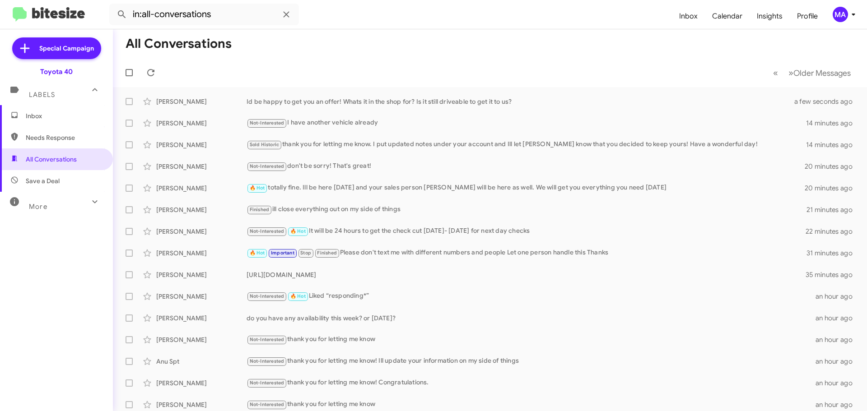
click at [42, 128] on span "Needs Response" at bounding box center [56, 138] width 113 height 22
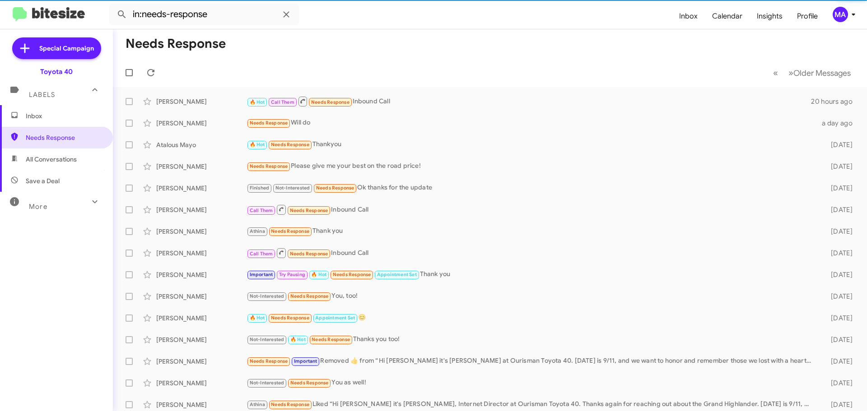
click at [51, 178] on span "Save a Deal" at bounding box center [43, 181] width 34 height 9
type input "in:not-interested"
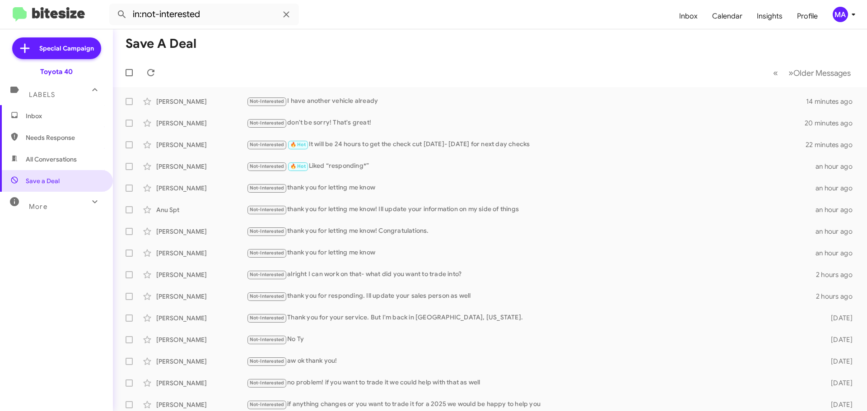
click at [39, 121] on span "Inbox" at bounding box center [56, 116] width 113 height 22
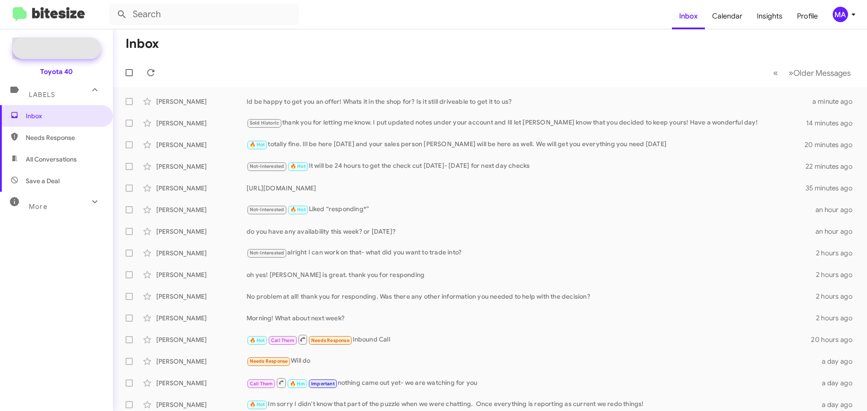
click at [84, 47] on span "Special Campaign" at bounding box center [66, 48] width 55 height 9
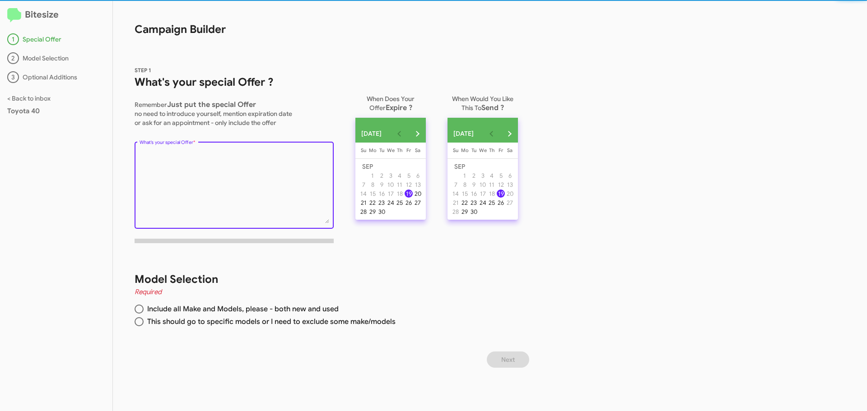
click at [227, 164] on textarea "What's your special Offer *" at bounding box center [235, 186] width 190 height 73
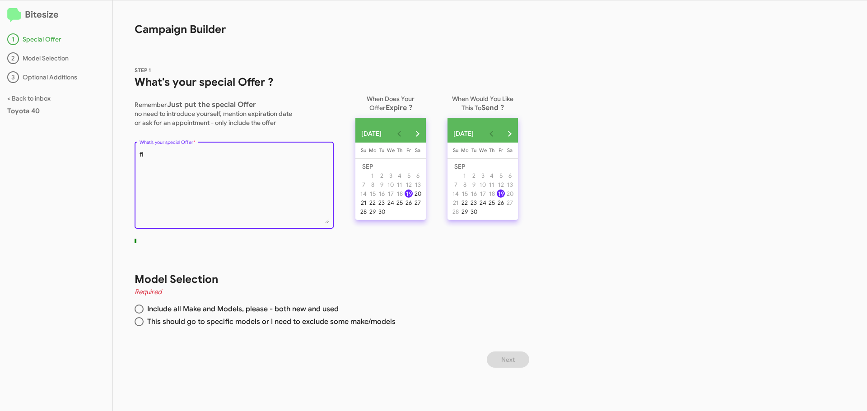
type textarea "f"
drag, startPoint x: 247, startPoint y: 162, endPoint x: 305, endPoint y: 156, distance: 58.1
click at [305, 156] on textarea "What's your special Offer *" at bounding box center [235, 186] width 190 height 73
click at [257, 164] on textarea "What's your special Offer *" at bounding box center [235, 186] width 190 height 73
type textarea "F"
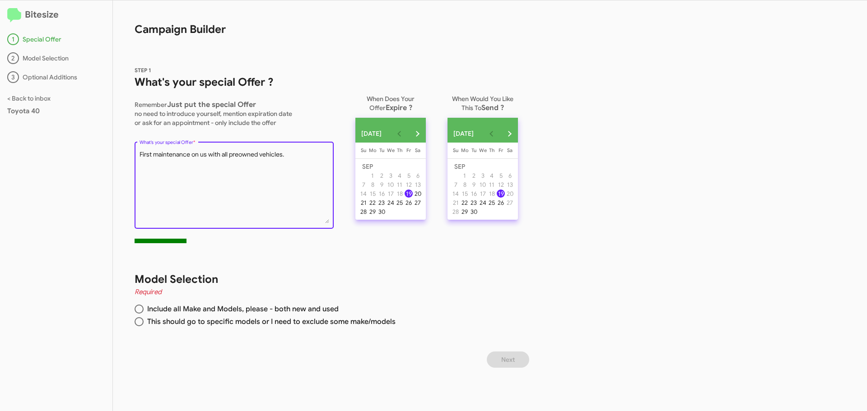
click at [290, 159] on textarea "What's your special Offer *" at bounding box center [235, 186] width 190 height 73
type textarea "F"
type textarea "2"
type textarea "Up to $2,000 off for new Rav4 and Camry models that we have on the lot. Schedul…"
click at [140, 324] on span at bounding box center [139, 322] width 9 height 9
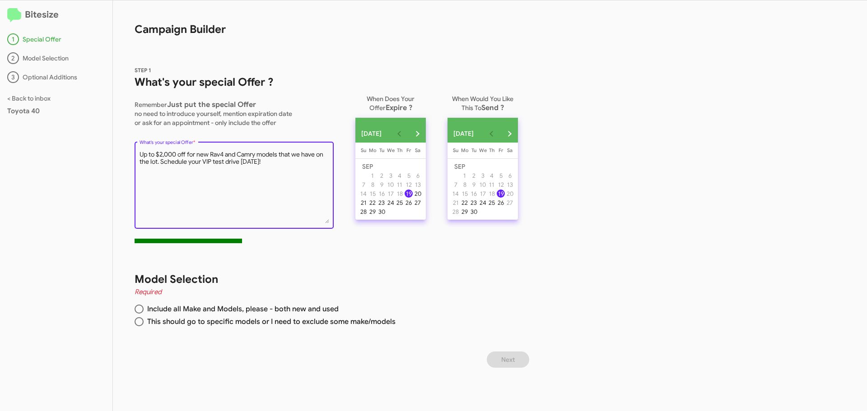
click at [140, 324] on input "This should go to specific models or I need to exclude some make/models" at bounding box center [139, 322] width 9 height 9
radio input "true"
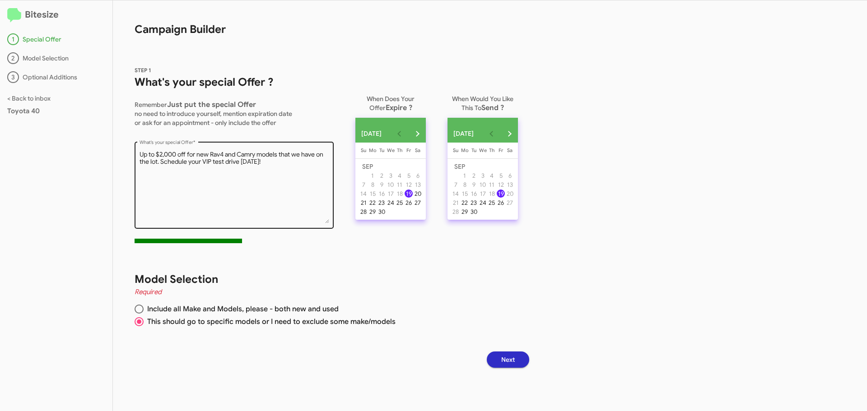
drag, startPoint x: 210, startPoint y: 157, endPoint x: 283, endPoint y: 164, distance: 73.1
click at [210, 157] on textarea "What's your special Offer *" at bounding box center [235, 186] width 190 height 73
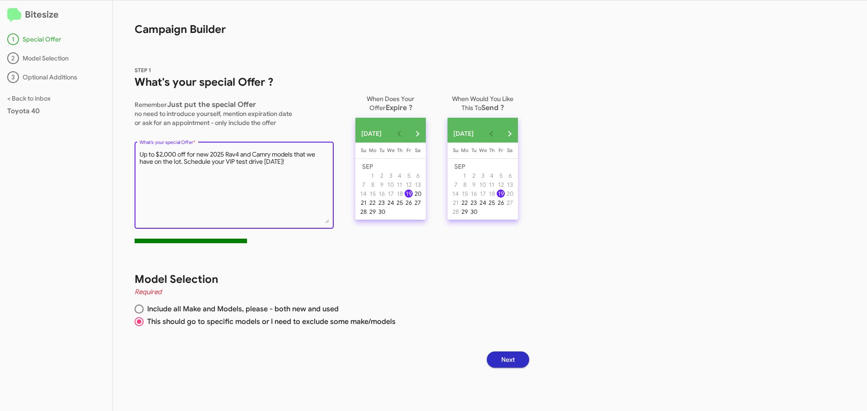
type textarea "Up to $2,000 off for new 2025 Rav4 and Camry models that we have on the lot. Sc…"
click at [513, 359] on span "Next" at bounding box center [508, 360] width 14 height 16
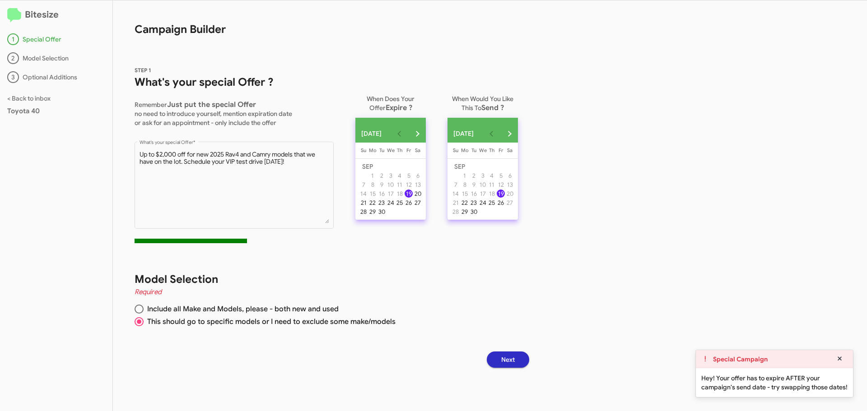
click at [454, 256] on div "Model Selection Required Include all Make and Models, please - both new and use…" at bounding box center [323, 301] width 420 height 101
click at [386, 216] on div "30" at bounding box center [382, 212] width 8 height 8
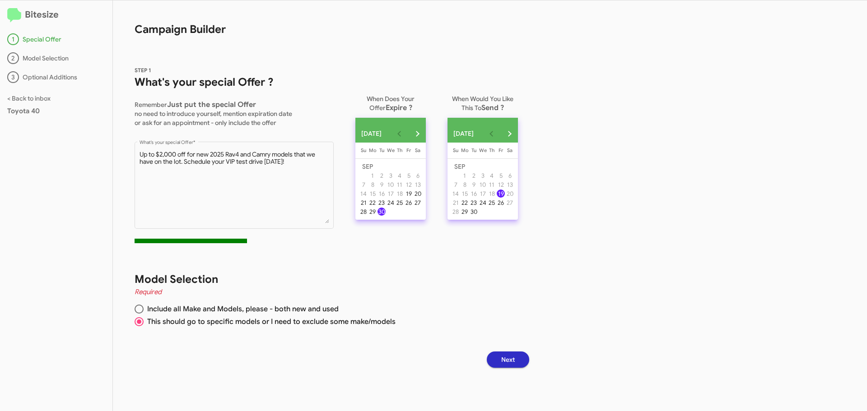
click at [515, 360] on span "Next" at bounding box center [508, 360] width 14 height 16
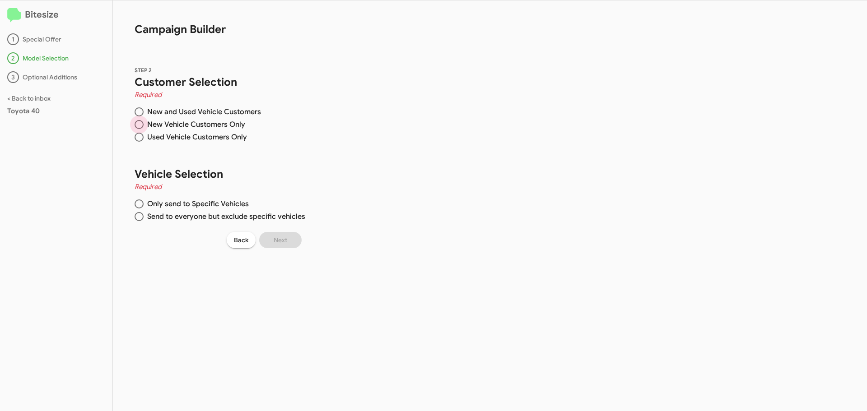
click at [138, 127] on span at bounding box center [139, 124] width 9 height 9
click at [138, 127] on input "New Vehicle Customers Only" at bounding box center [139, 124] width 9 height 9
radio input "true"
click at [139, 205] on span at bounding box center [139, 204] width 9 height 9
click at [139, 205] on input "Only send to Specific Vehicles" at bounding box center [139, 204] width 9 height 9
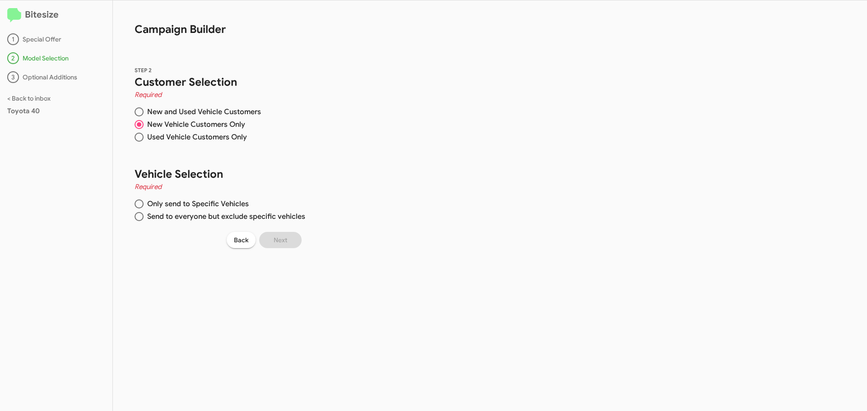
radio input "true"
click at [342, 106] on input "Search Make" at bounding box center [363, 107] width 81 height 7
type input "toyota"
click at [336, 124] on label "Toyota" at bounding box center [346, 127] width 31 height 11
click at [334, 131] on input "Toyota" at bounding box center [334, 131] width 0 height 0
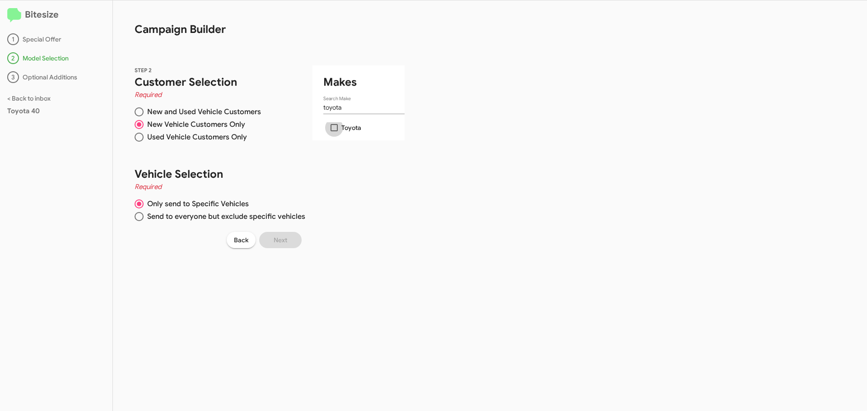
checkbox input "true"
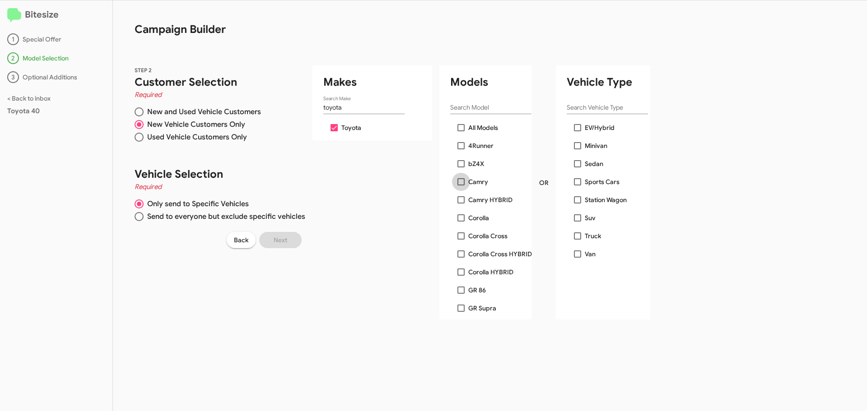
click at [460, 180] on span at bounding box center [461, 181] width 7 height 7
click at [461, 186] on input "Camry" at bounding box center [461, 186] width 0 height 0
checkbox input "true"
click at [461, 201] on span at bounding box center [461, 199] width 7 height 7
click at [461, 204] on input "Camry HYBRID" at bounding box center [461, 204] width 0 height 0
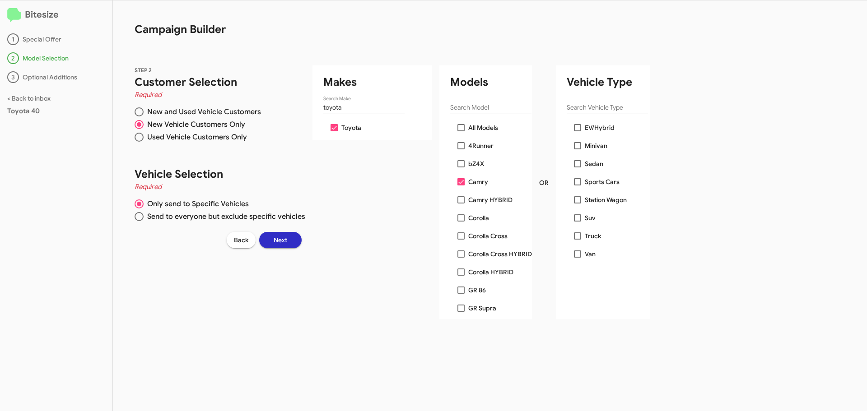
checkbox input "true"
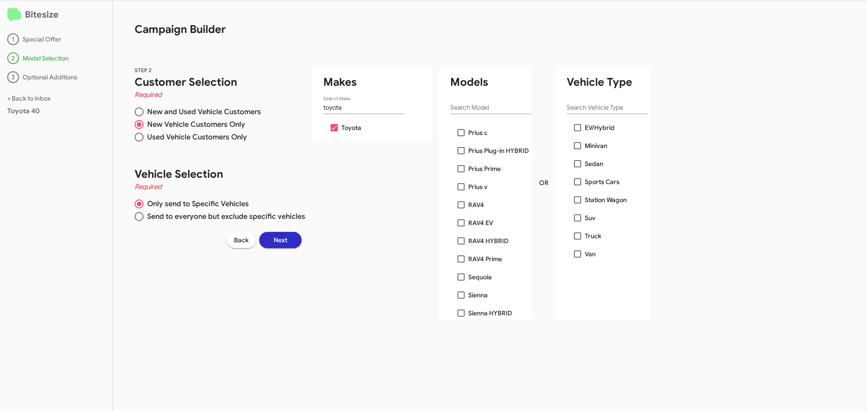
scroll to position [316, 0]
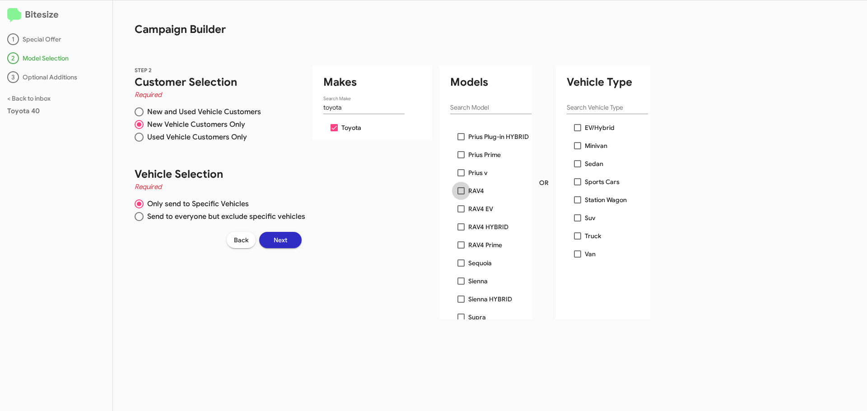
click at [461, 192] on span at bounding box center [461, 190] width 7 height 7
click at [461, 195] on input "RAV4" at bounding box center [461, 195] width 0 height 0
checkbox input "true"
click at [460, 226] on span at bounding box center [461, 227] width 7 height 7
click at [461, 231] on input "RAV4 HYBRID" at bounding box center [461, 231] width 0 height 0
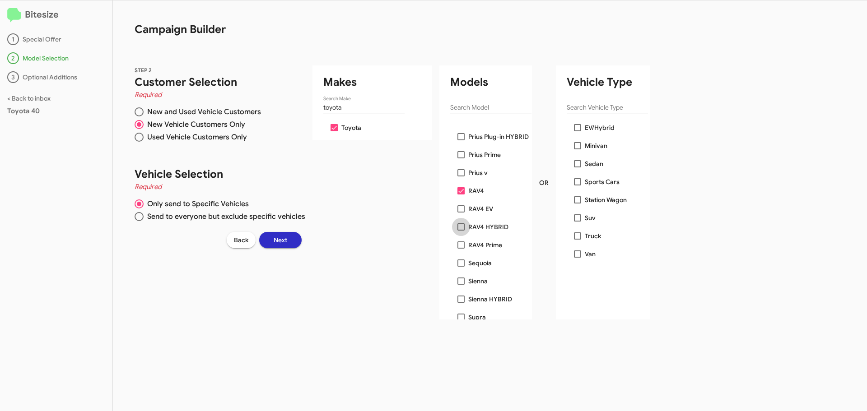
checkbox input "true"
click at [285, 238] on span "Next" at bounding box center [281, 240] width 14 height 16
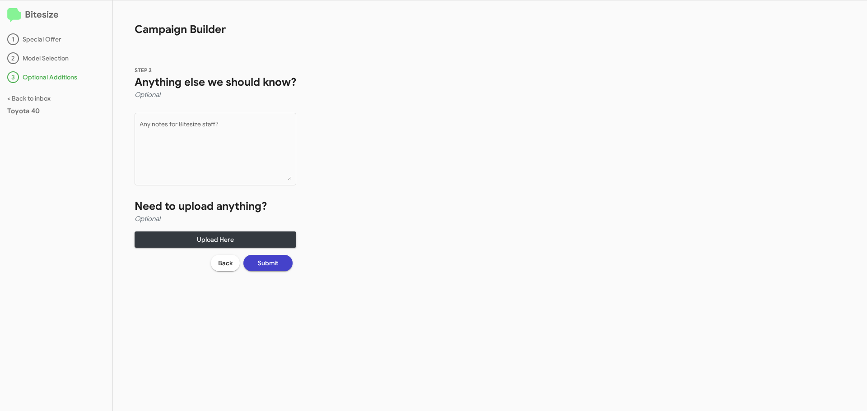
click at [279, 261] on button "Submit" at bounding box center [267, 263] width 49 height 16
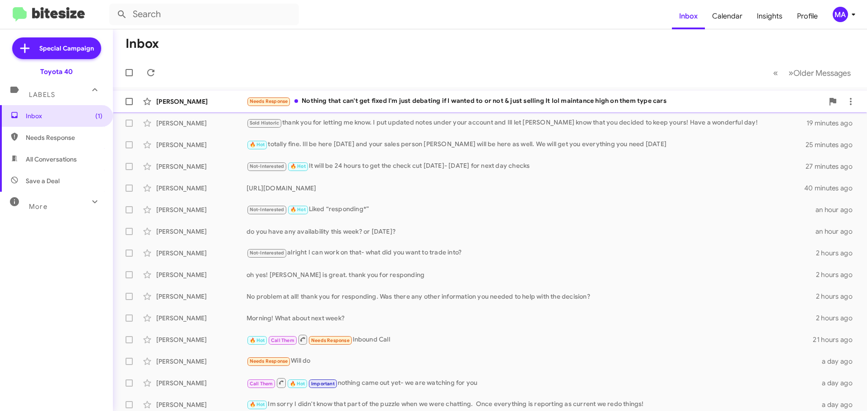
click at [573, 103] on div "Needs Response Nothing that can't get fixed I'm just debating if I wanted to or…" at bounding box center [535, 101] width 577 height 10
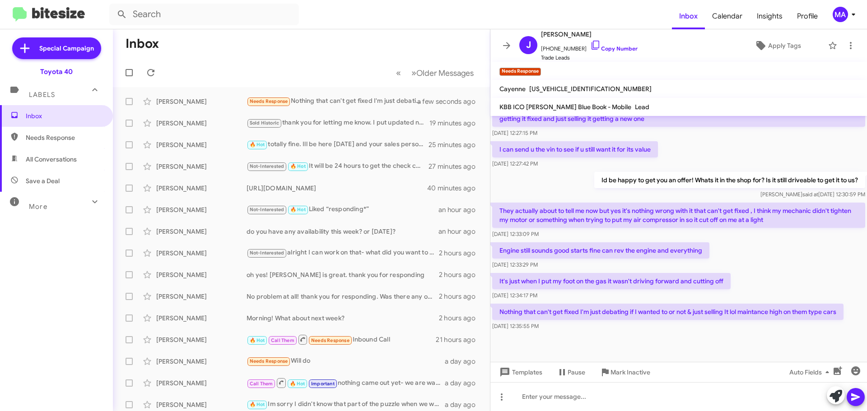
scroll to position [282, 0]
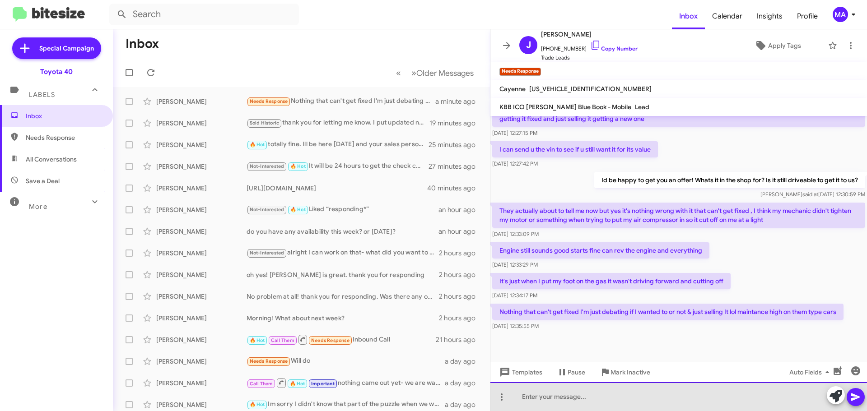
click at [570, 402] on div at bounding box center [679, 397] width 377 height 29
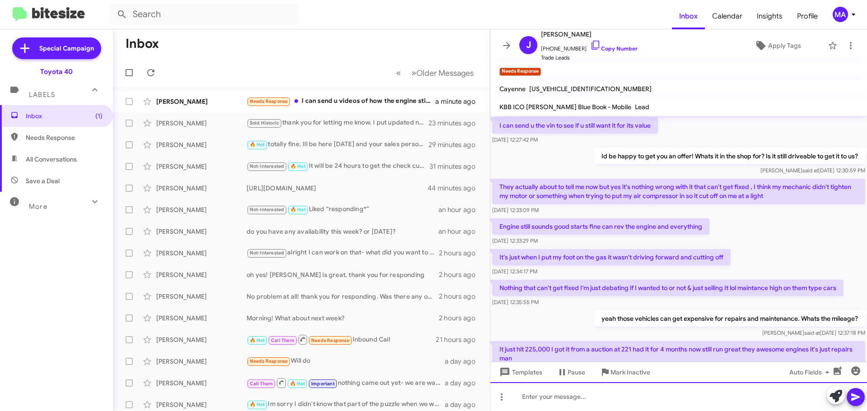
scroll to position [390, 0]
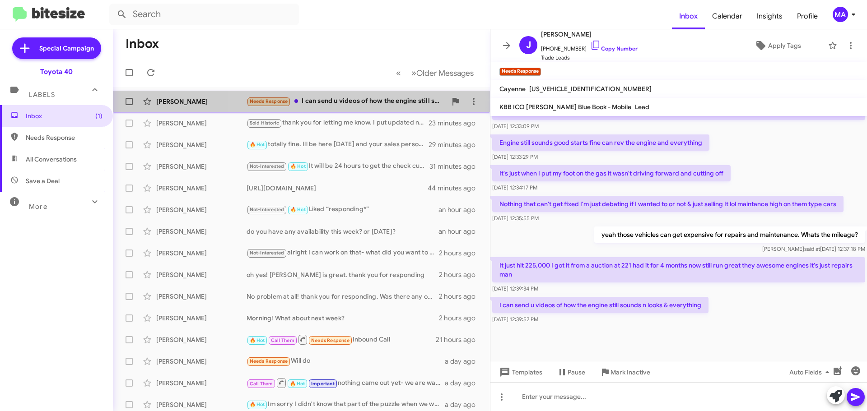
click at [357, 101] on div "Needs Response I can send u videos of how the engine still sounds n looks & eve…" at bounding box center [347, 101] width 200 height 10
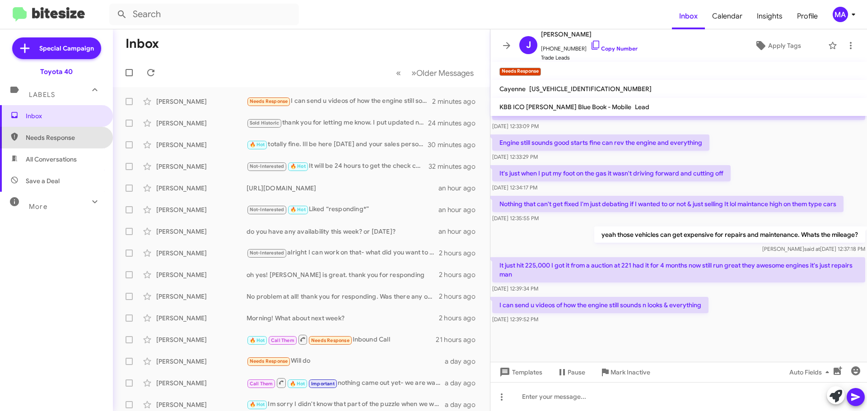
drag, startPoint x: 67, startPoint y: 136, endPoint x: 68, endPoint y: 144, distance: 7.7
click at [67, 136] on span "Needs Response" at bounding box center [64, 137] width 77 height 9
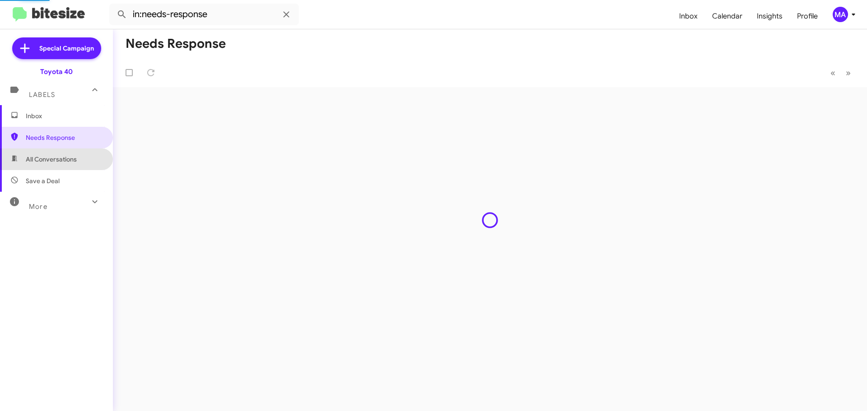
click at [69, 158] on span "All Conversations" at bounding box center [51, 159] width 51 height 9
type input "in:all-conversations"
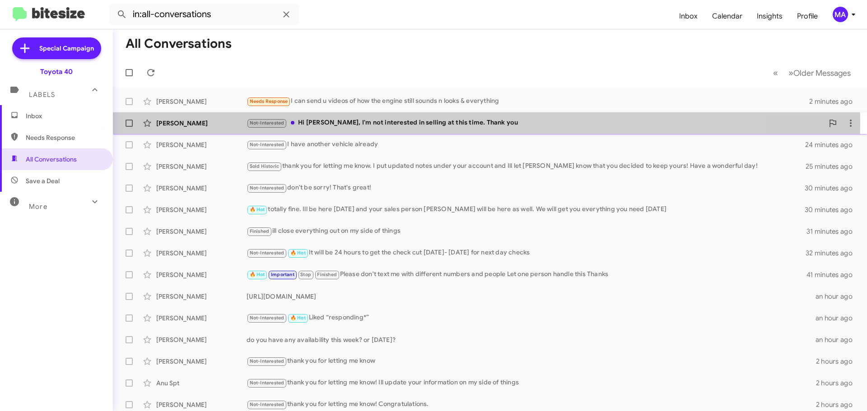
click at [412, 122] on div "Not-Interested Hi [PERSON_NAME], I'm not interested in selling at this time. Th…" at bounding box center [535, 123] width 577 height 10
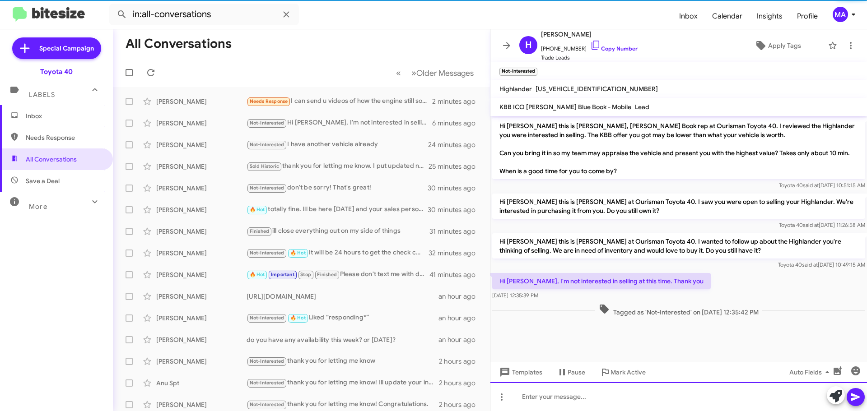
click at [544, 393] on div at bounding box center [679, 397] width 377 height 29
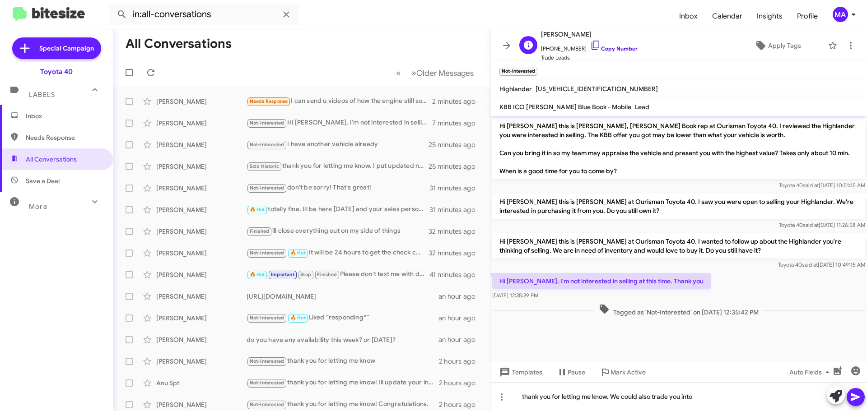
click at [590, 46] on icon at bounding box center [595, 45] width 11 height 11
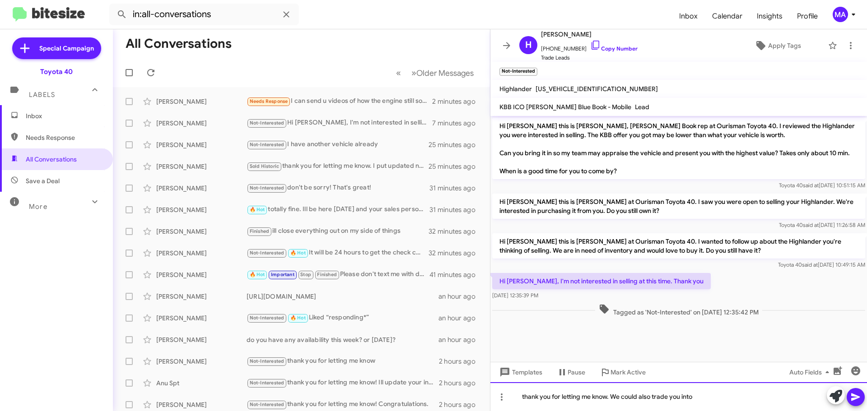
click at [721, 401] on div "thank you for letting me know. We could also trade you into" at bounding box center [679, 397] width 377 height 29
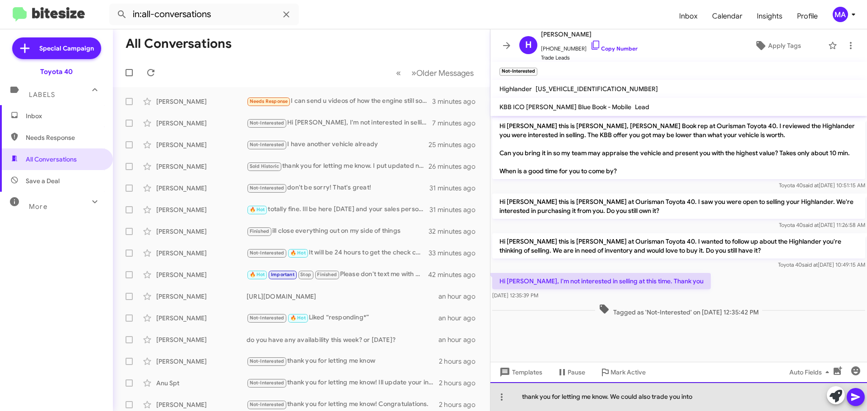
click at [721, 401] on div "thank you for letting me know. We could also trade you into" at bounding box center [679, 397] width 377 height 29
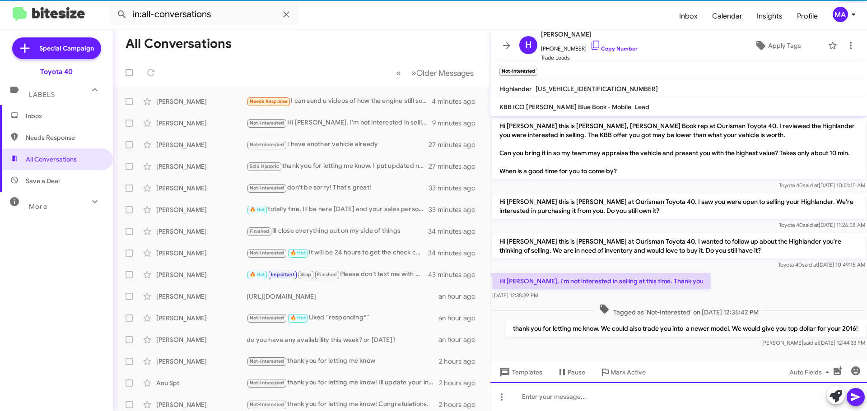
scroll to position [10, 0]
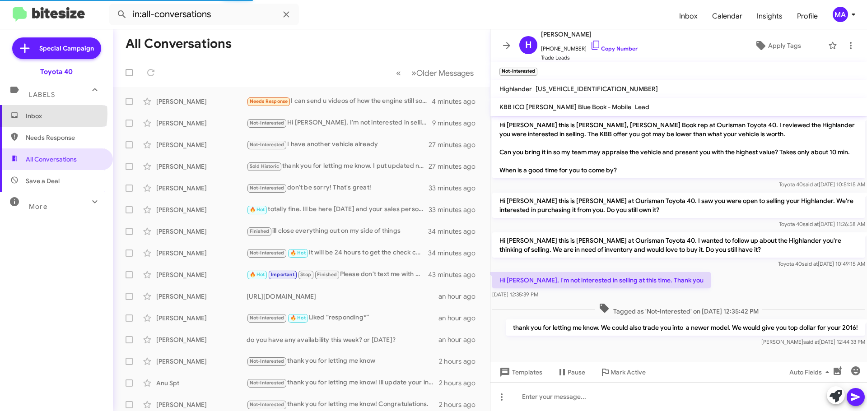
click at [34, 114] on span "Inbox" at bounding box center [64, 116] width 77 height 9
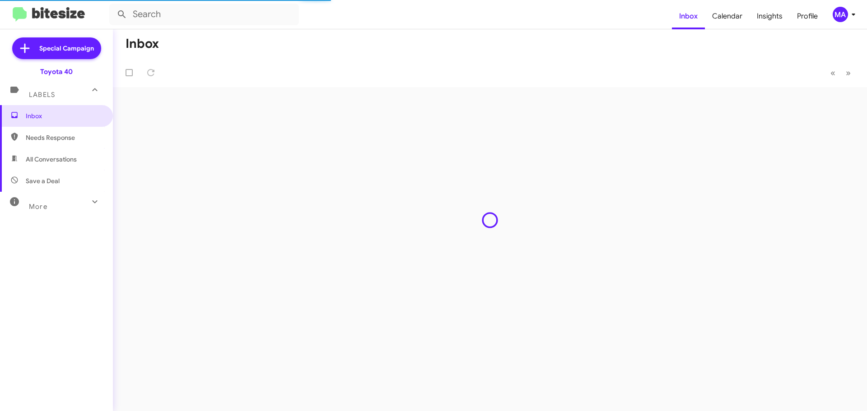
click at [50, 139] on span "Needs Response" at bounding box center [64, 137] width 77 height 9
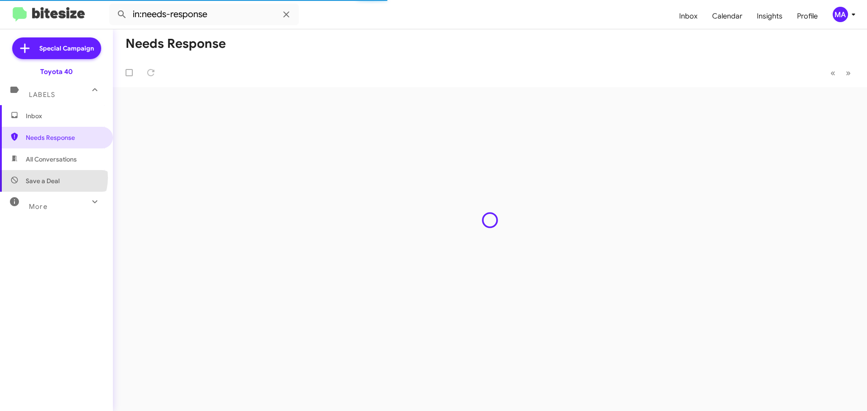
click at [53, 178] on span "Save a Deal" at bounding box center [43, 181] width 34 height 9
type input "in:not-interested"
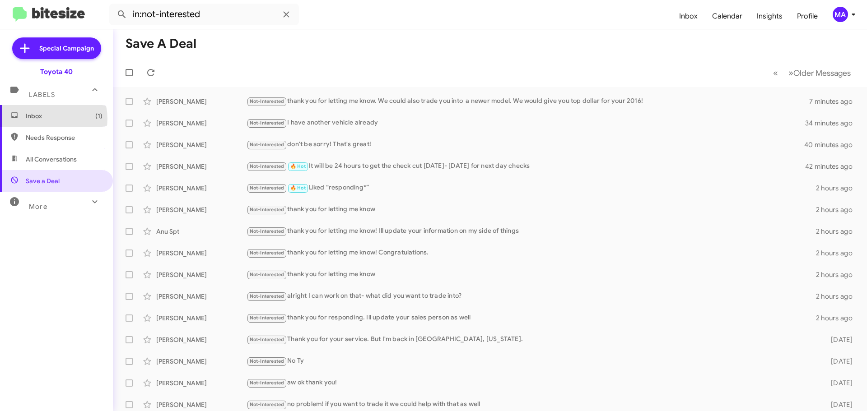
click at [47, 119] on span "Inbox (1)" at bounding box center [64, 116] width 77 height 9
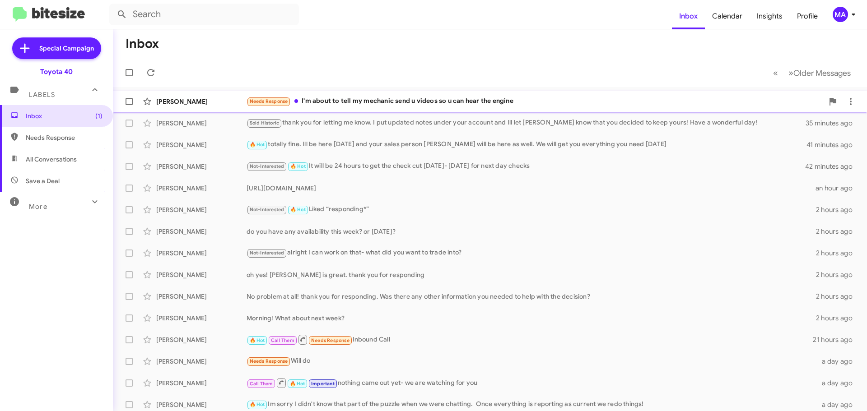
click at [412, 99] on div "Needs Response I'm about to tell my mechanic send u videos so u can hear the en…" at bounding box center [535, 101] width 577 height 10
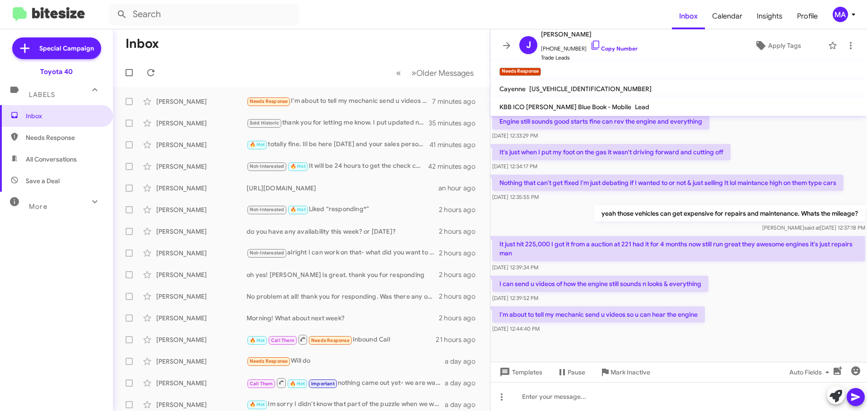
scroll to position [332, 0]
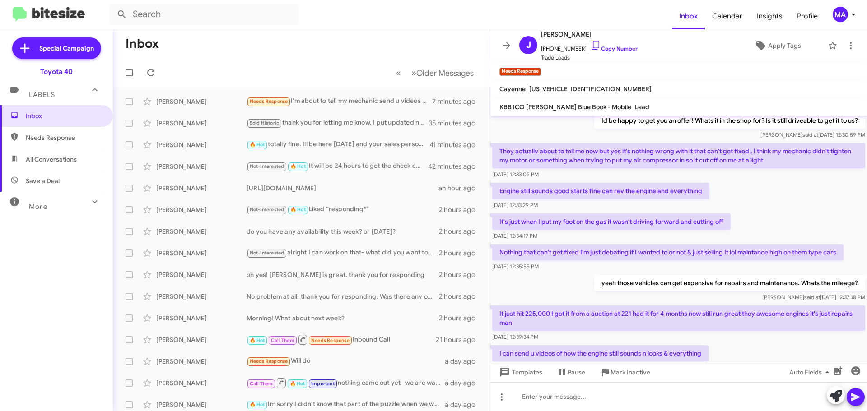
drag, startPoint x: 562, startPoint y: 318, endPoint x: 500, endPoint y: 148, distance: 180.9
click at [500, 148] on div "Hi [PERSON_NAME] this is [PERSON_NAME], [PERSON_NAME] Book rep at Ourisman Toyo…" at bounding box center [679, 94] width 377 height 621
click at [553, 150] on div "They actually about to tell me now but yes it's nothing wrong with it that can'…" at bounding box center [679, 161] width 377 height 40
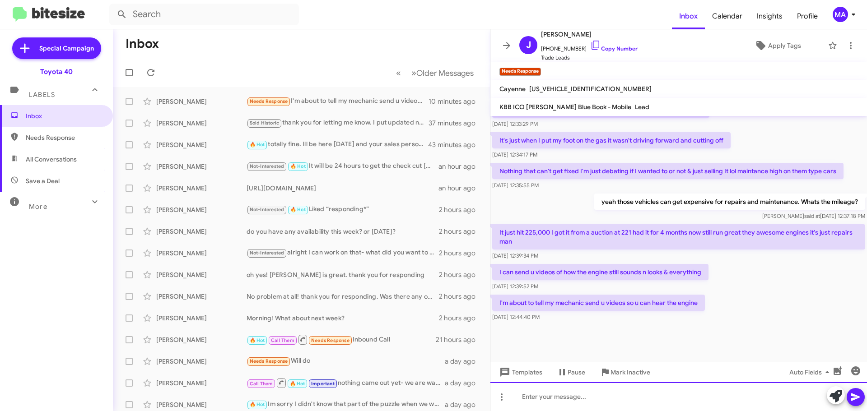
click at [547, 397] on div at bounding box center [679, 397] width 377 height 29
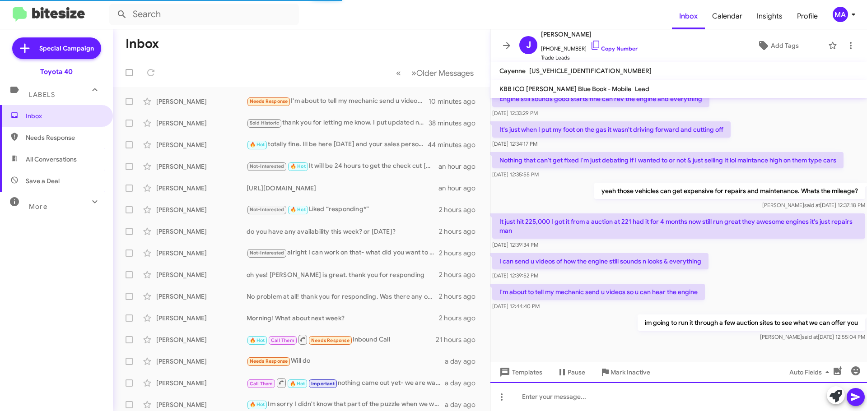
scroll to position [438, 0]
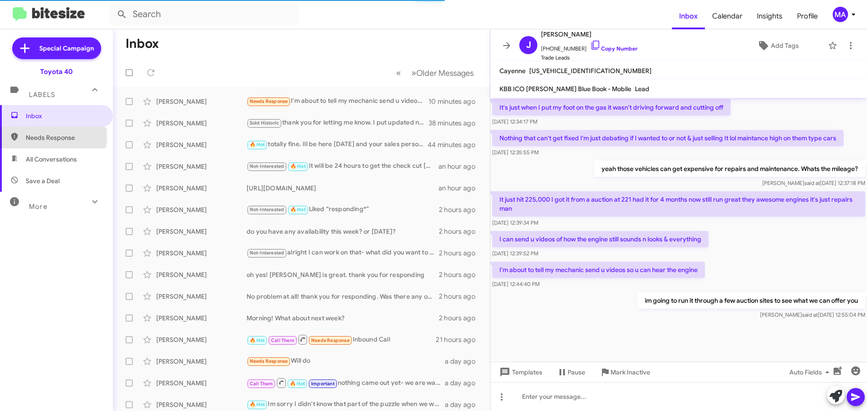
drag, startPoint x: 35, startPoint y: 137, endPoint x: 46, endPoint y: 147, distance: 14.7
click at [36, 137] on span "Needs Response" at bounding box center [64, 137] width 77 height 9
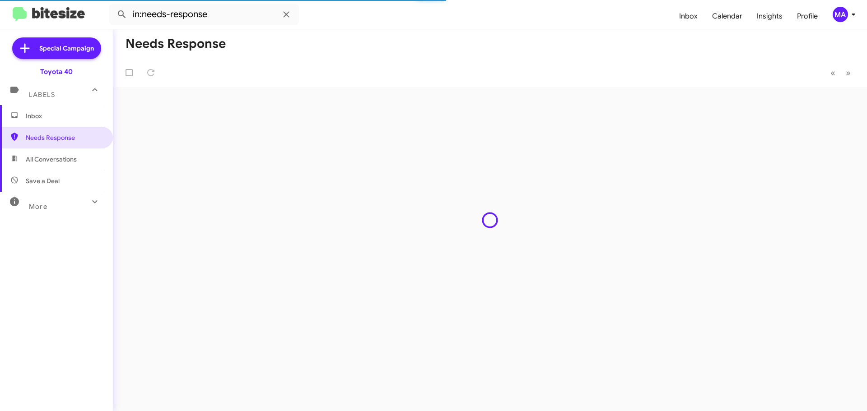
click at [55, 159] on span "All Conversations" at bounding box center [51, 159] width 51 height 9
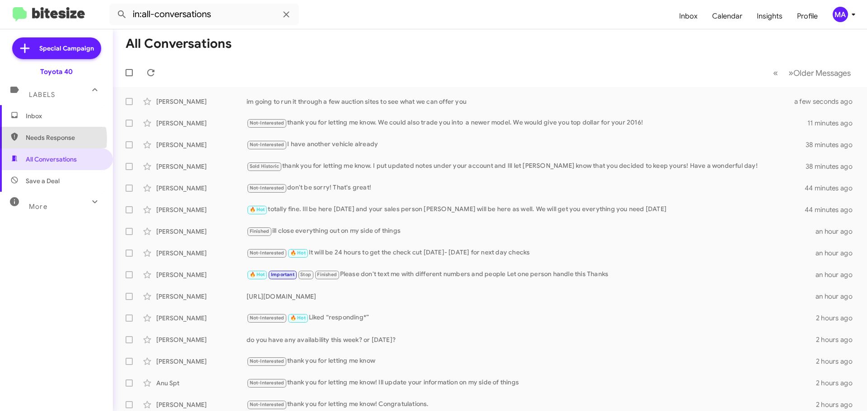
click at [41, 139] on span "Needs Response" at bounding box center [64, 137] width 77 height 9
type input "in:needs-response"
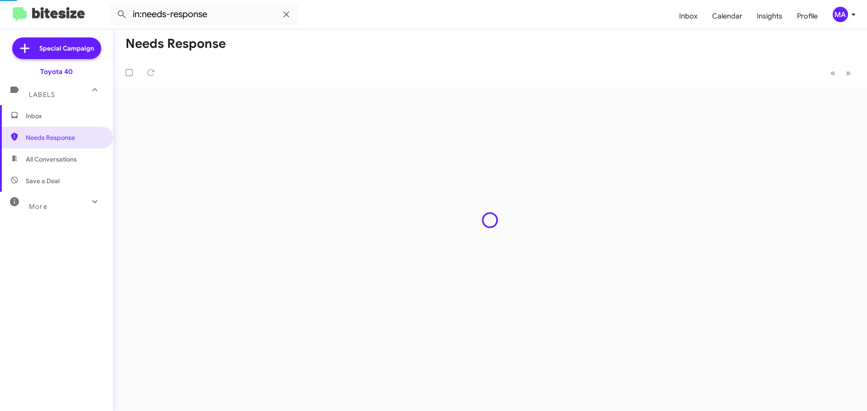
click at [36, 119] on span "Inbox" at bounding box center [64, 116] width 77 height 9
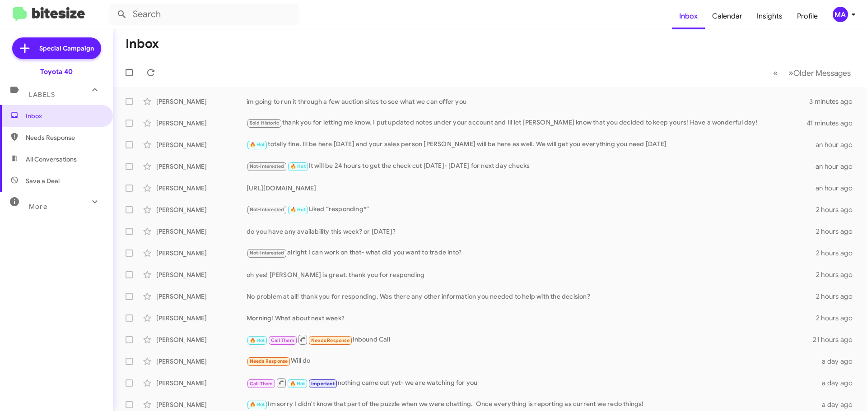
click at [53, 135] on span "Needs Response" at bounding box center [64, 137] width 77 height 9
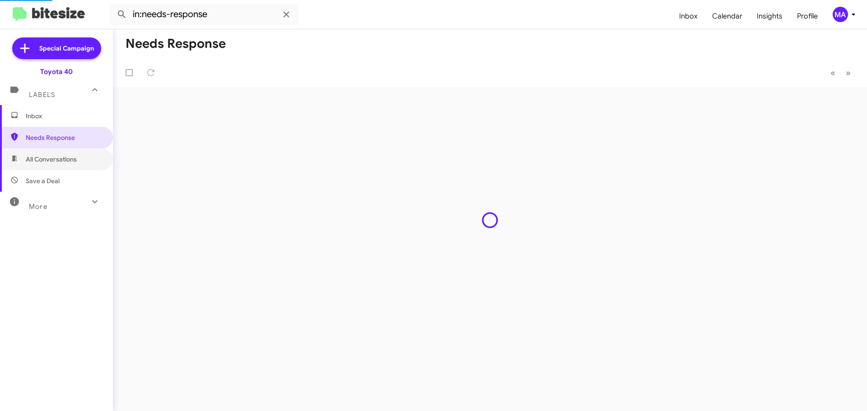
drag, startPoint x: 58, startPoint y: 157, endPoint x: 59, endPoint y: 173, distance: 16.3
click at [59, 159] on span "All Conversations" at bounding box center [51, 159] width 51 height 9
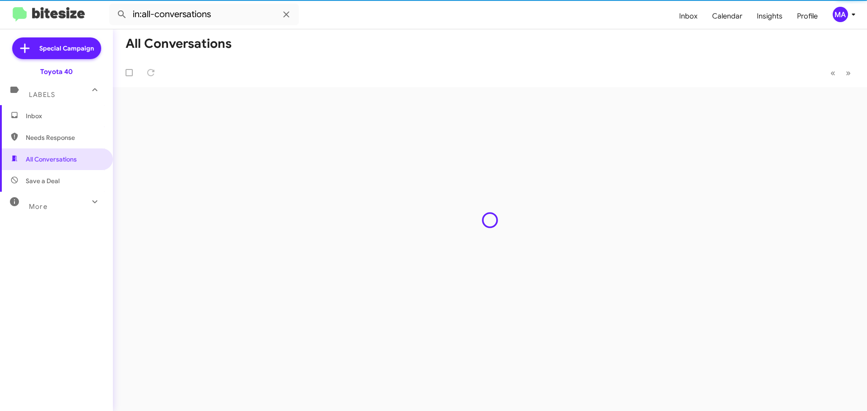
click at [59, 182] on span "Save a Deal" at bounding box center [56, 181] width 113 height 22
type input "in:not-interested"
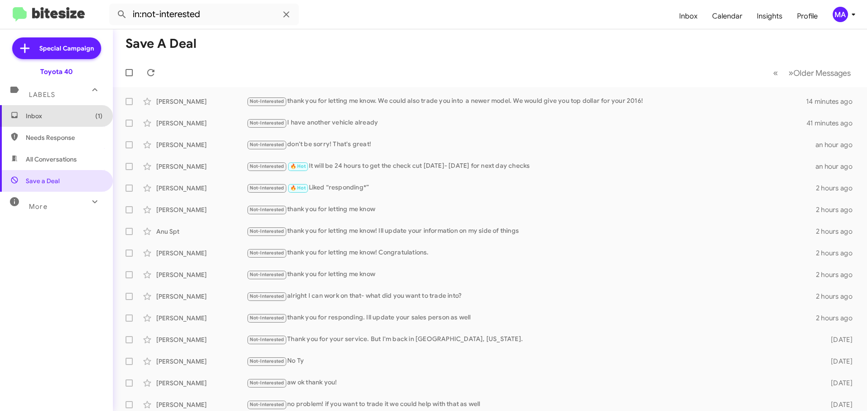
click at [56, 120] on span "Inbox (1)" at bounding box center [64, 116] width 77 height 9
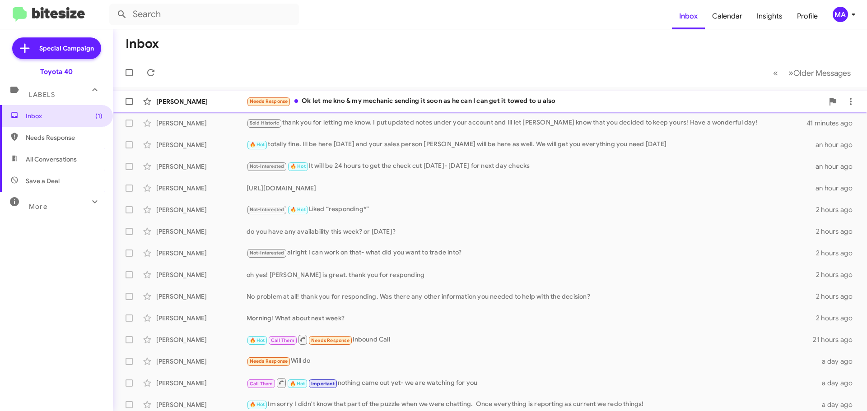
click at [391, 102] on div "Needs Response Ok let me kno & my mechanic sending it soon as he can I can get …" at bounding box center [535, 101] width 577 height 10
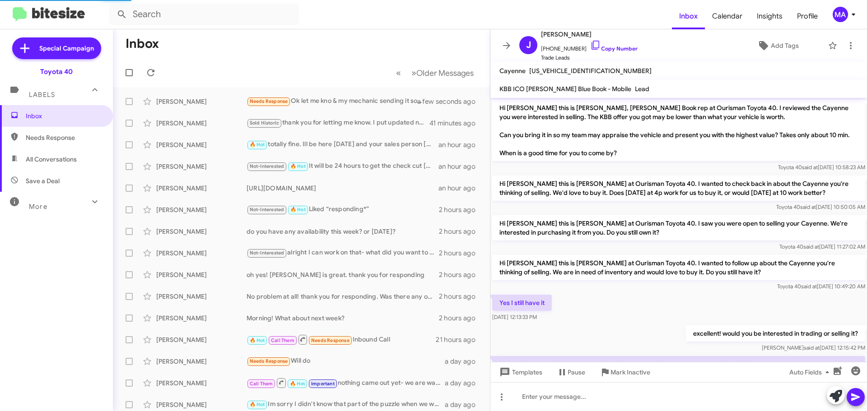
scroll to position [471, 0]
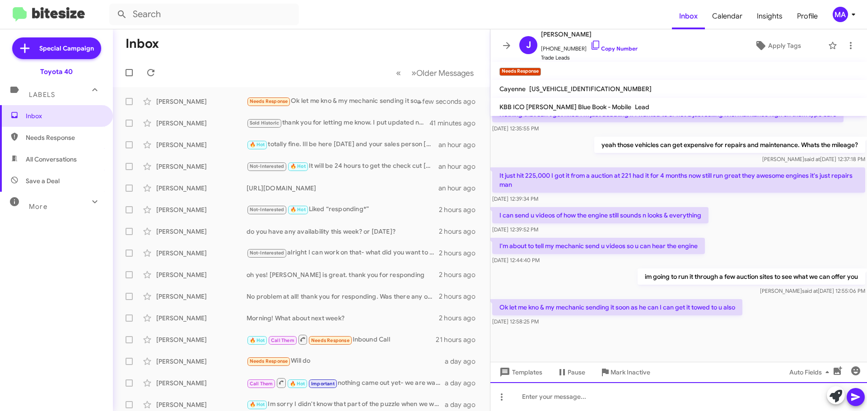
click at [598, 400] on div at bounding box center [679, 397] width 377 height 29
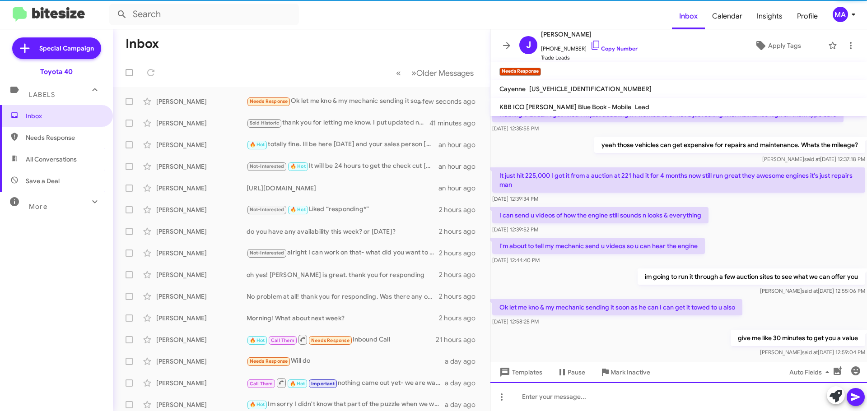
scroll to position [0, 0]
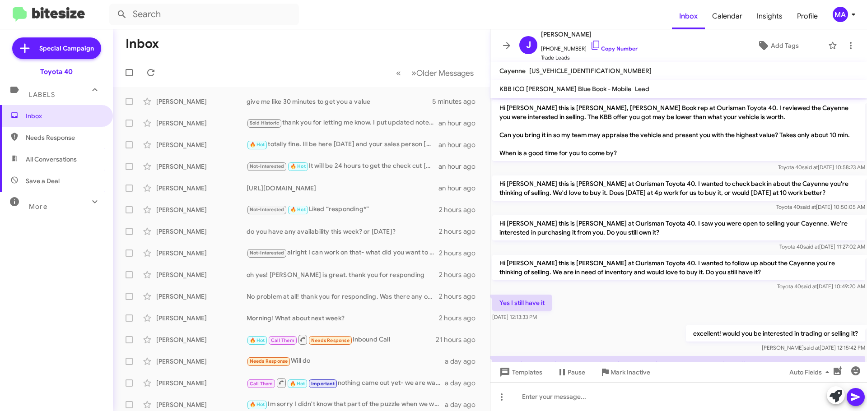
click at [53, 135] on span "Needs Response" at bounding box center [64, 137] width 77 height 9
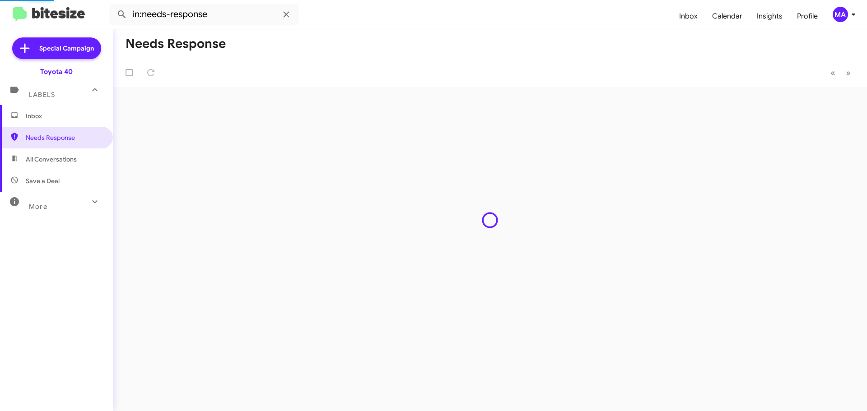
click at [57, 154] on span "All Conversations" at bounding box center [56, 160] width 113 height 22
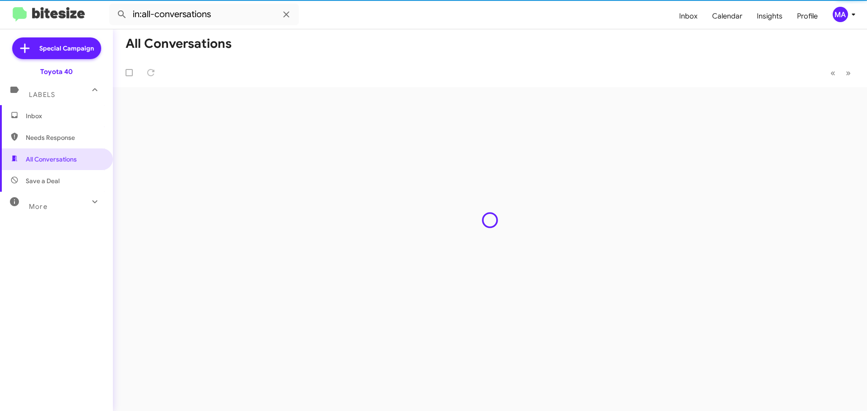
click at [59, 178] on span "Save a Deal" at bounding box center [56, 181] width 113 height 22
type input "in:not-interested"
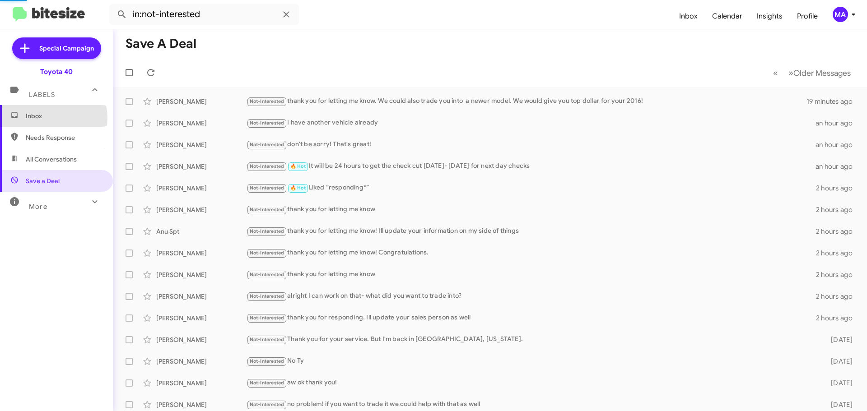
click at [51, 118] on span "Inbox" at bounding box center [64, 116] width 77 height 9
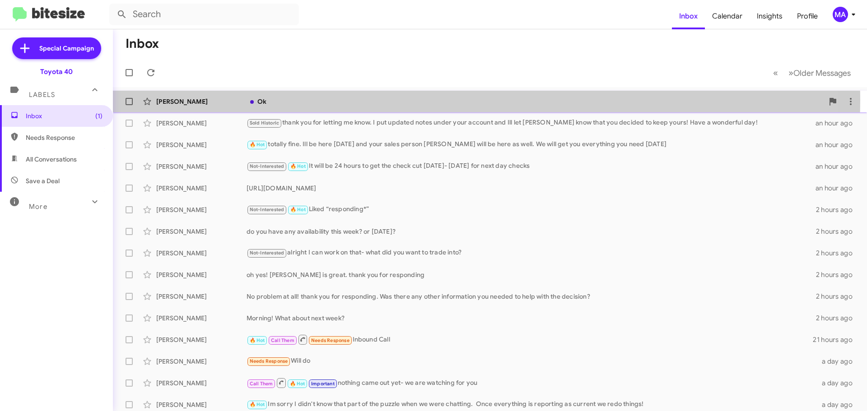
click at [276, 101] on div "Ok" at bounding box center [535, 101] width 577 height 9
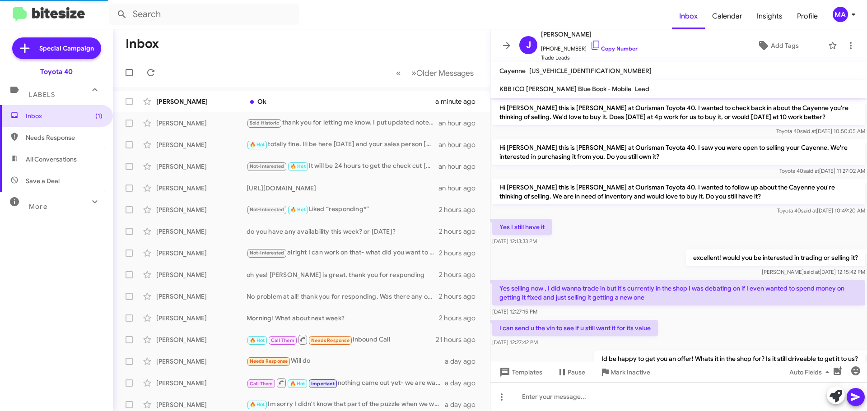
scroll to position [449, 0]
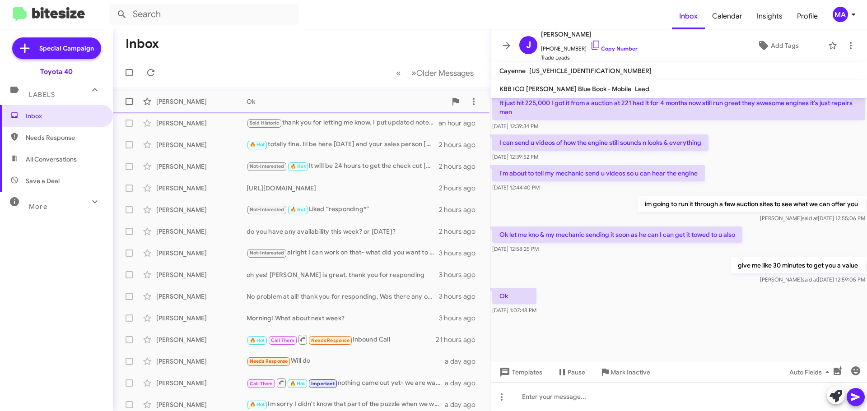
click at [275, 102] on div "Ok" at bounding box center [347, 101] width 200 height 9
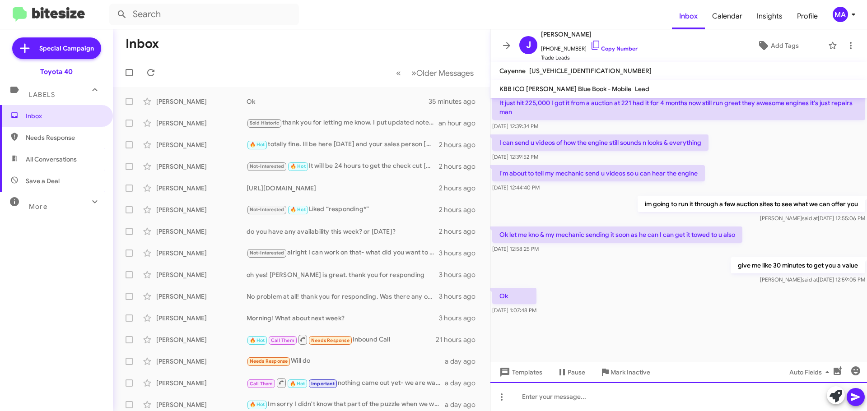
click at [586, 399] on div at bounding box center [679, 397] width 377 height 29
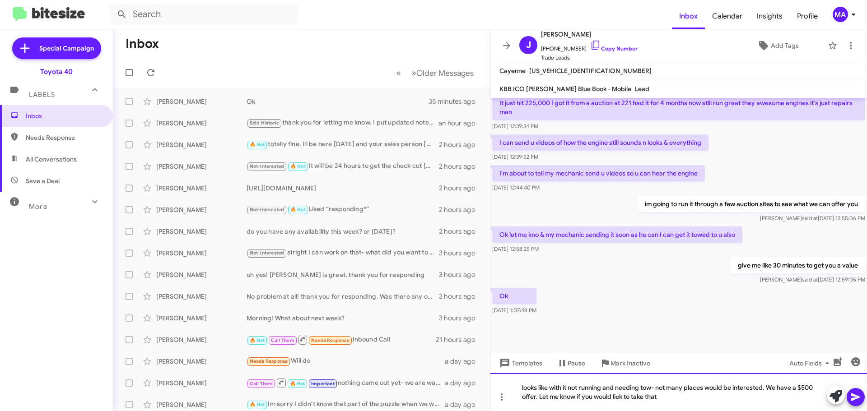
click at [623, 397] on div "looks like with it not running and needing tow- not many places would be intere…" at bounding box center [679, 393] width 377 height 38
click at [670, 397] on div "looks like with it not running and needing tow- not many places would be intere…" at bounding box center [679, 393] width 377 height 38
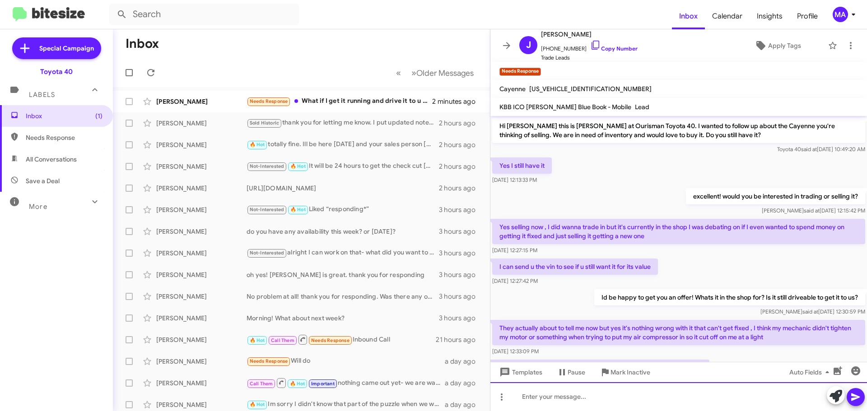
scroll to position [458, 0]
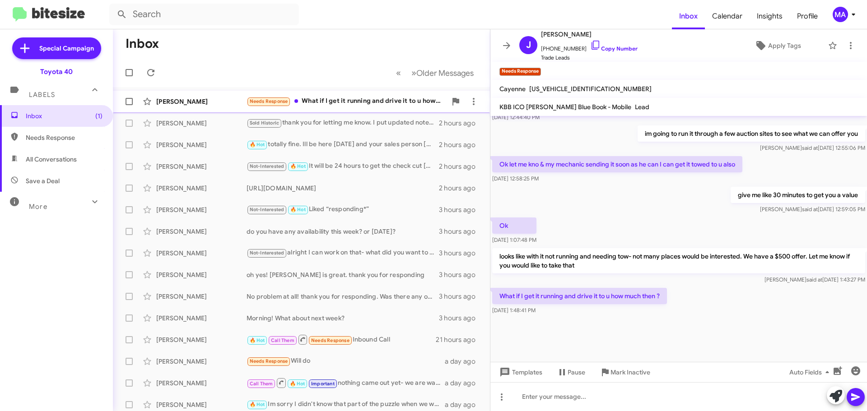
click at [340, 101] on div "Needs Response What if I get it running and drive it to u how much then ?" at bounding box center [347, 101] width 200 height 10
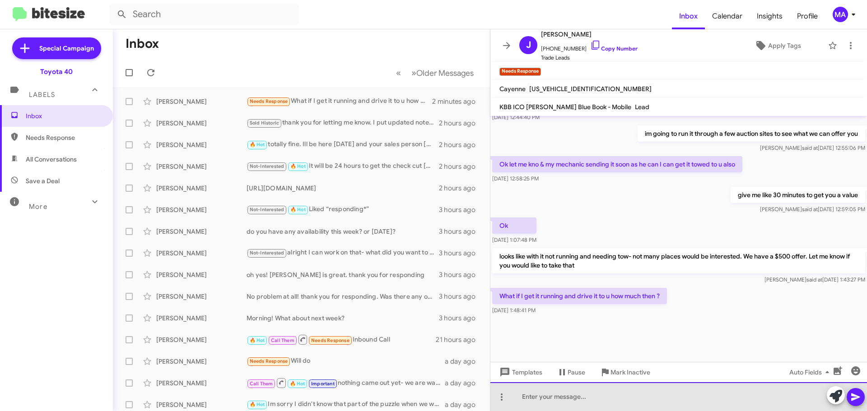
click at [601, 405] on div at bounding box center [679, 397] width 377 height 29
click at [580, 399] on div at bounding box center [679, 397] width 377 height 29
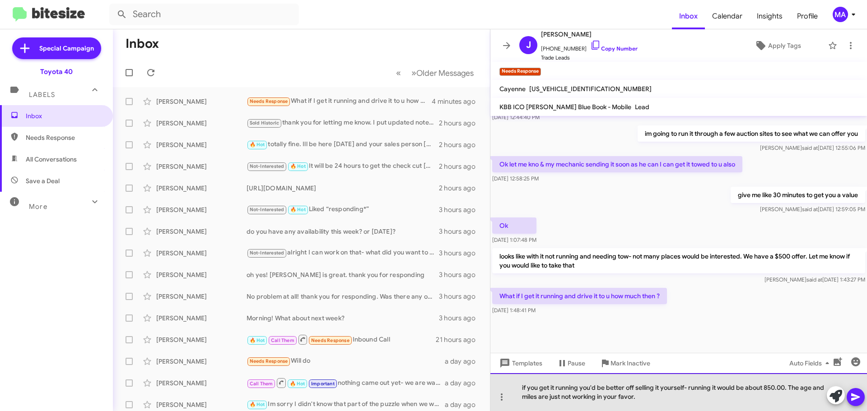
click at [644, 399] on div "if you get it running you'd be better off selling it yourself- running it would…" at bounding box center [679, 393] width 377 height 38
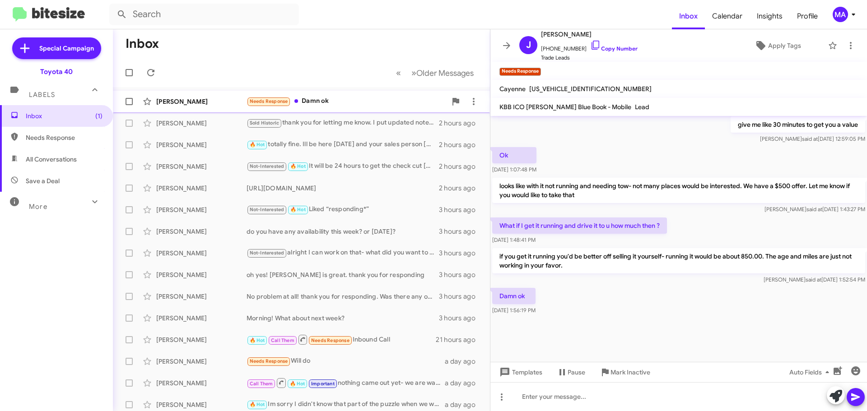
click at [352, 104] on div "Needs Response Damn ok" at bounding box center [347, 101] width 200 height 10
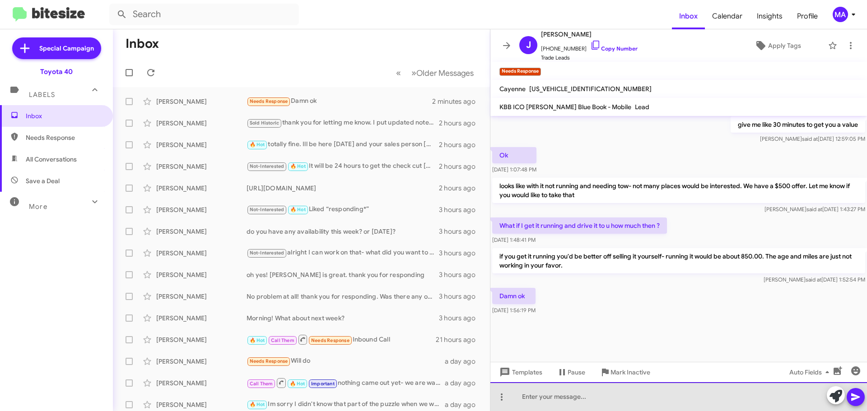
click at [544, 397] on div at bounding box center [679, 397] width 377 height 29
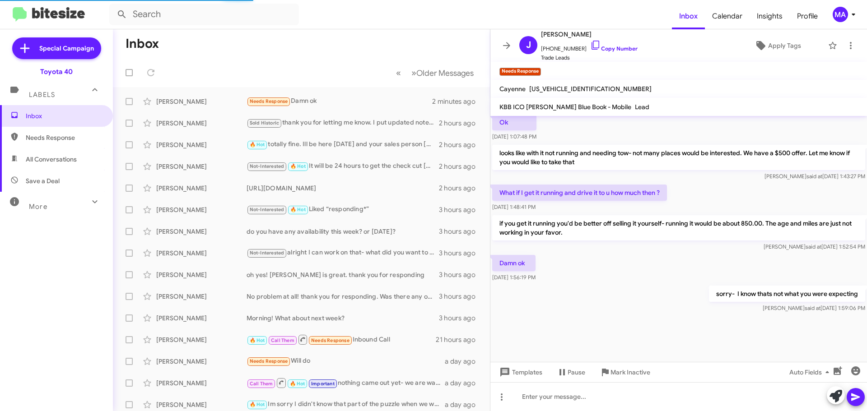
scroll to position [0, 0]
